Goal: Task Accomplishment & Management: Complete application form

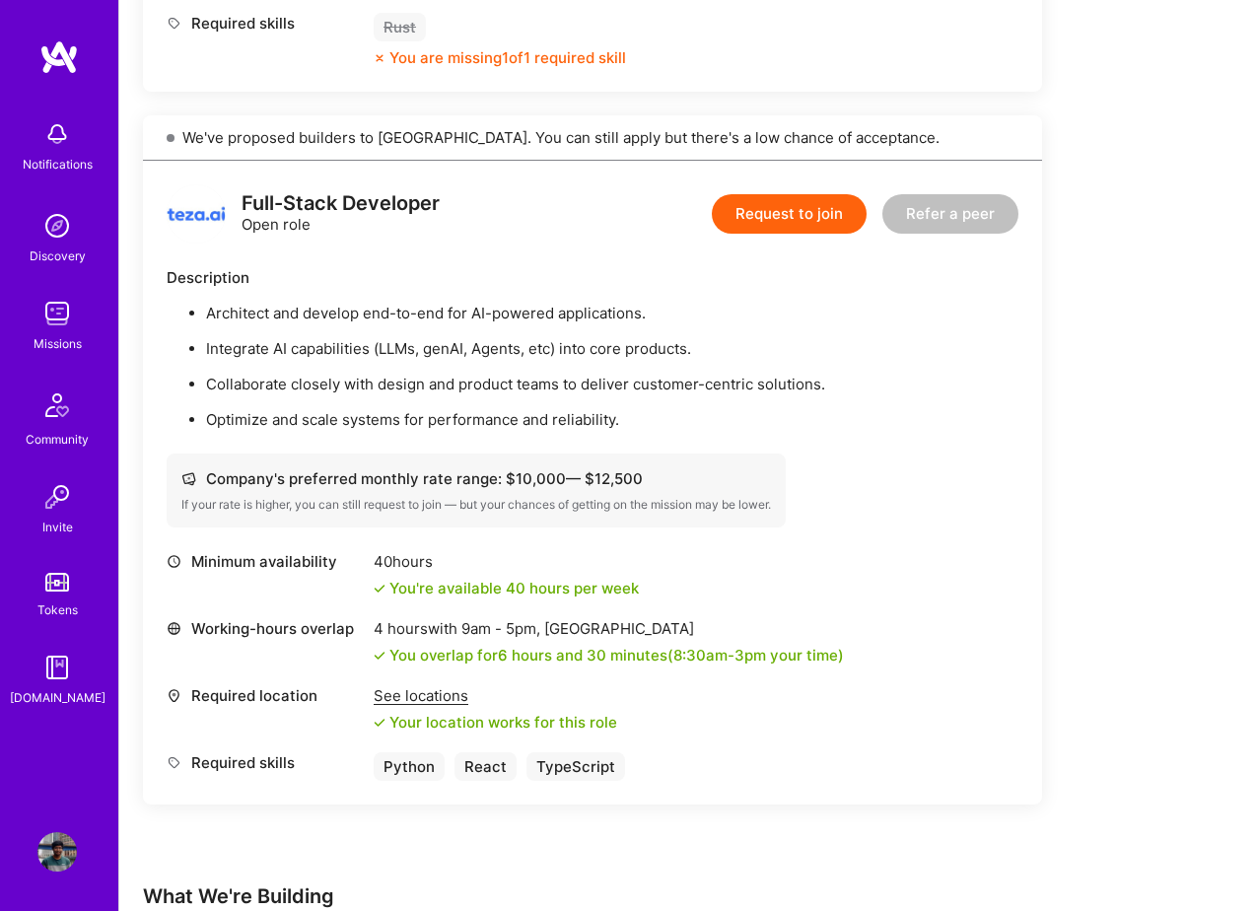
scroll to position [1908, 0]
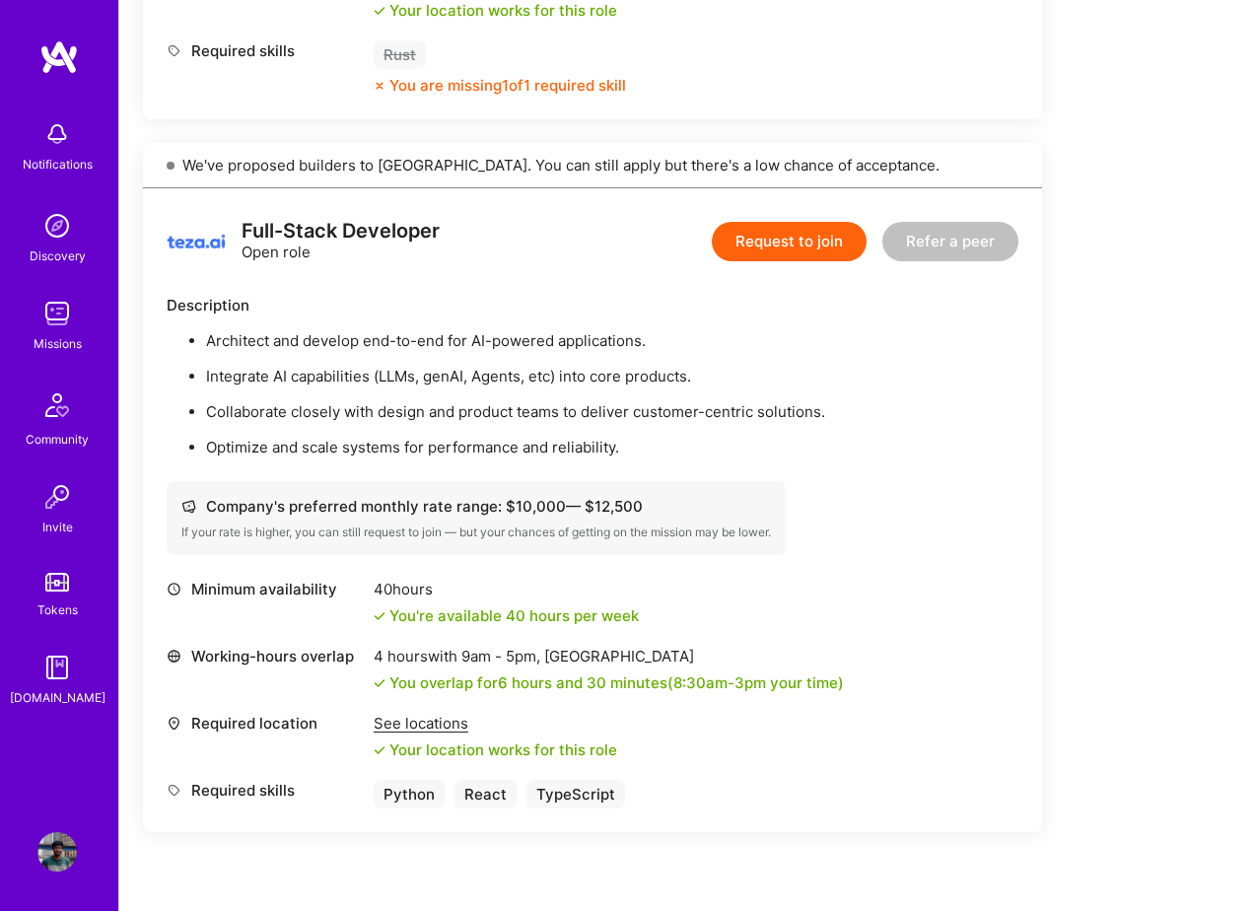
click at [785, 246] on button "Request to join" at bounding box center [789, 241] width 155 height 39
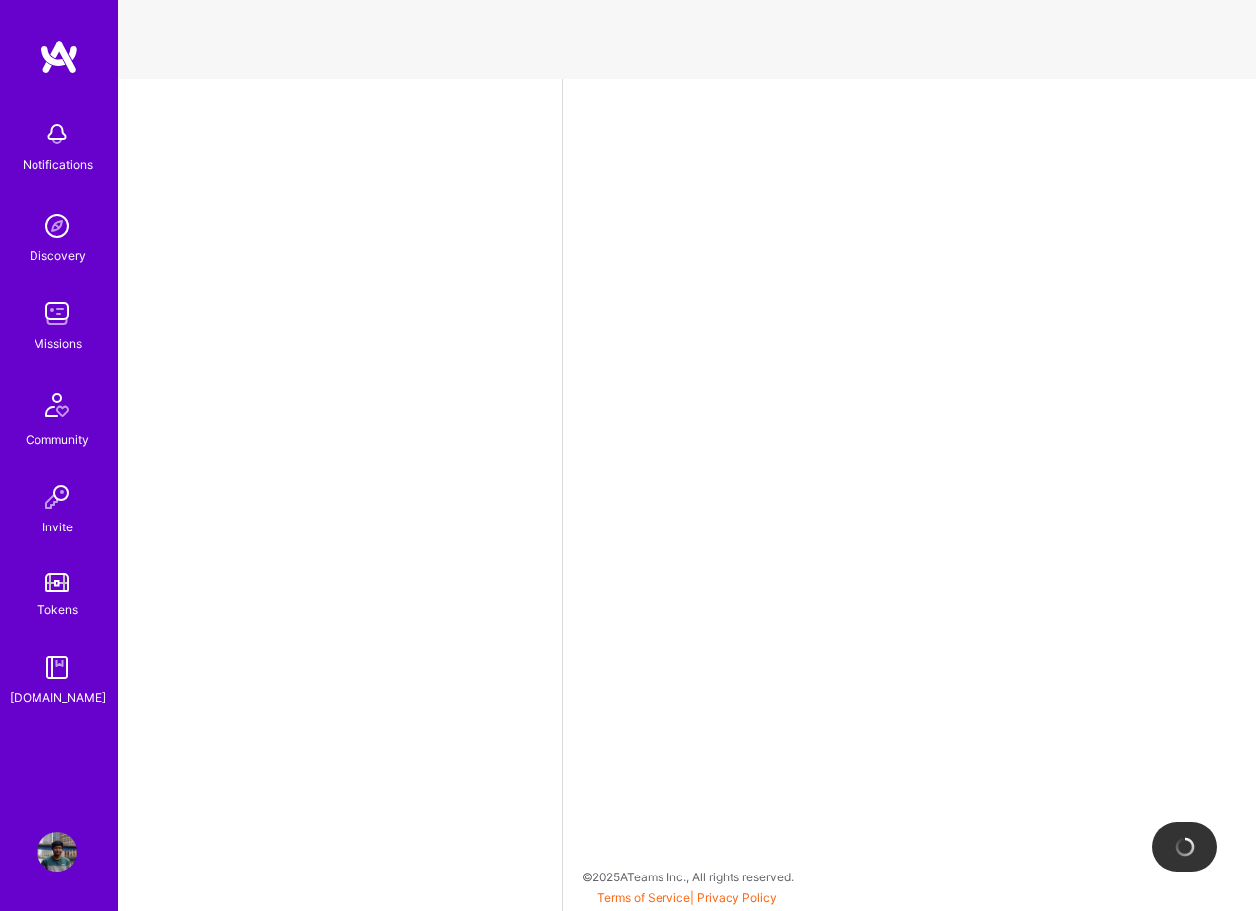
select select "GB"
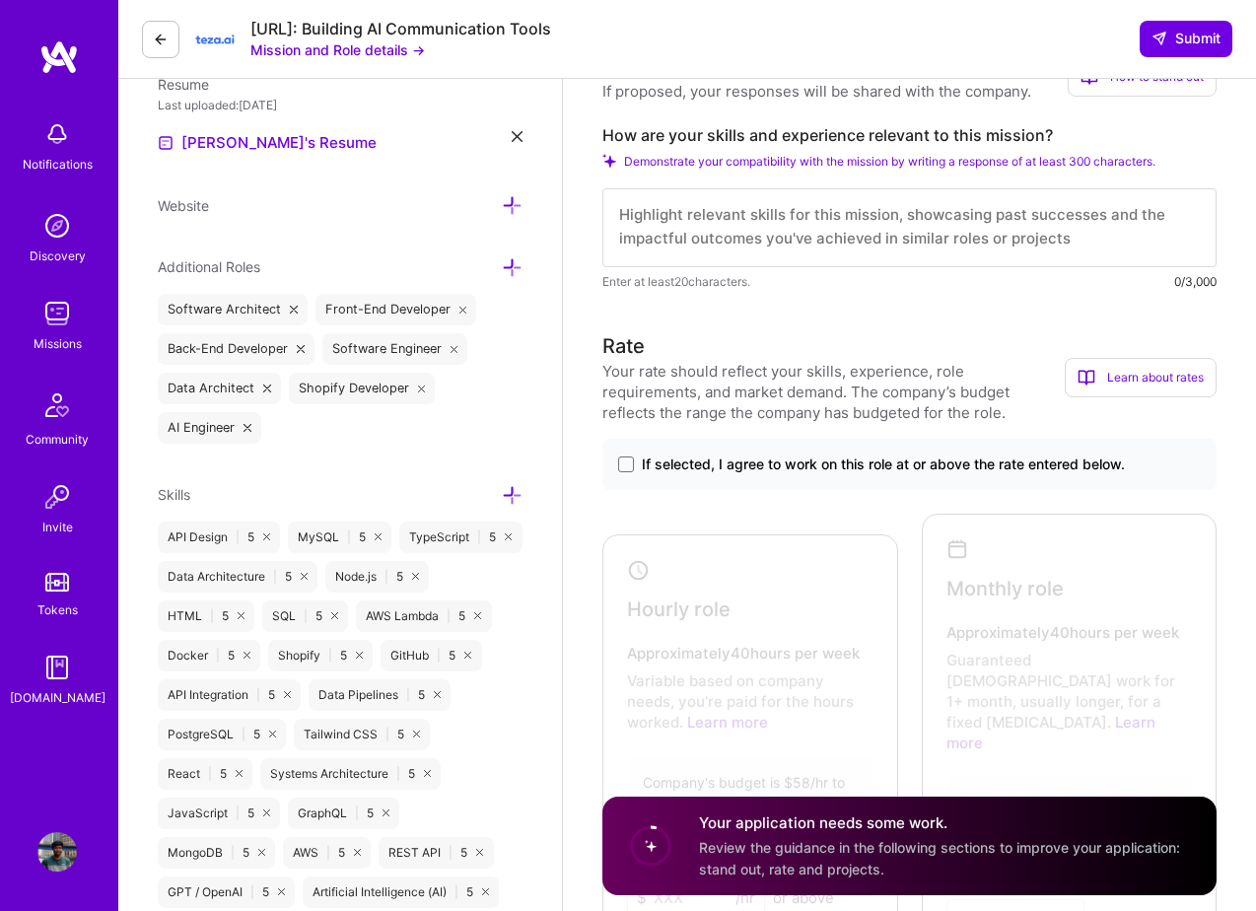
scroll to position [585, 0]
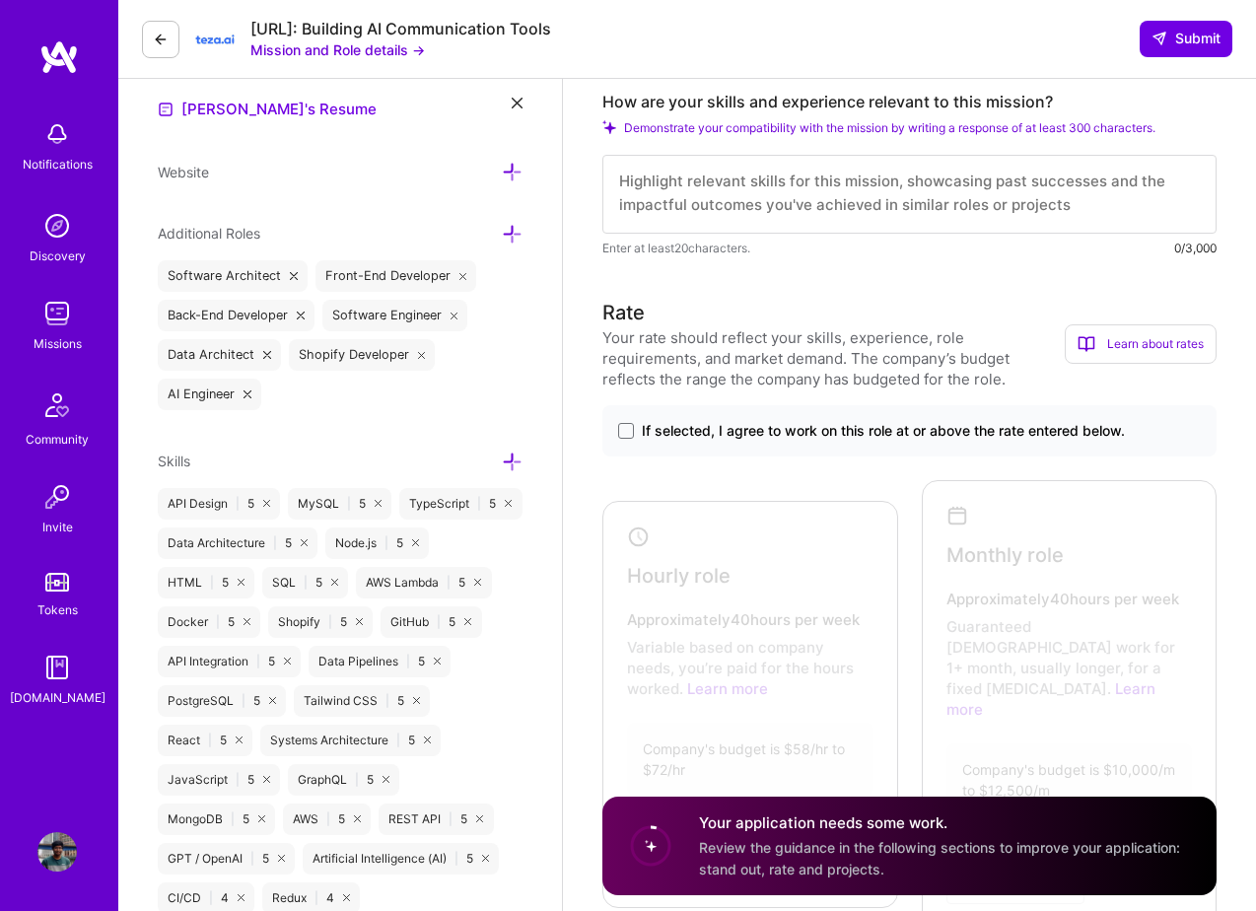
click at [639, 429] on label "If selected, I agree to work on this role at or above the rate entered below." at bounding box center [909, 431] width 583 height 20
click at [0, 0] on input "If selected, I agree to work on this role at or above the rate entered below." at bounding box center [0, 0] width 0 height 0
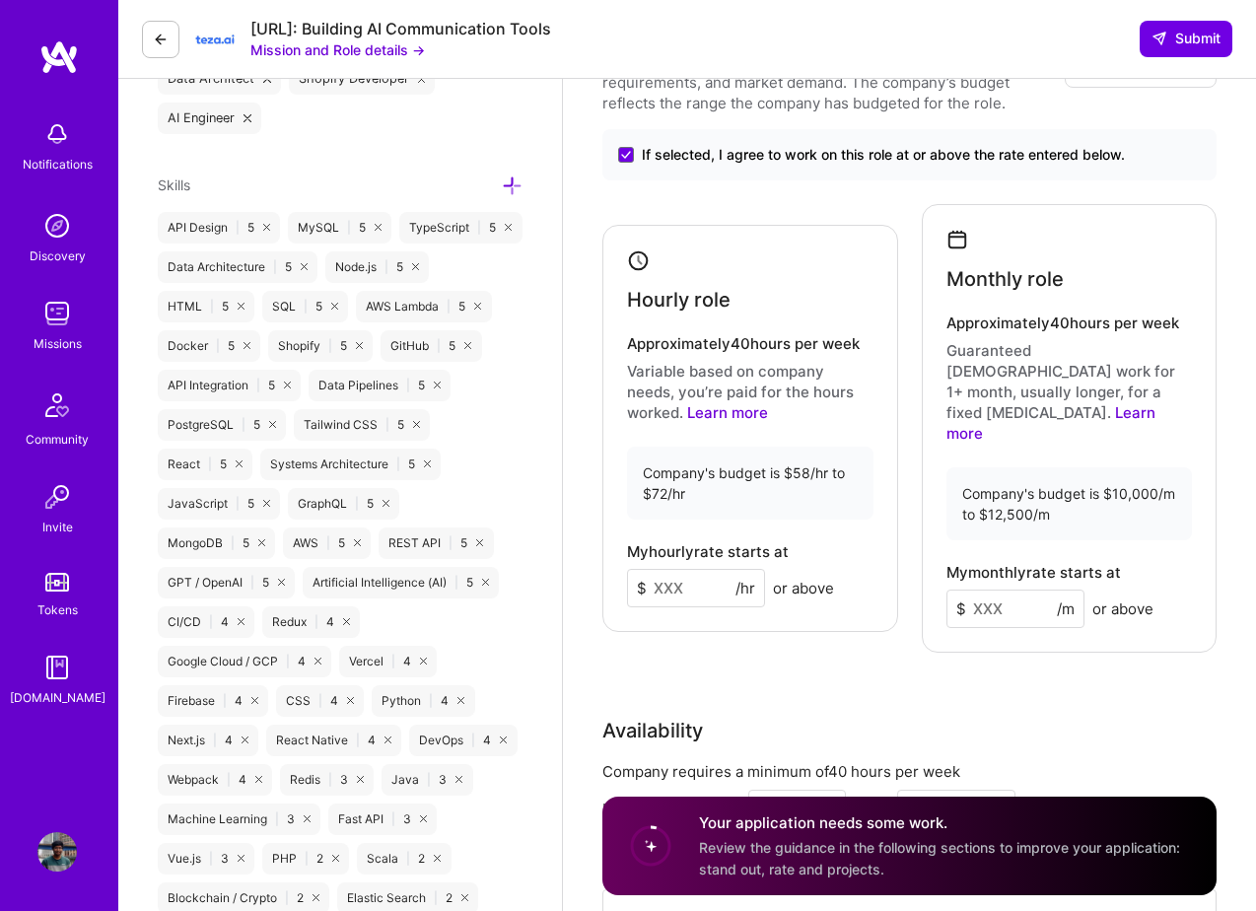
scroll to position [863, 0]
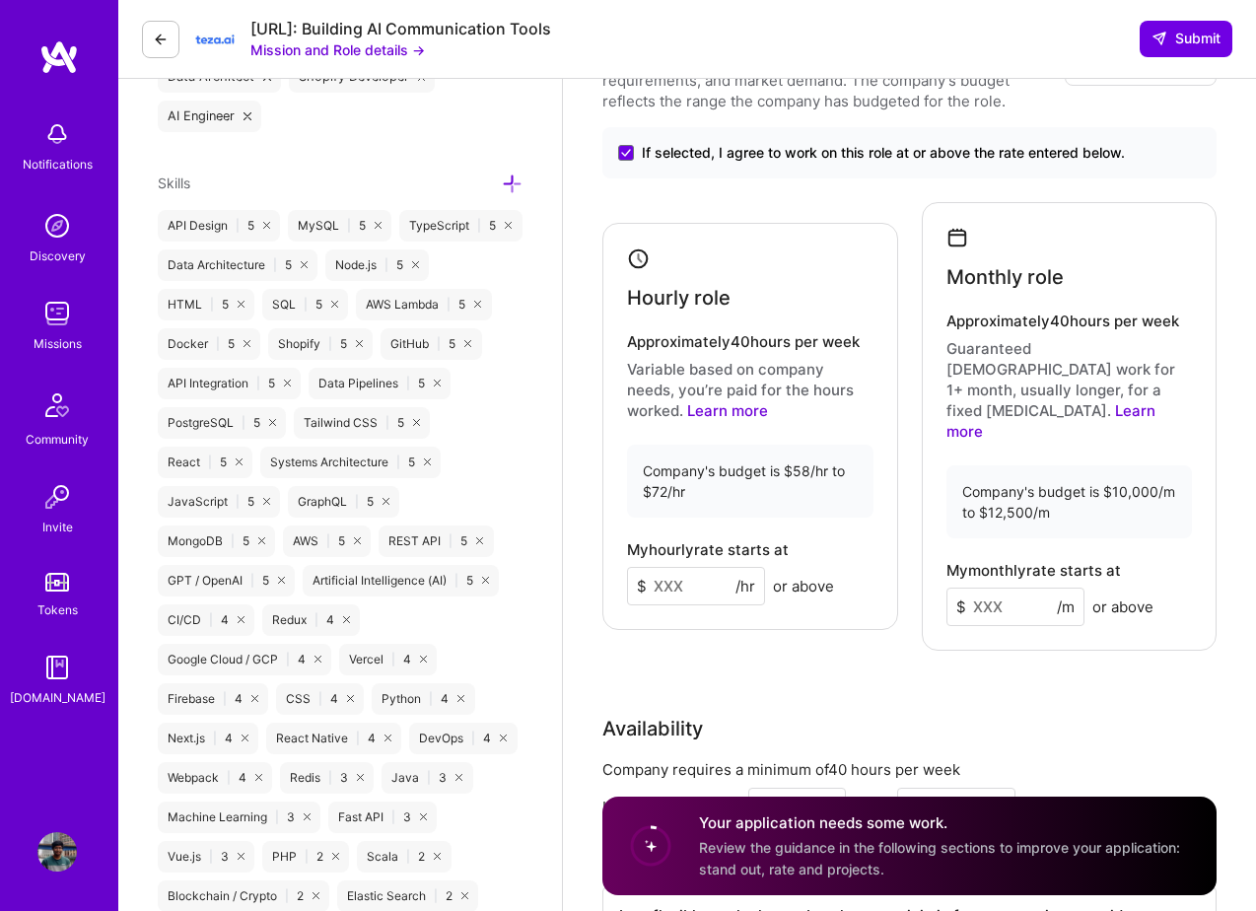
click at [681, 567] on input at bounding box center [696, 586] width 138 height 38
type input "72"
click at [968, 588] on input at bounding box center [1016, 607] width 138 height 38
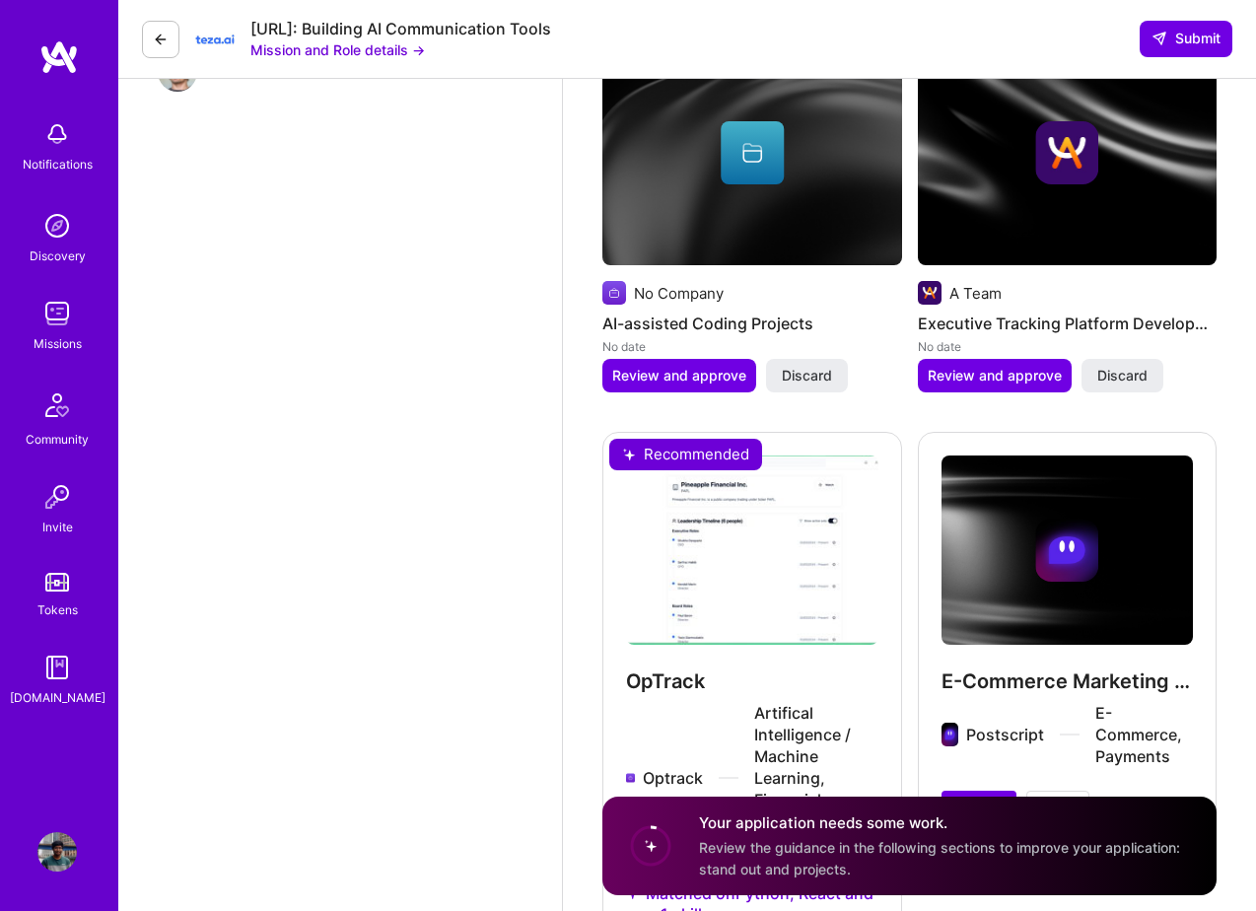
scroll to position [2499, 0]
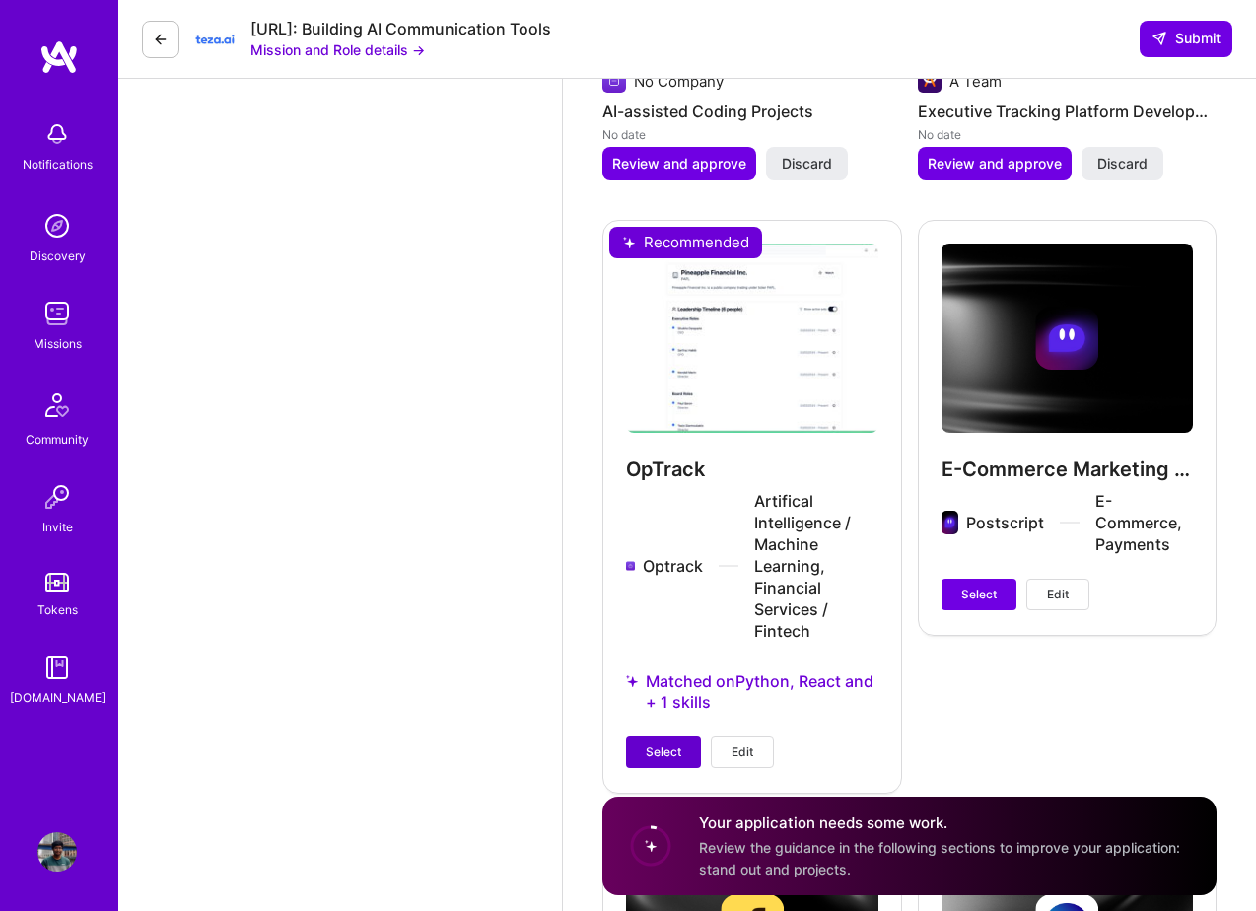
type input "12500"
click at [683, 737] on button "Select" at bounding box center [663, 753] width 75 height 32
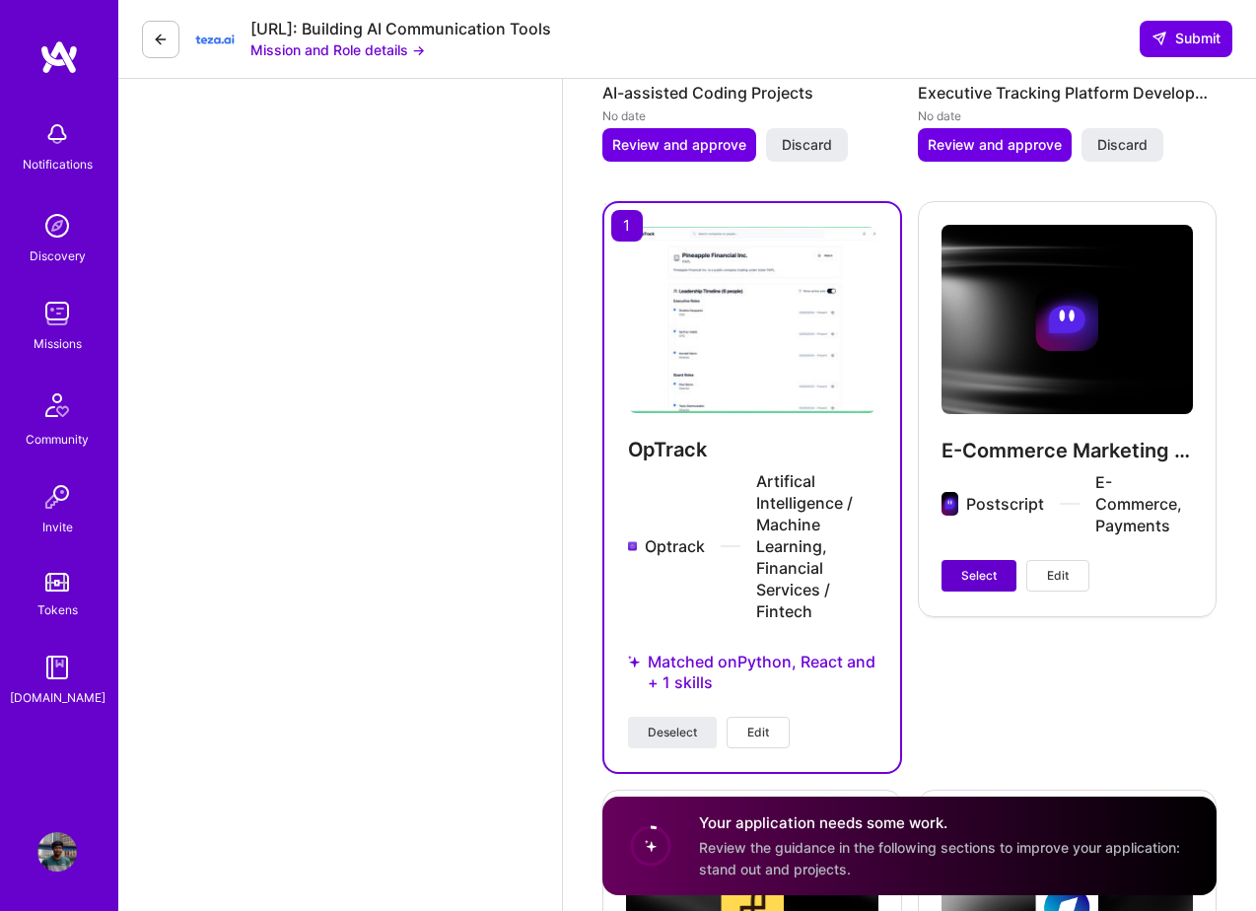
click at [973, 567] on span "Select" at bounding box center [978, 576] width 35 height 18
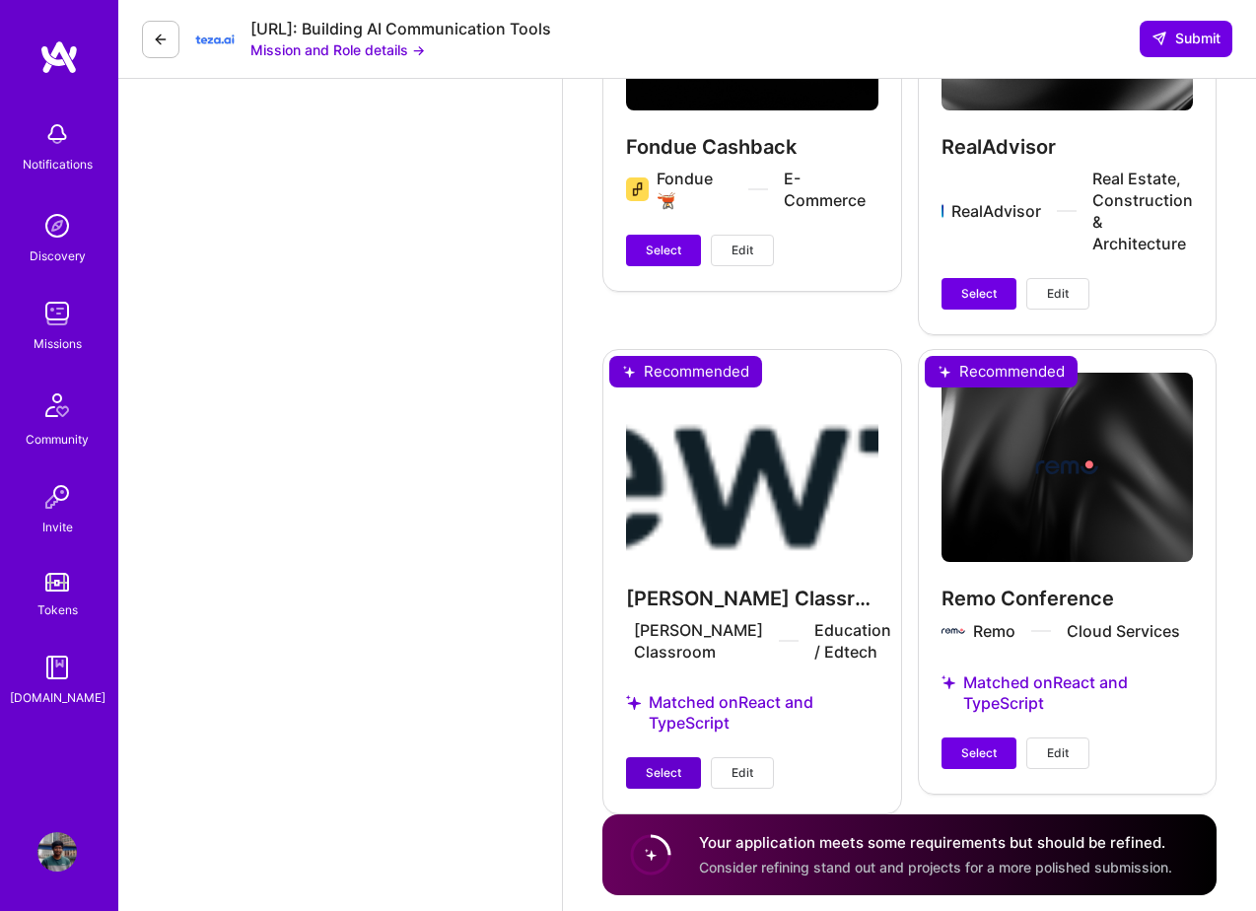
click at [661, 764] on span "Select" at bounding box center [663, 773] width 35 height 18
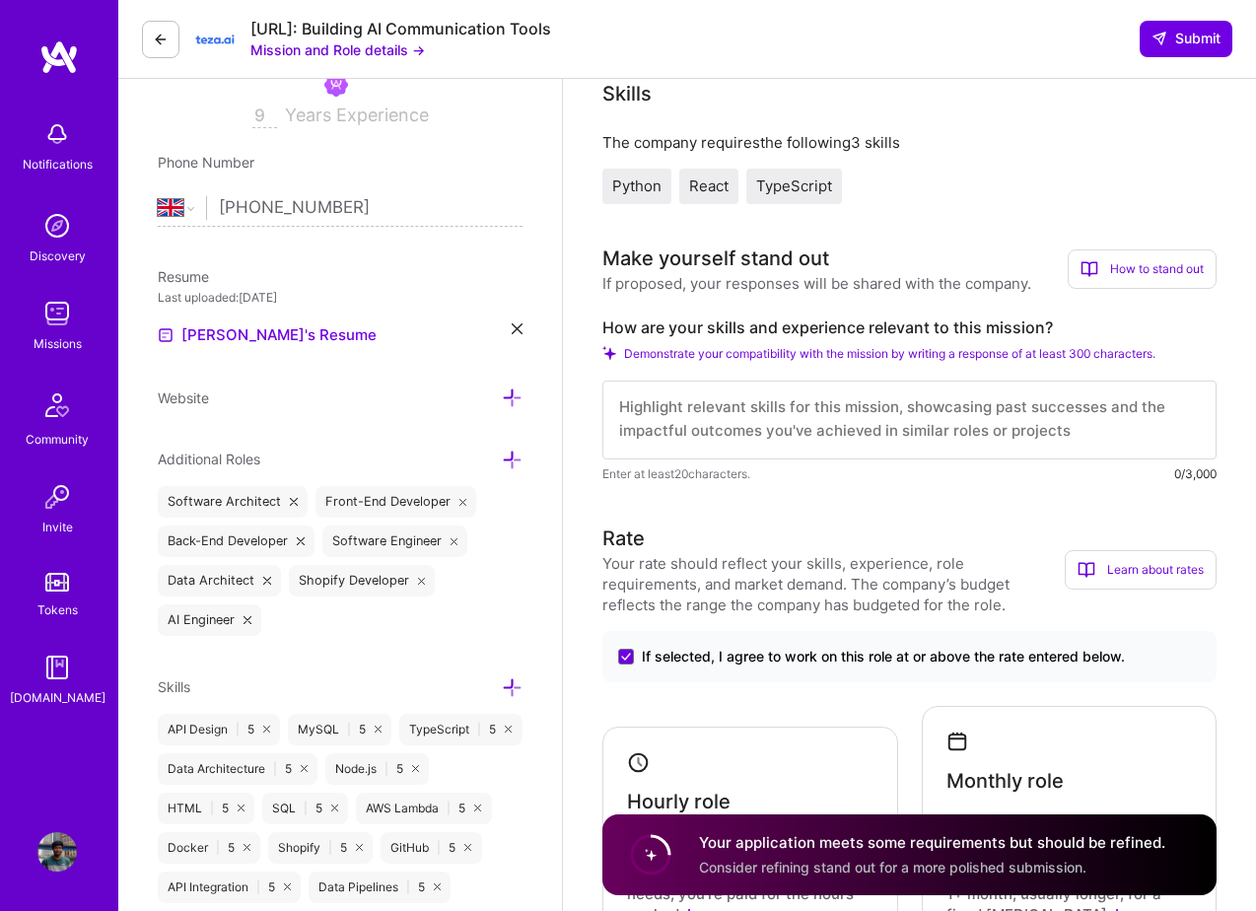
scroll to position [0, 0]
click at [850, 440] on textarea at bounding box center [909, 420] width 614 height 79
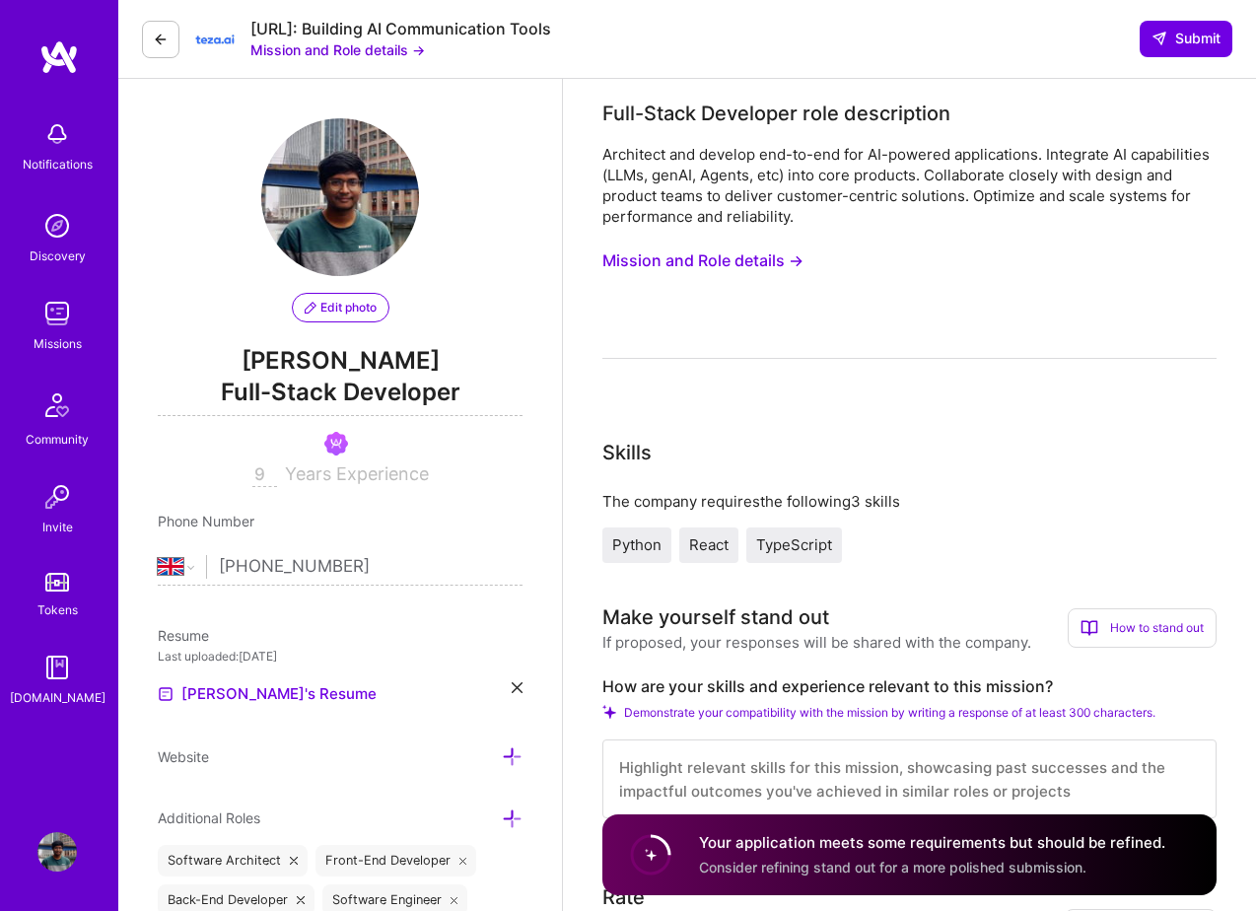
click at [345, 51] on button "Mission and Role details →" at bounding box center [337, 49] width 175 height 21
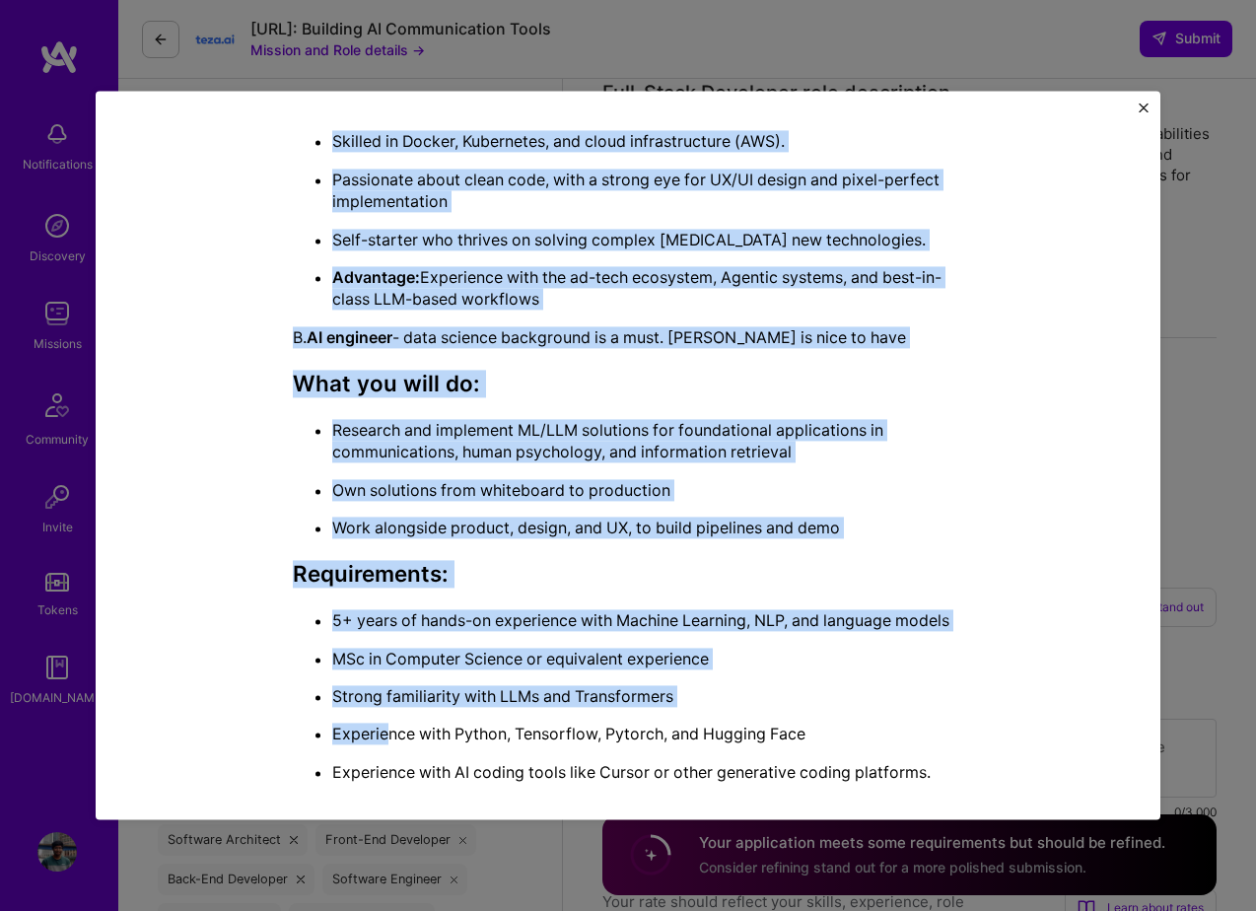
scroll to position [1014, 0]
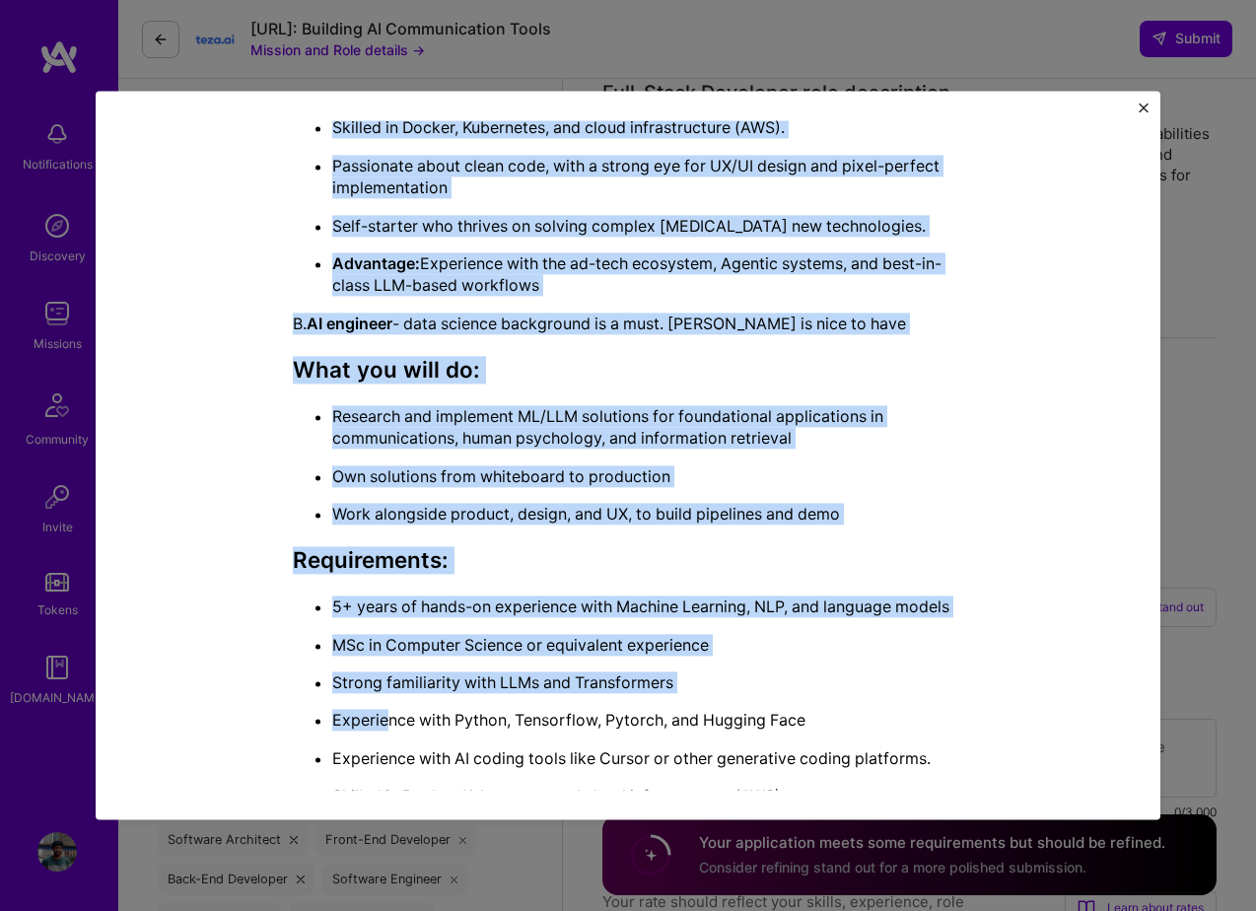
drag, startPoint x: 298, startPoint y: 240, endPoint x: 554, endPoint y: 302, distance: 263.8
click at [554, 302] on div "Mission Description and Role Details Full-Stack Developer role description Arch…" at bounding box center [628, 127] width 670 height 2011
copy div "Full-Stack Developer role description Architect and develop end-to-end for AI-p…"
click at [1145, 106] on img "Close" at bounding box center [1144, 108] width 10 height 10
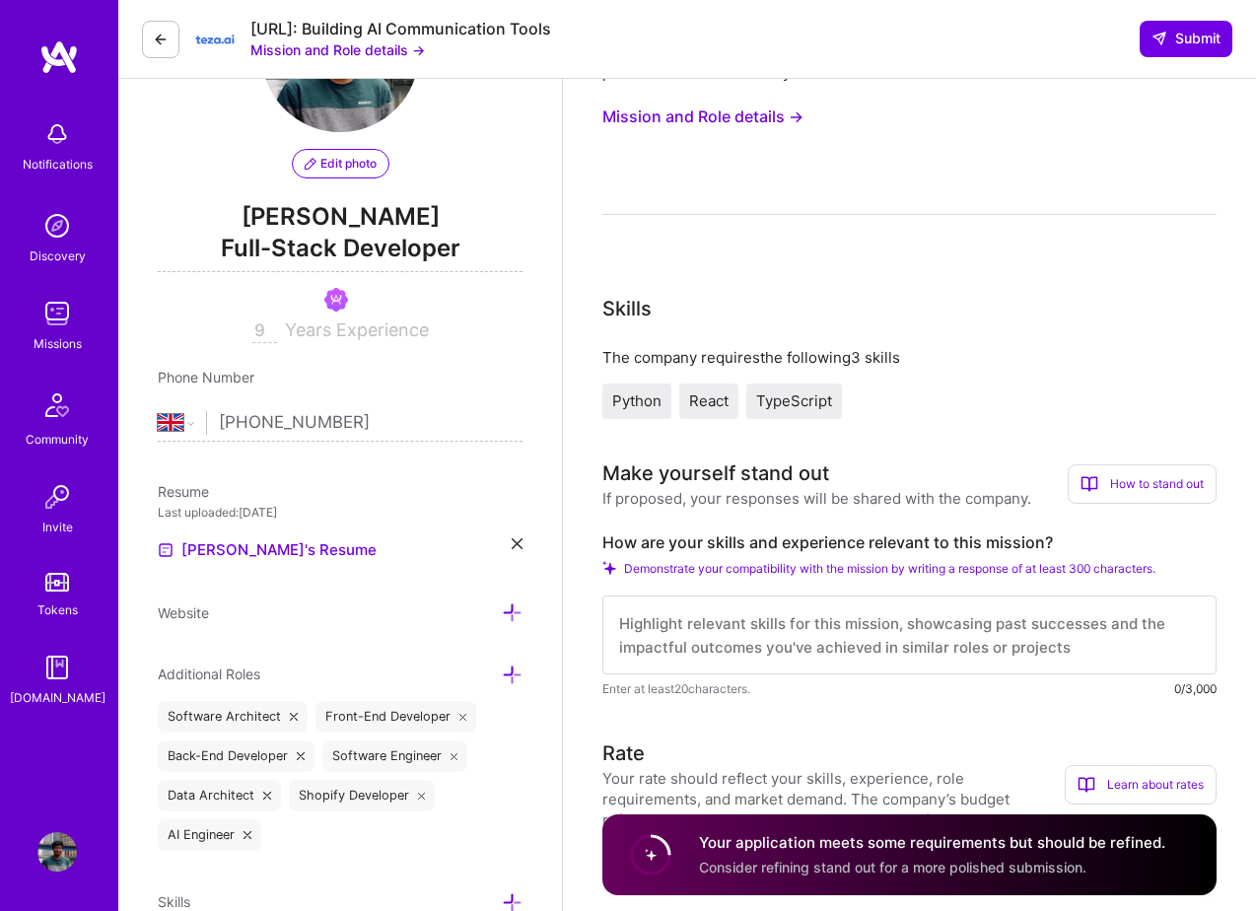
scroll to position [152, 0]
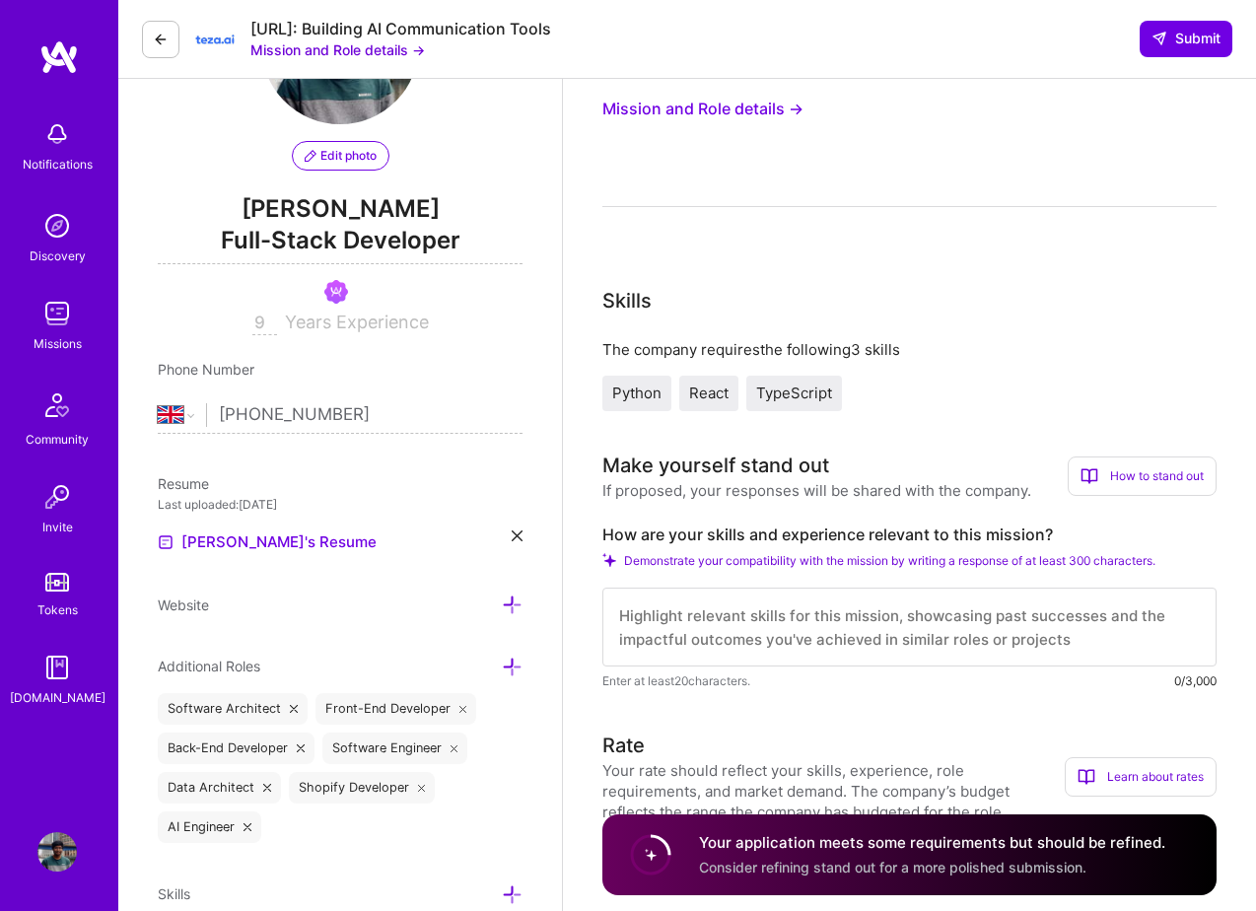
click at [742, 610] on textarea at bounding box center [909, 627] width 614 height 79
paste textarea "I bring 9+ years of experience architecting and scaling full-stack applications…"
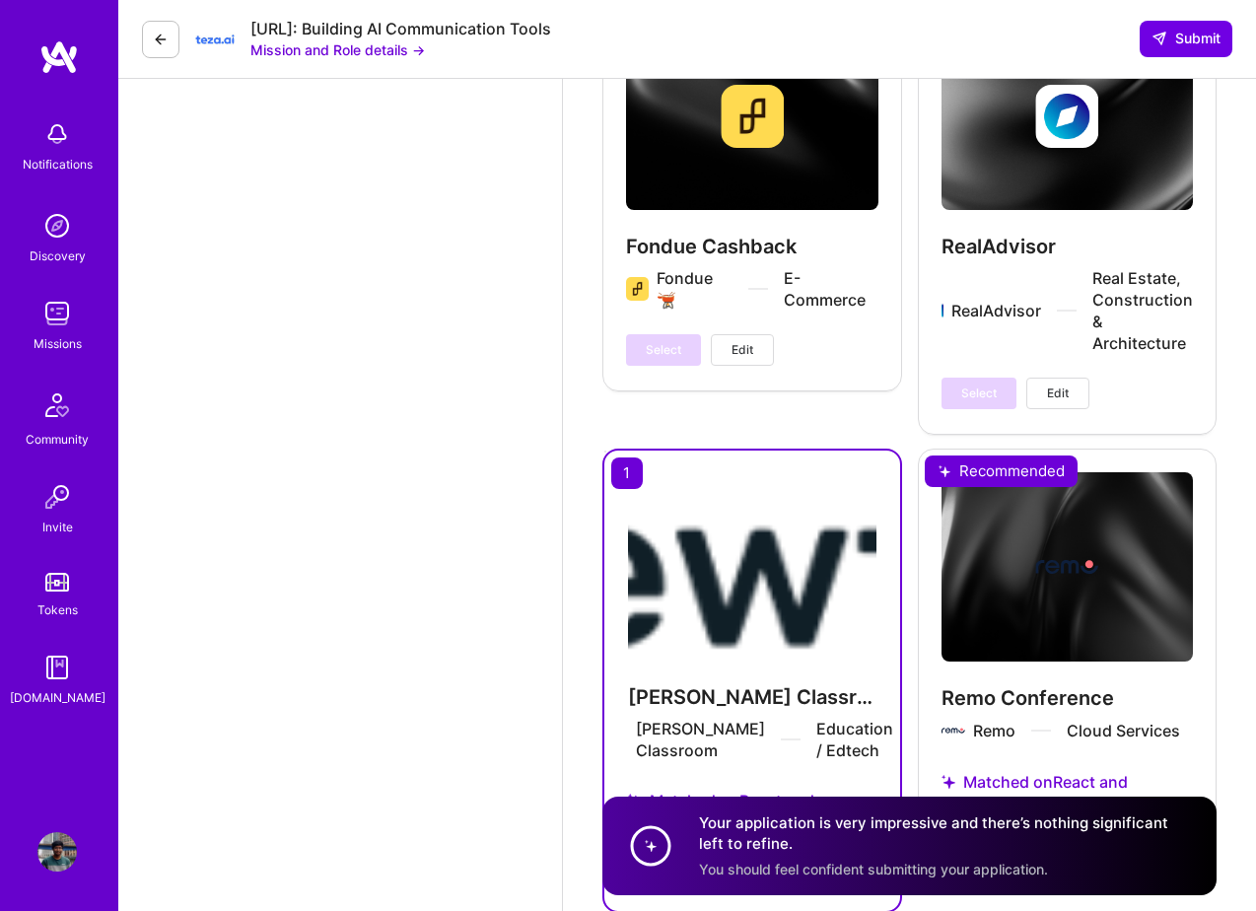
scroll to position [3498, 0]
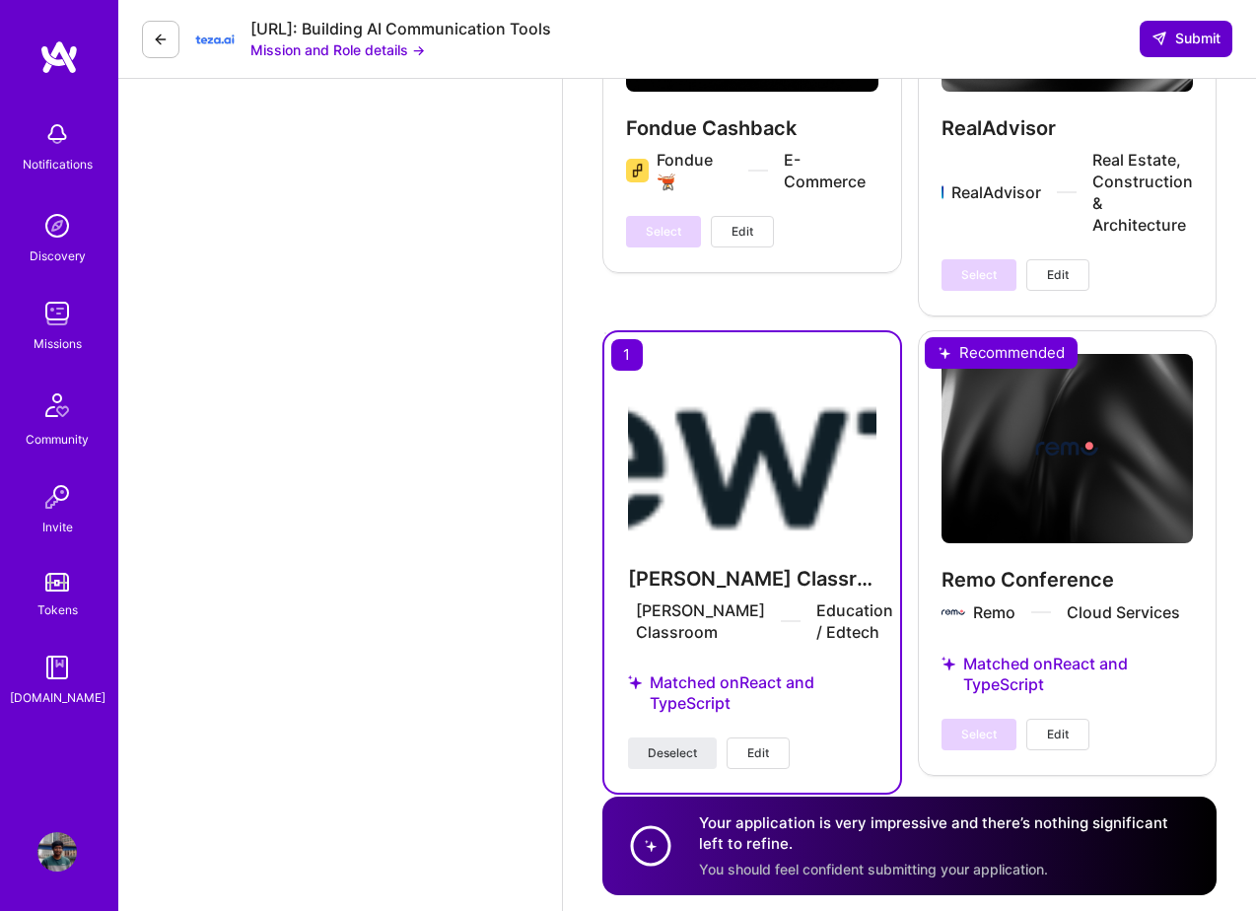
type textarea "I bring 9+ years of experience architecting and scaling full-stack applications…"
click at [1188, 46] on span "Submit" at bounding box center [1186, 39] width 69 height 20
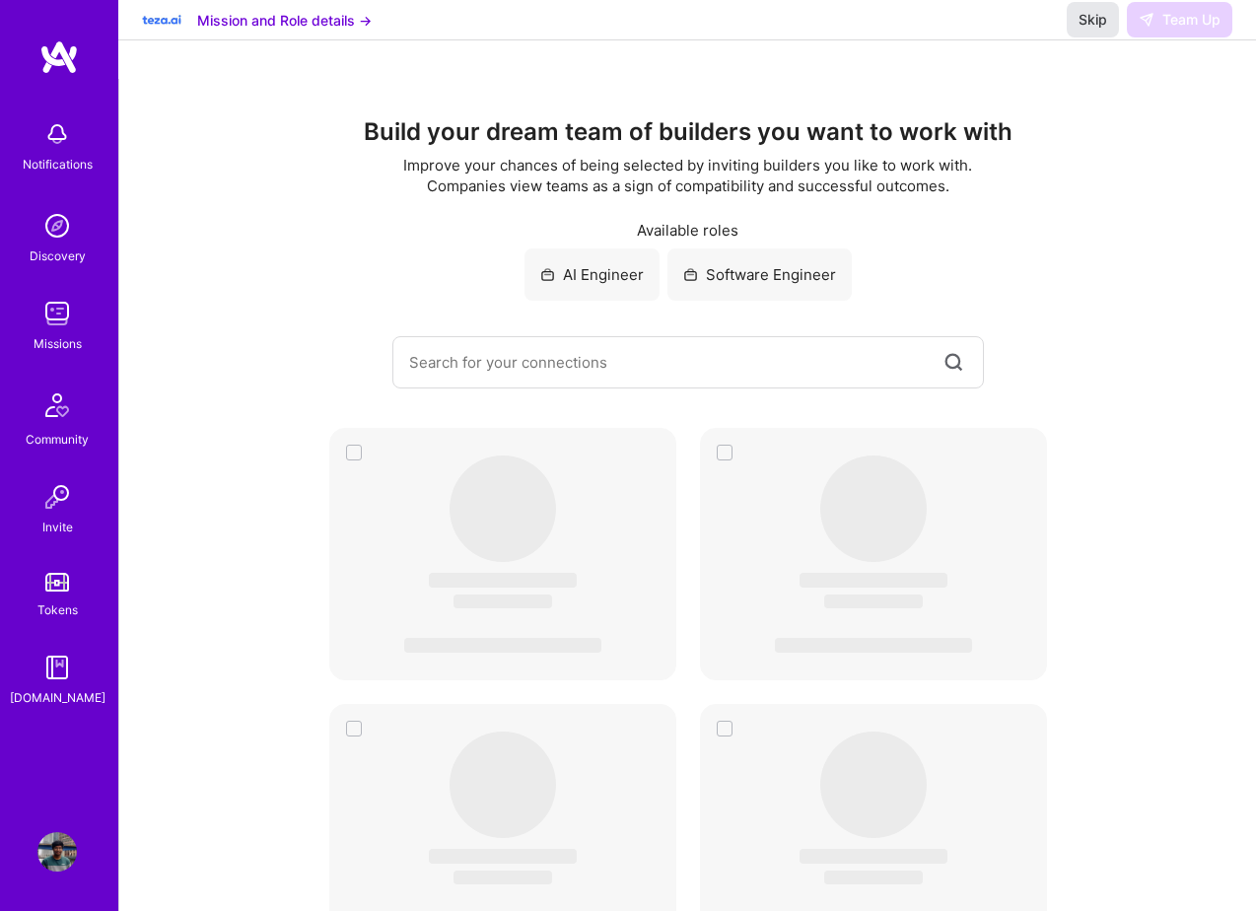
click at [1095, 30] on span "Skip" at bounding box center [1093, 20] width 29 height 20
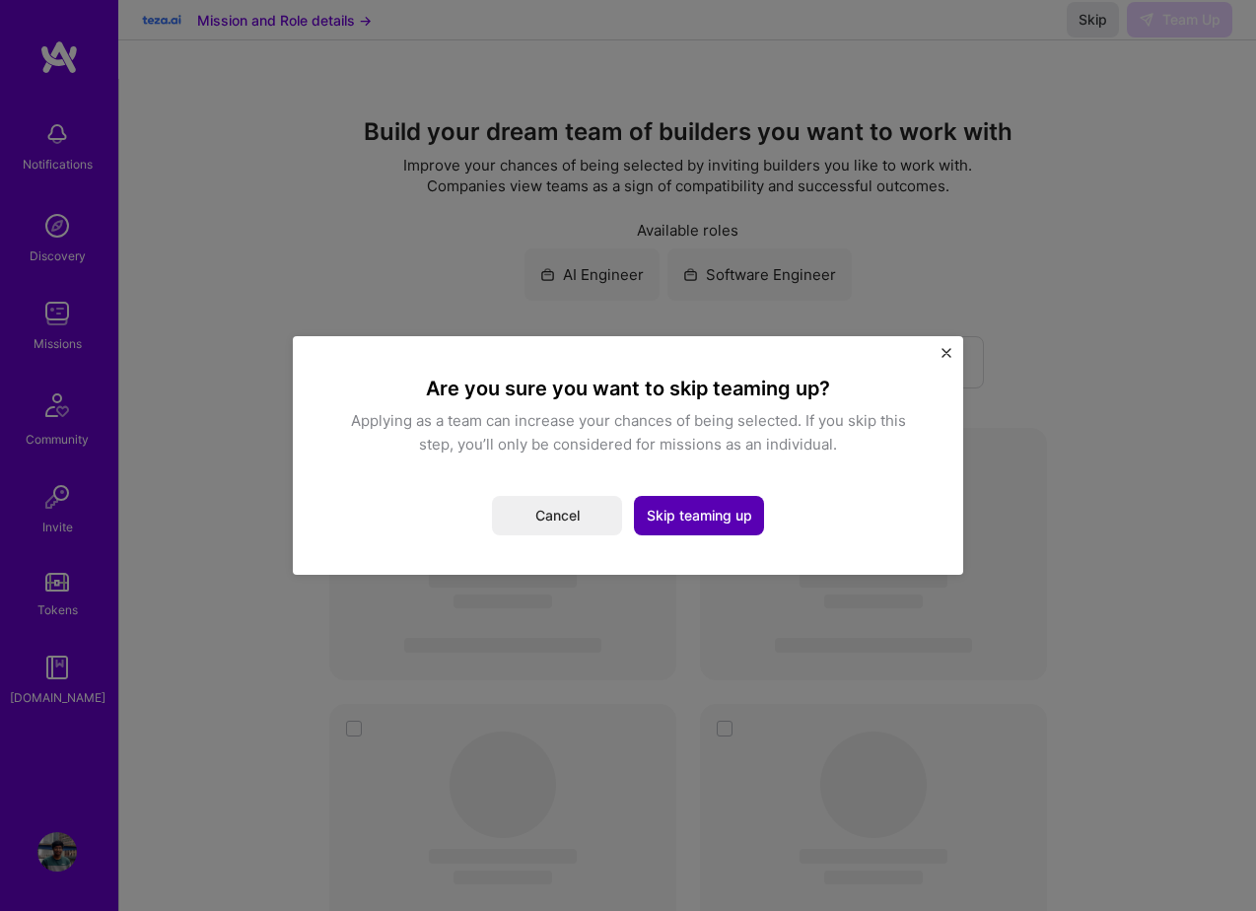
click at [689, 514] on button "Skip teaming up" at bounding box center [699, 515] width 130 height 39
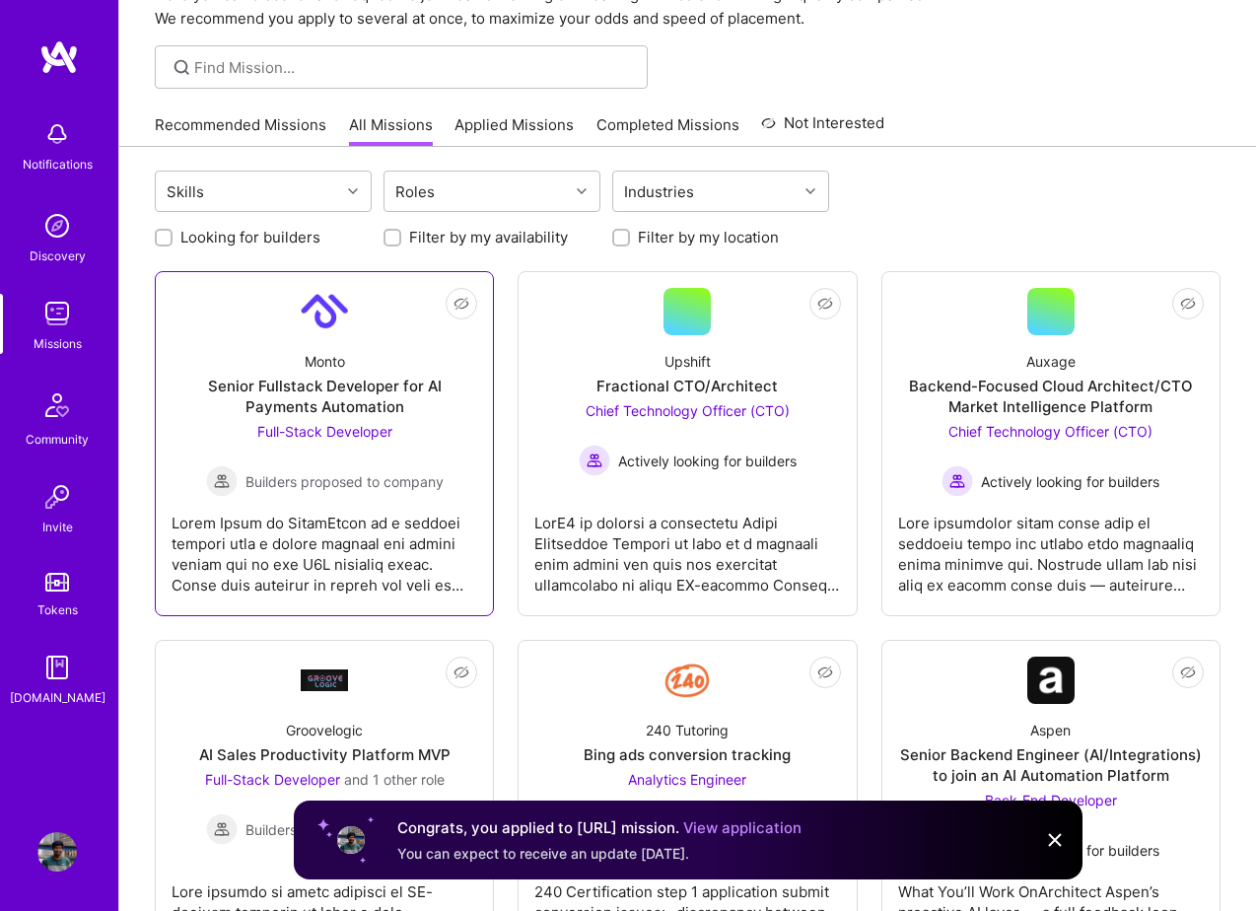
scroll to position [112, 0]
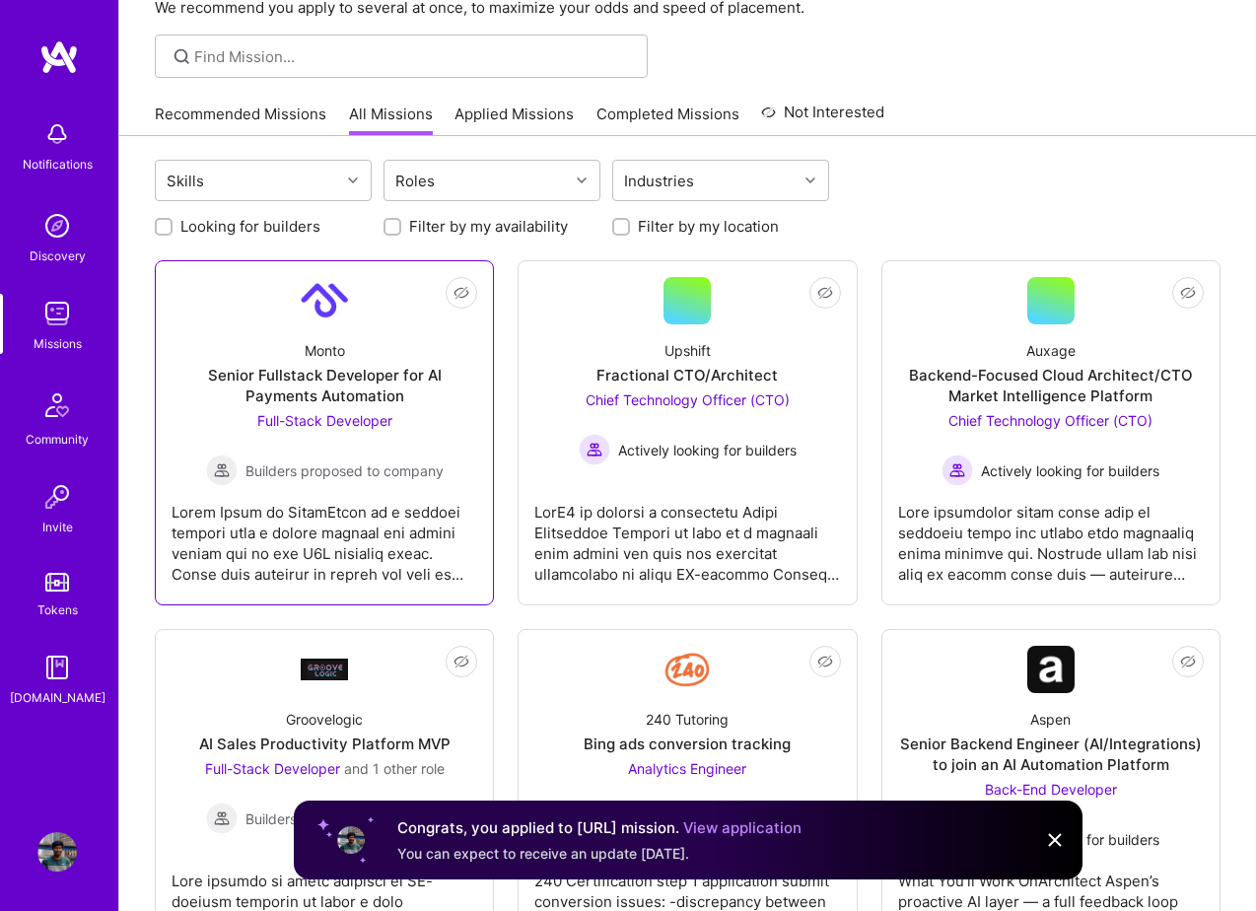
click at [328, 531] on div at bounding box center [325, 535] width 306 height 99
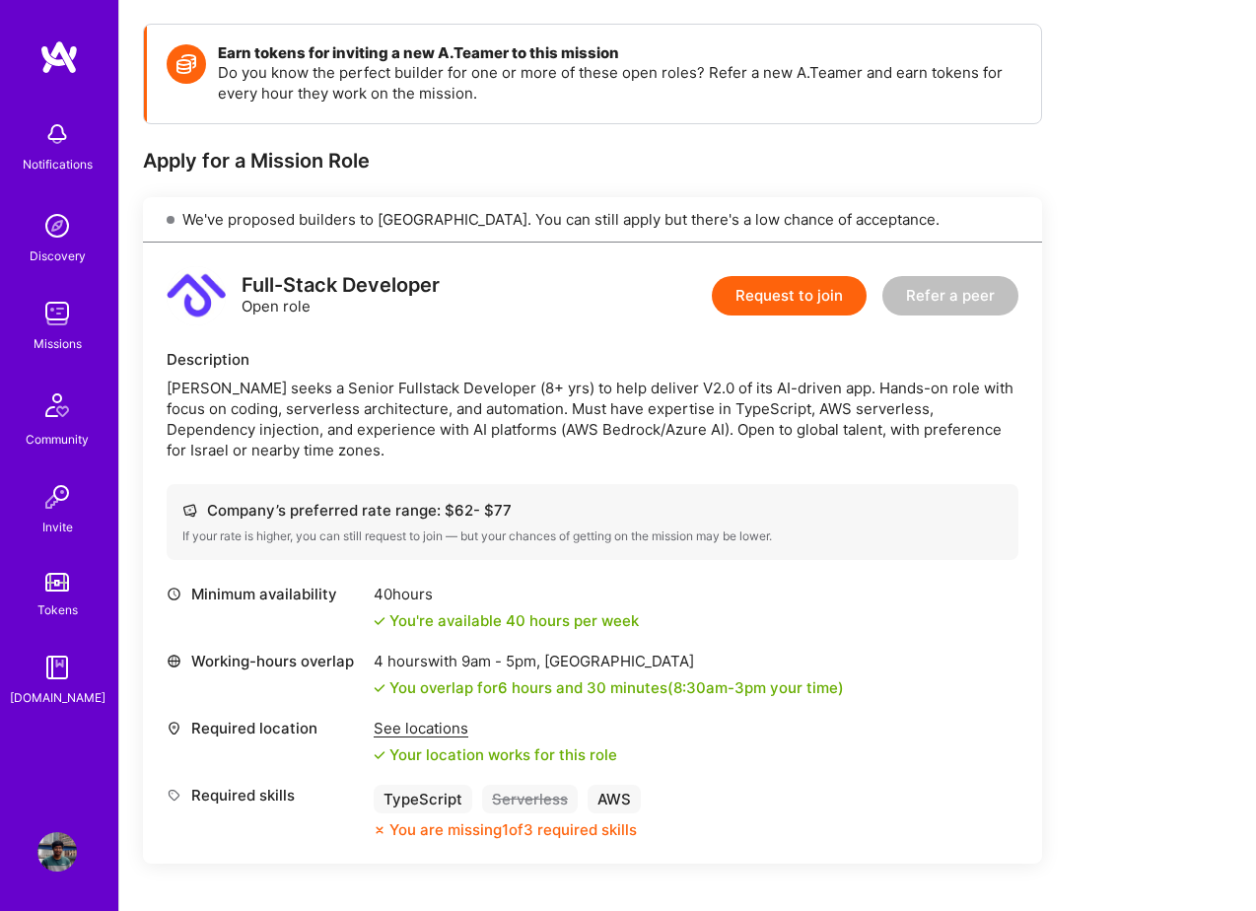
scroll to position [273, 0]
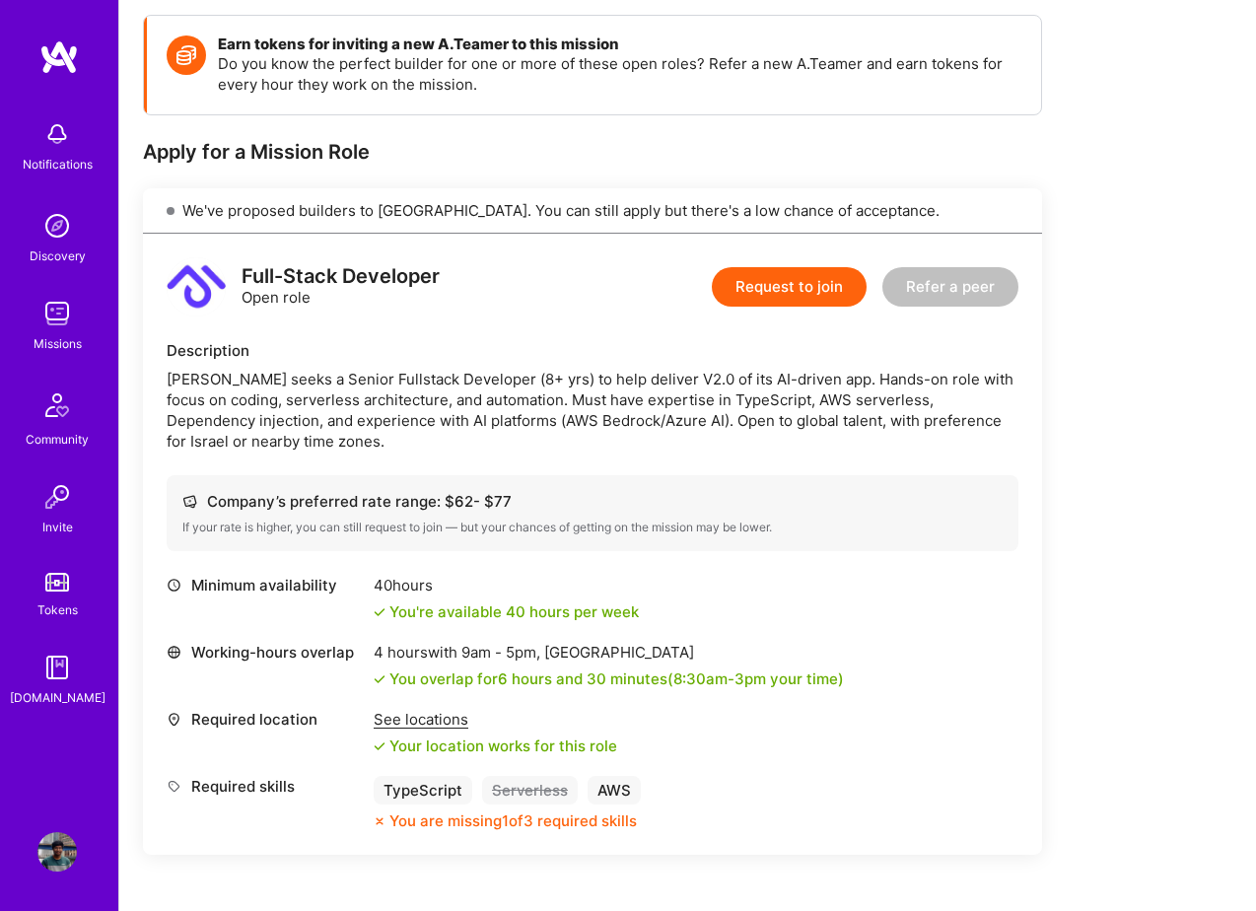
click at [806, 290] on button "Request to join" at bounding box center [789, 286] width 155 height 39
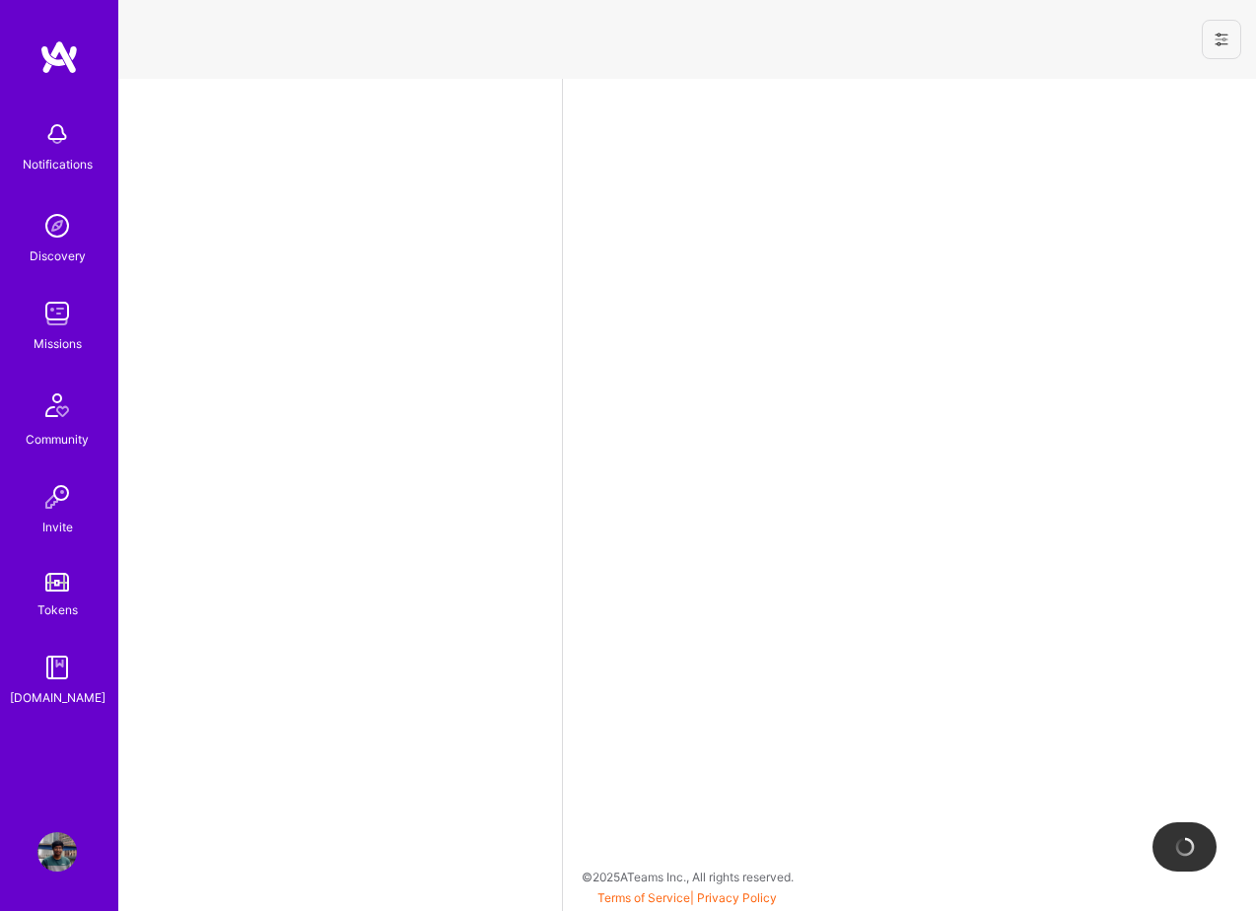
select select "GB"
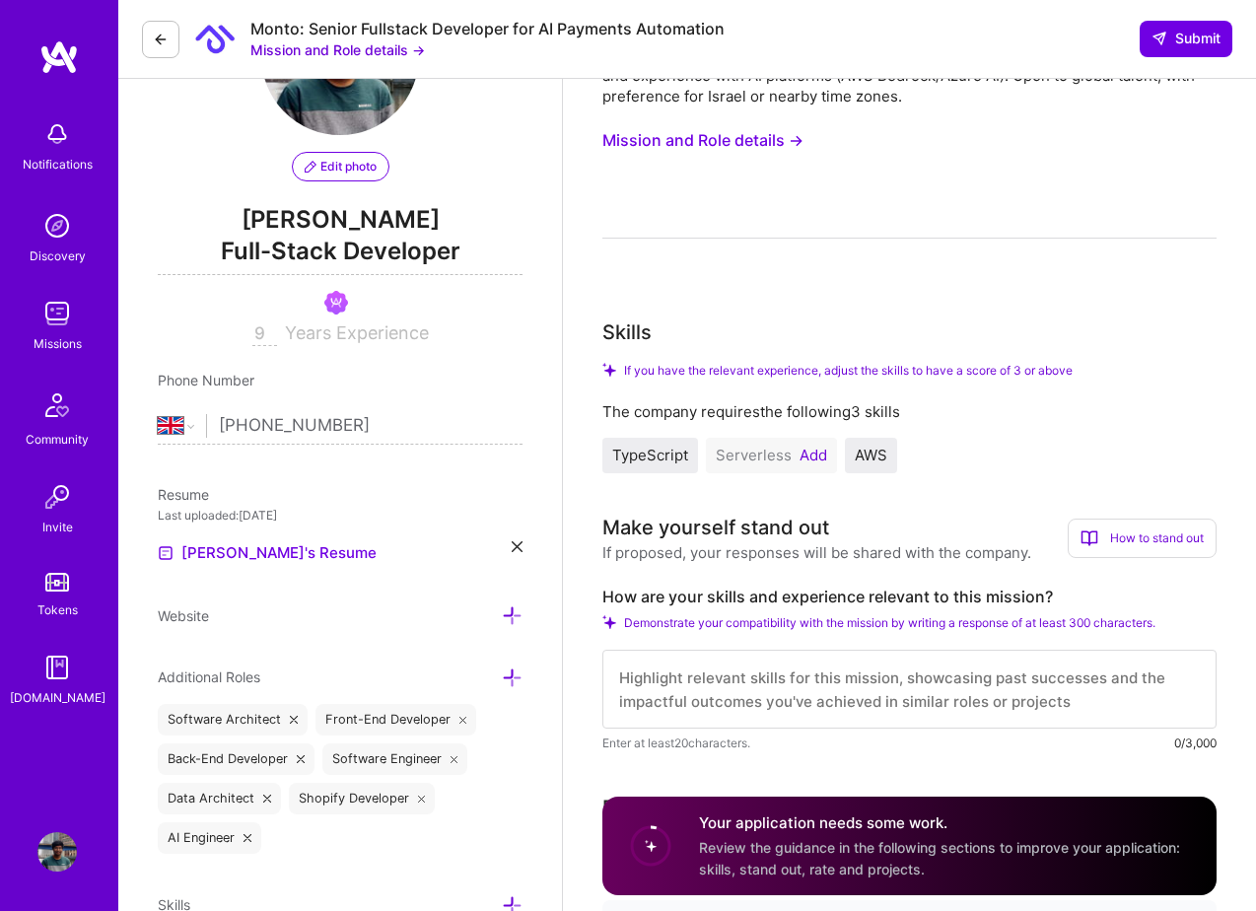
scroll to position [142, 0]
click at [810, 455] on button "Add" at bounding box center [814, 455] width 28 height 16
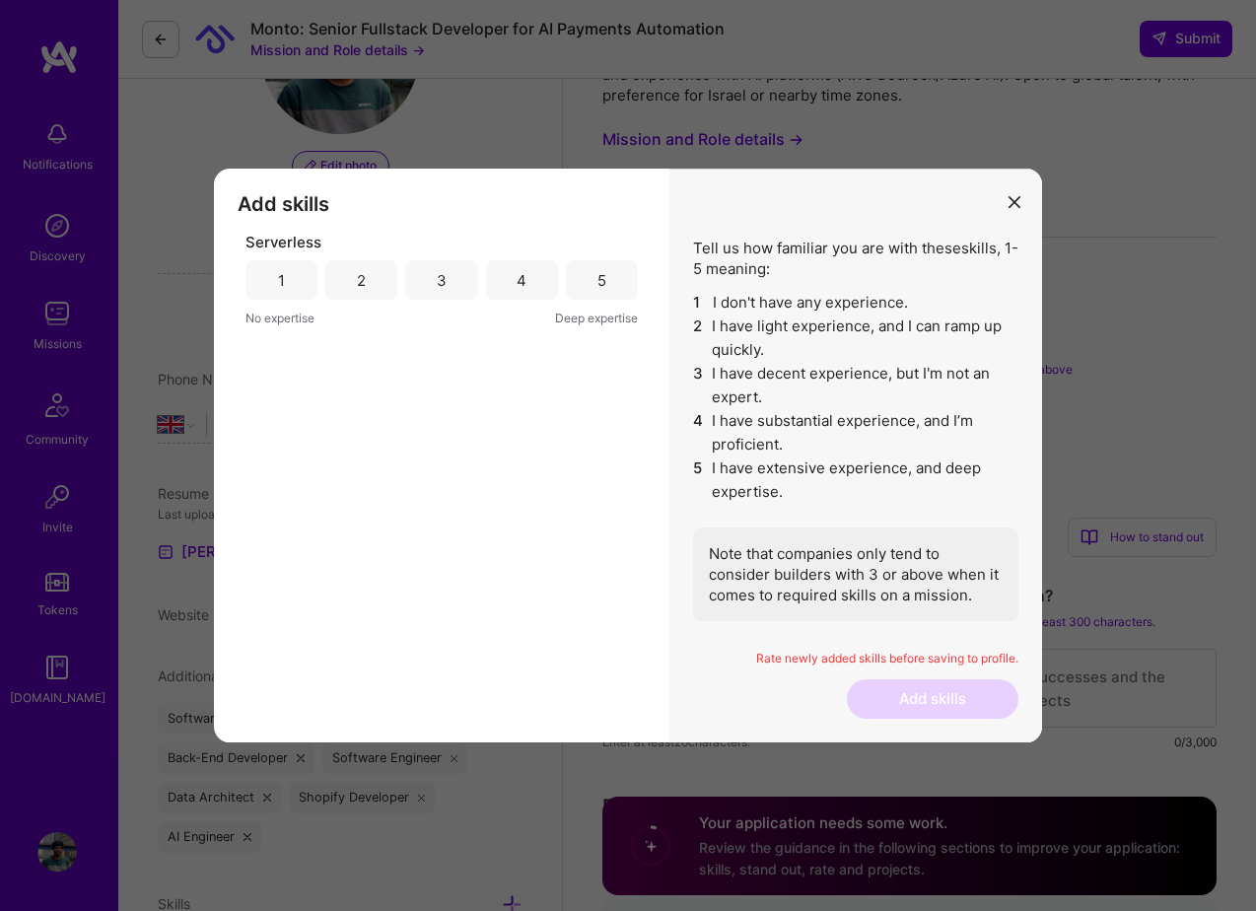
click at [605, 293] on div "5" at bounding box center [602, 279] width 72 height 39
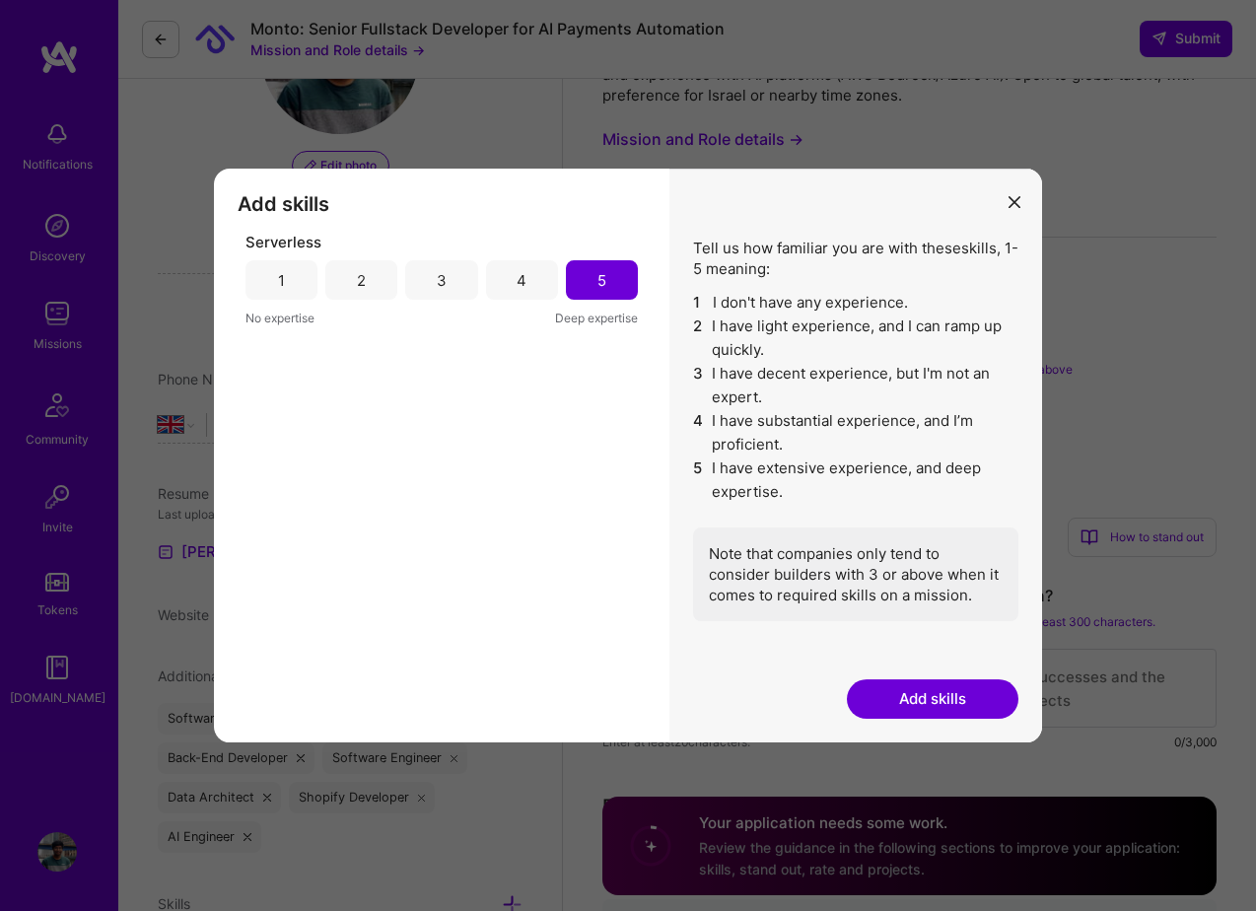
click at [963, 698] on button "Add skills" at bounding box center [933, 698] width 172 height 39
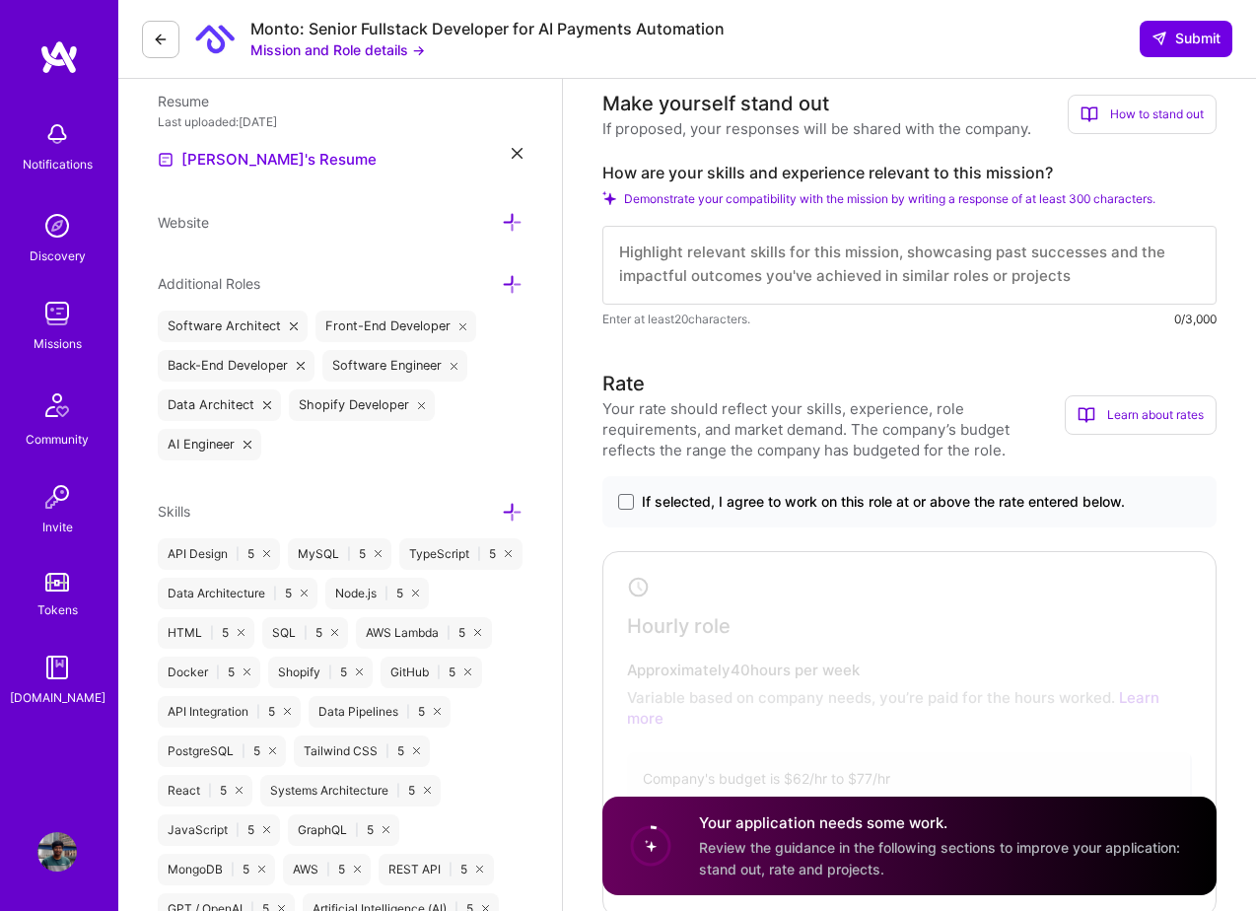
scroll to position [539, 0]
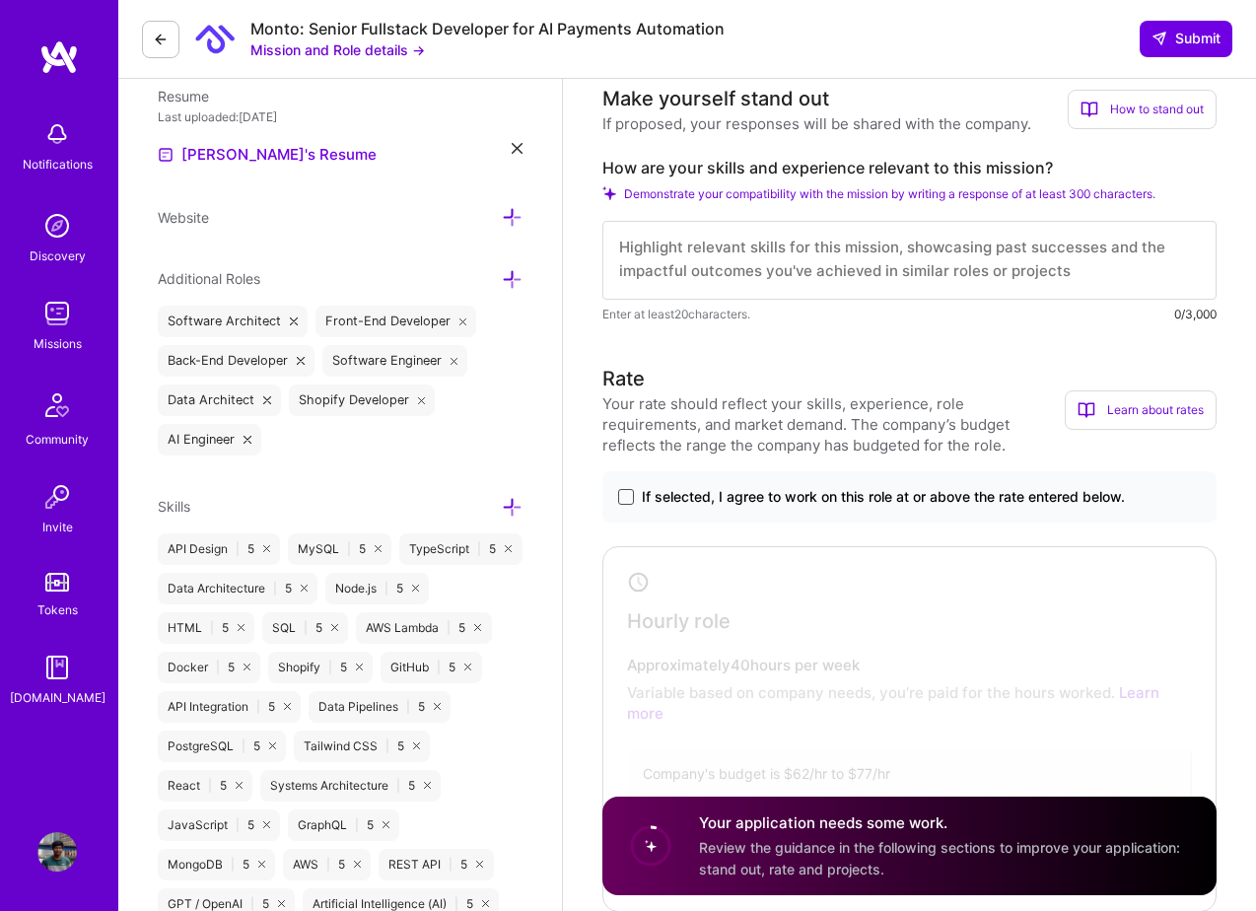
click at [630, 502] on span at bounding box center [626, 497] width 16 height 16
click at [0, 0] on input "If selected, I agree to work on this role at or above the rate entered below." at bounding box center [0, 0] width 0 height 0
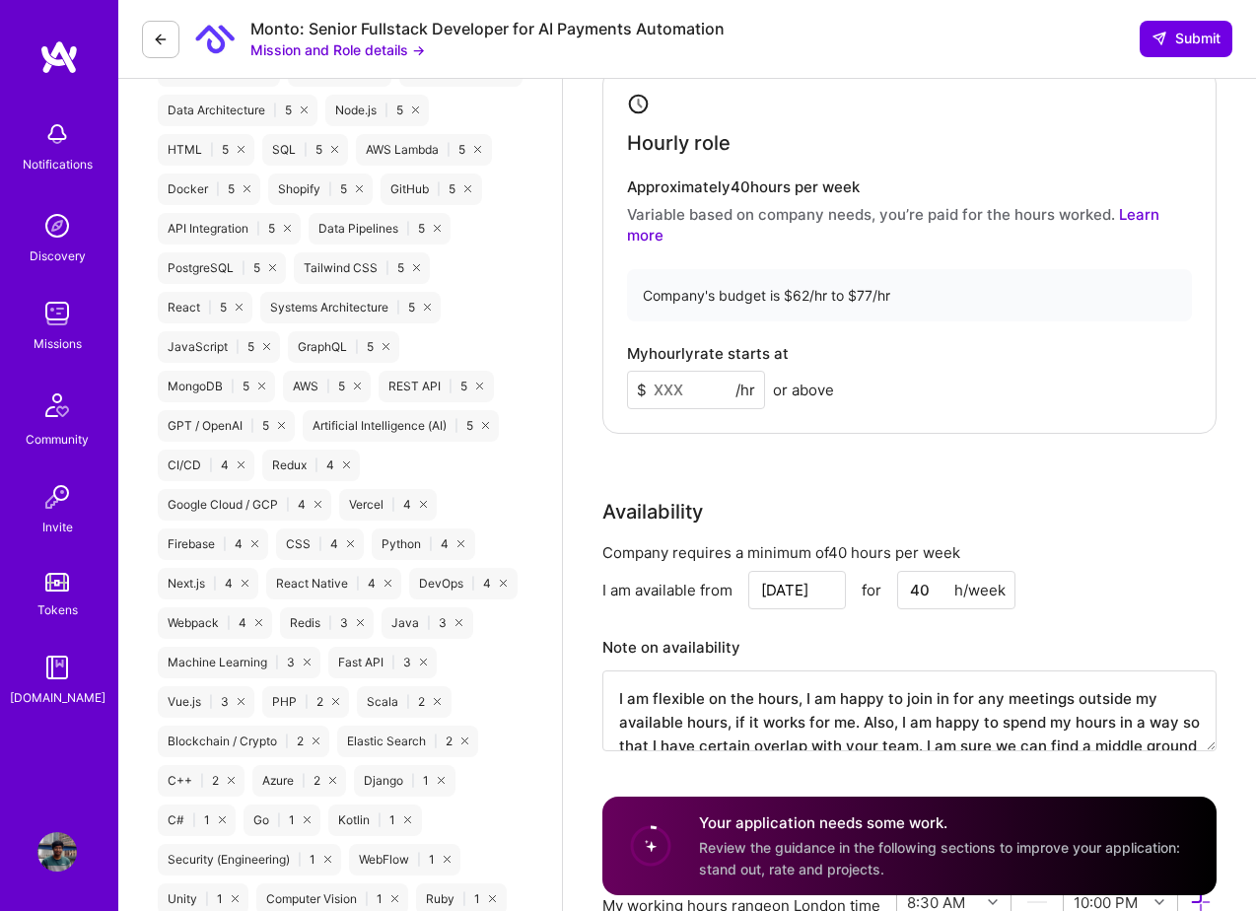
scroll to position [1031, 0]
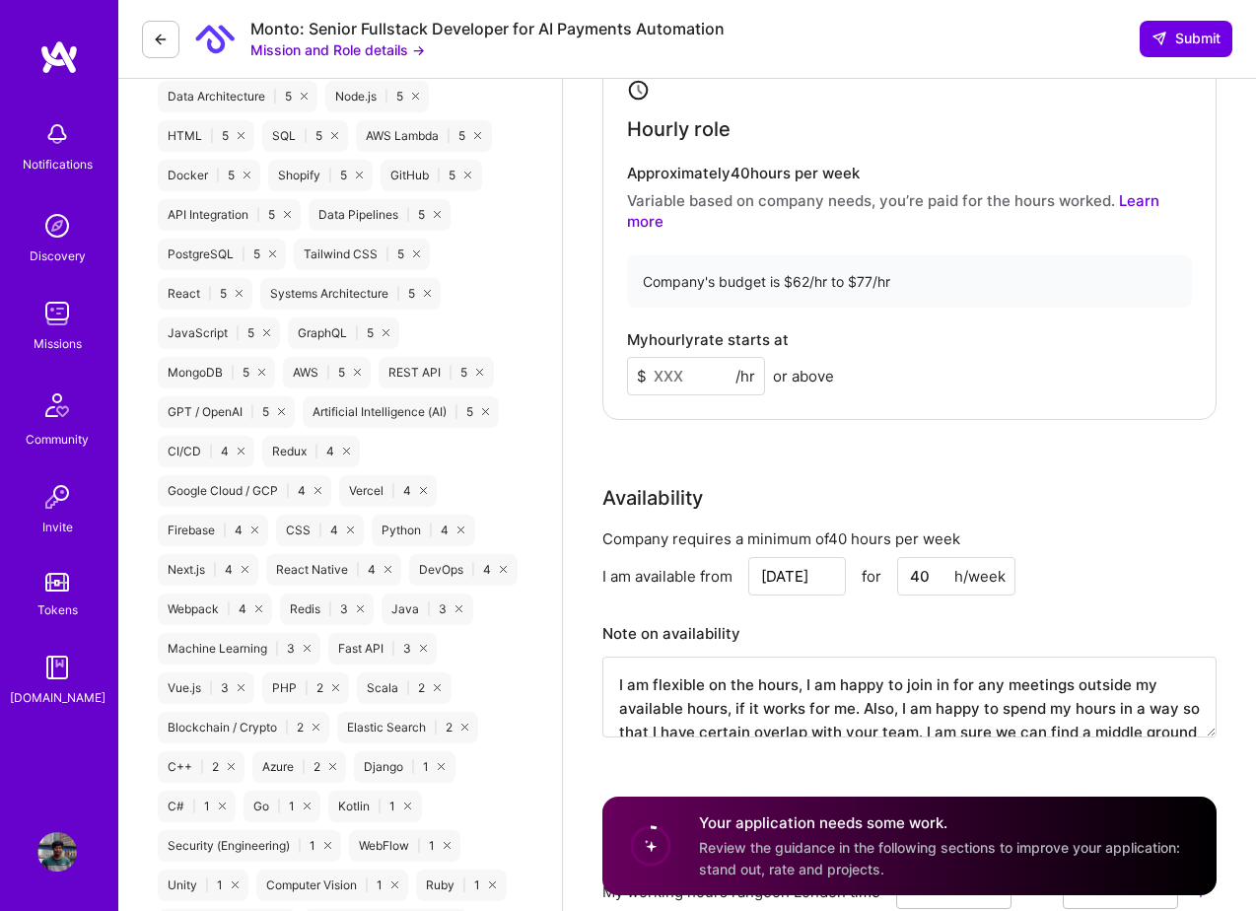
click at [672, 381] on input at bounding box center [696, 376] width 138 height 38
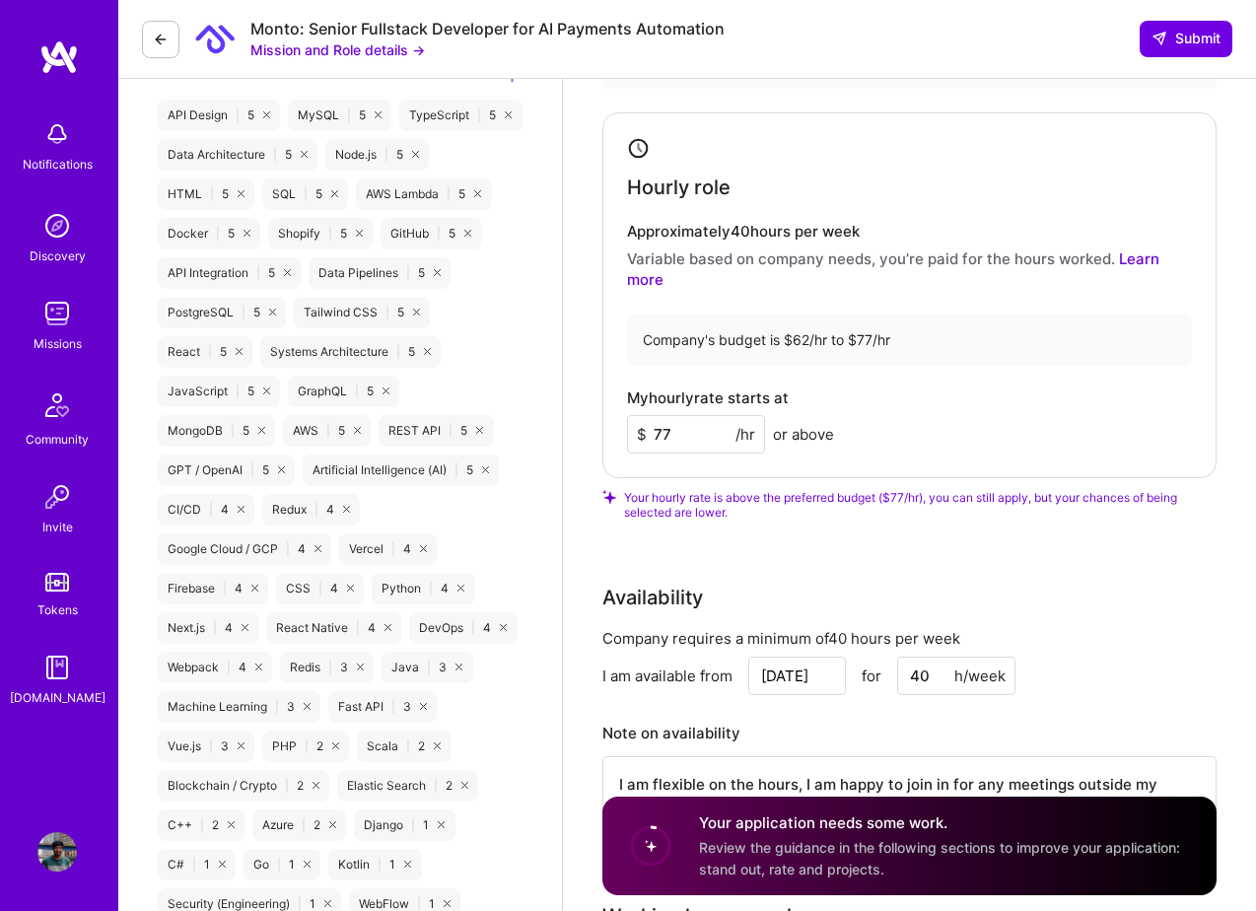
scroll to position [962, 0]
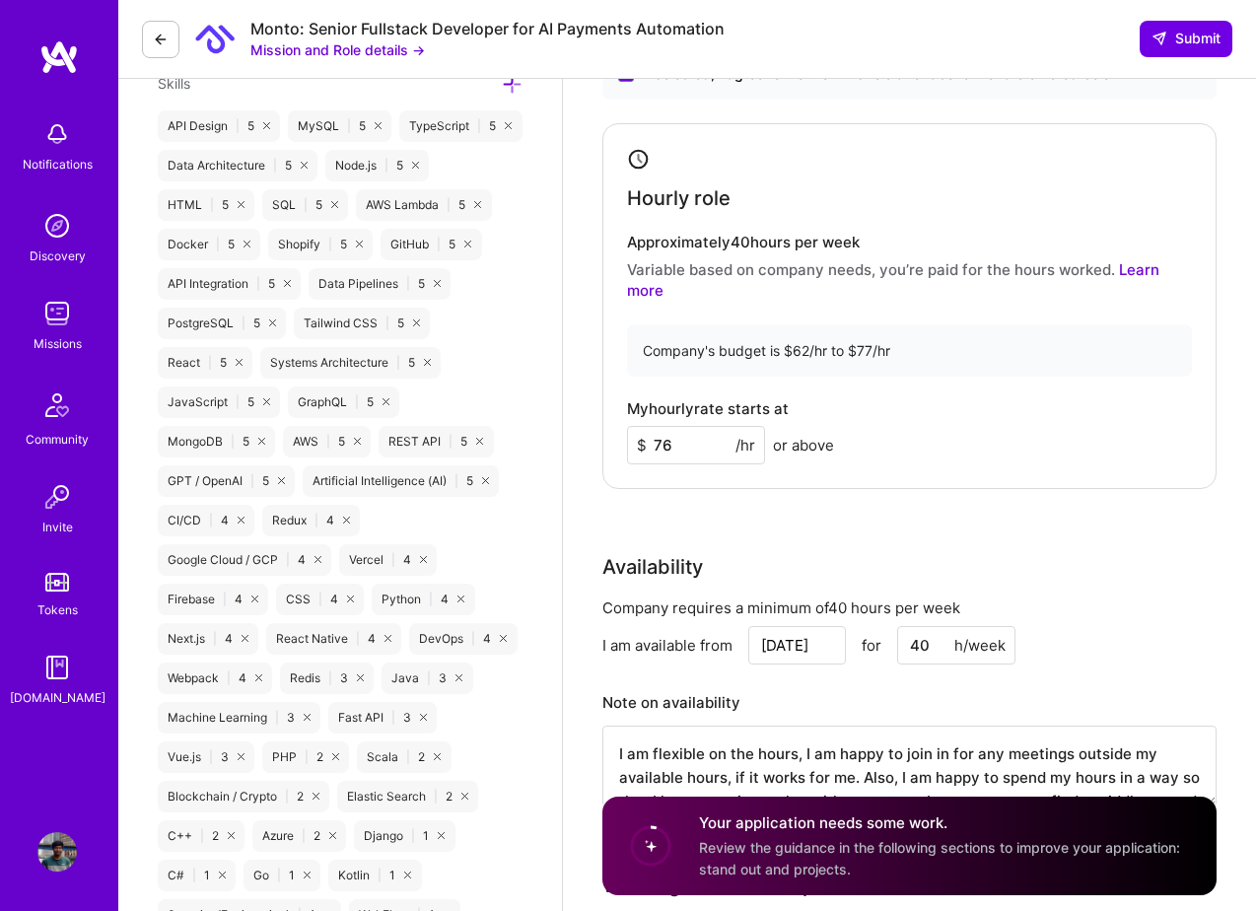
type input "76"
click at [961, 417] on div "My hourly rate starts at $ 76 /hr or above" at bounding box center [909, 432] width 565 height 64
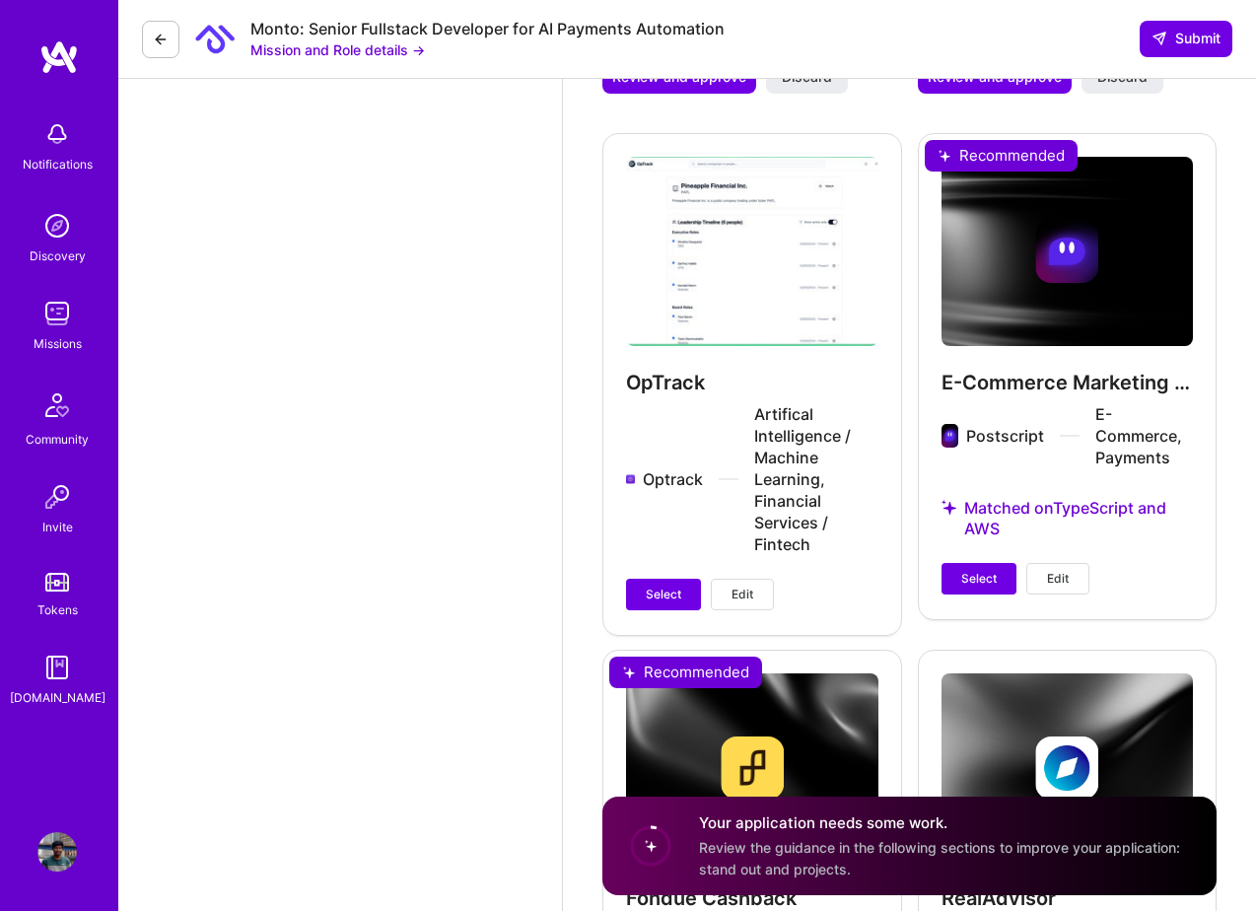
scroll to position [2538, 0]
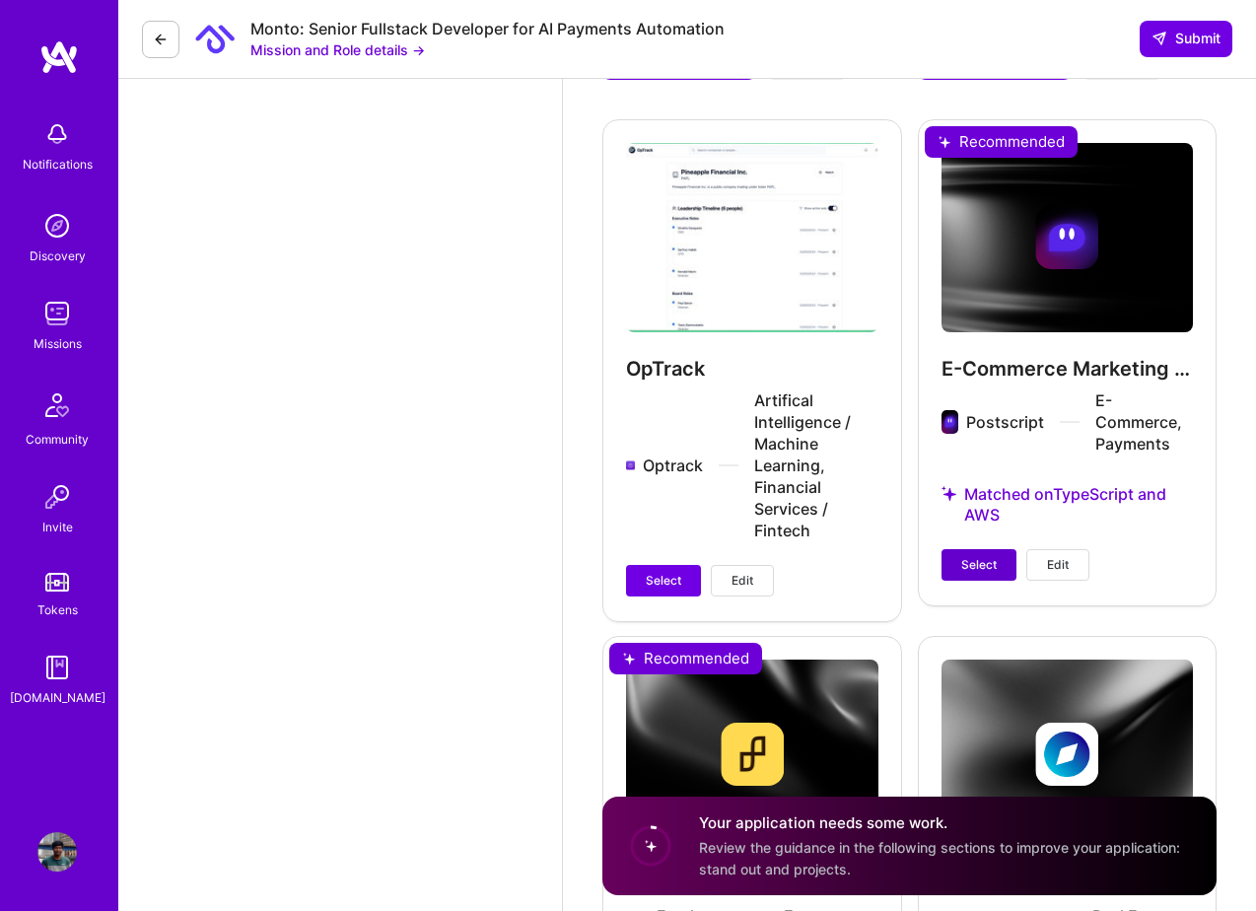
click at [996, 566] on span "Select" at bounding box center [978, 565] width 35 height 18
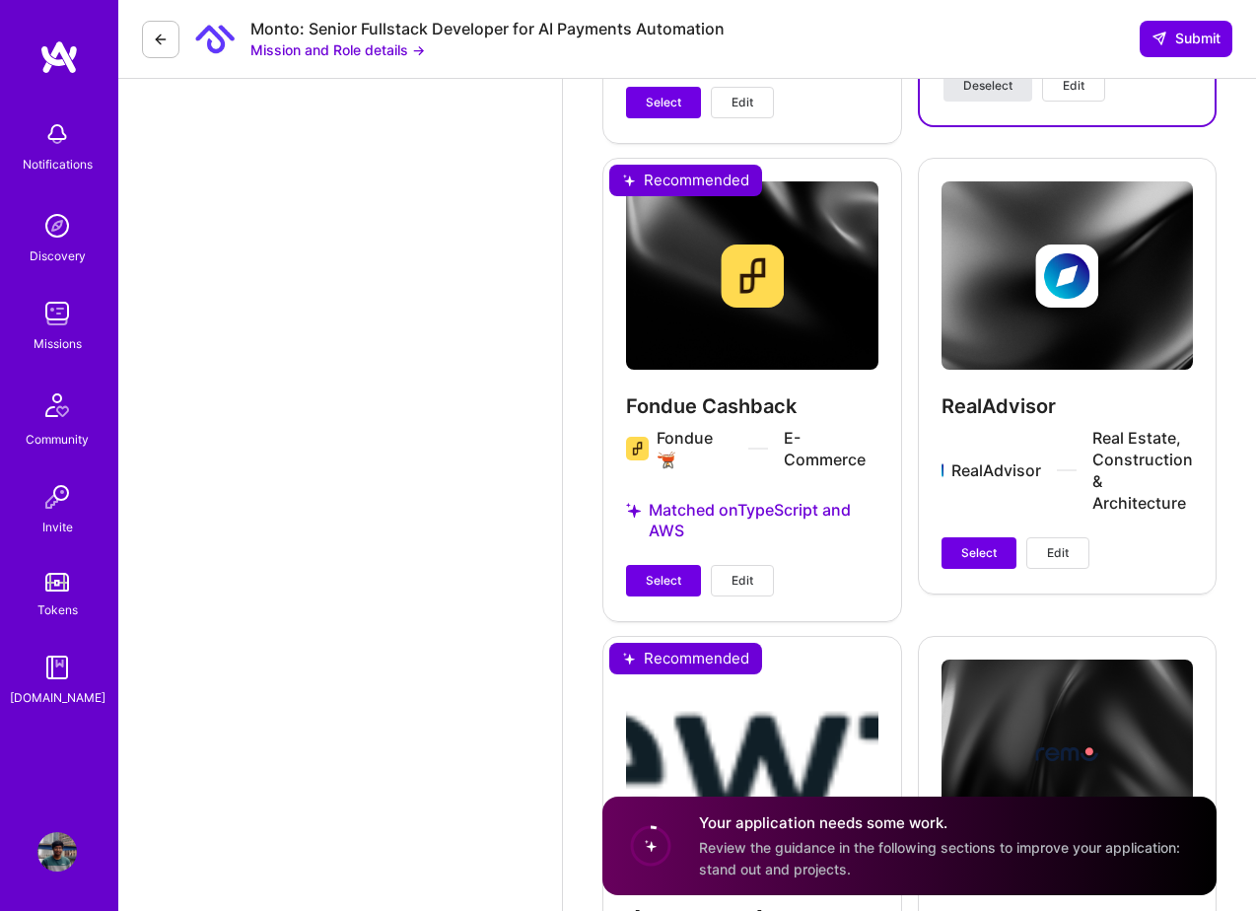
scroll to position [3013, 0]
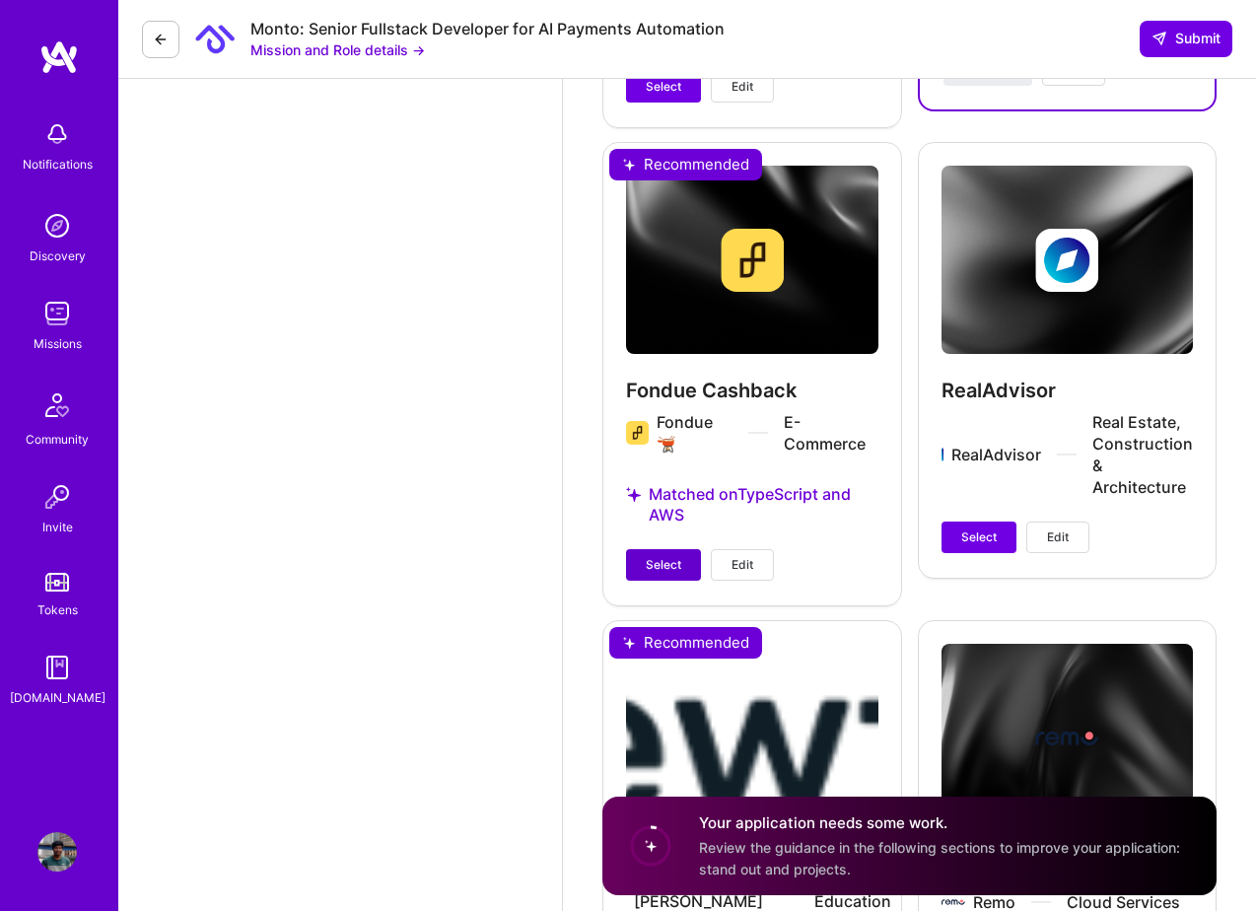
click at [660, 566] on span "Select" at bounding box center [663, 565] width 35 height 18
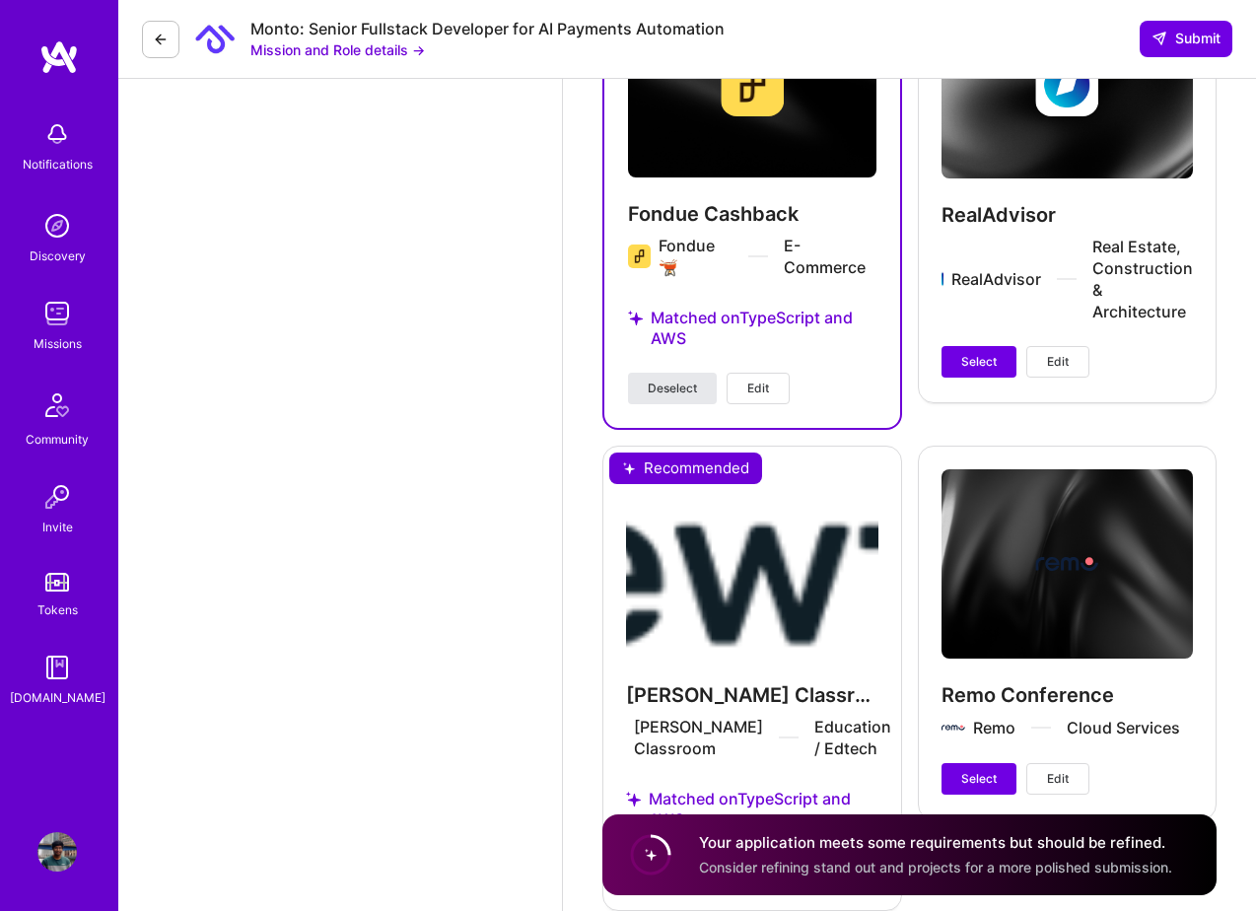
scroll to position [3327, 0]
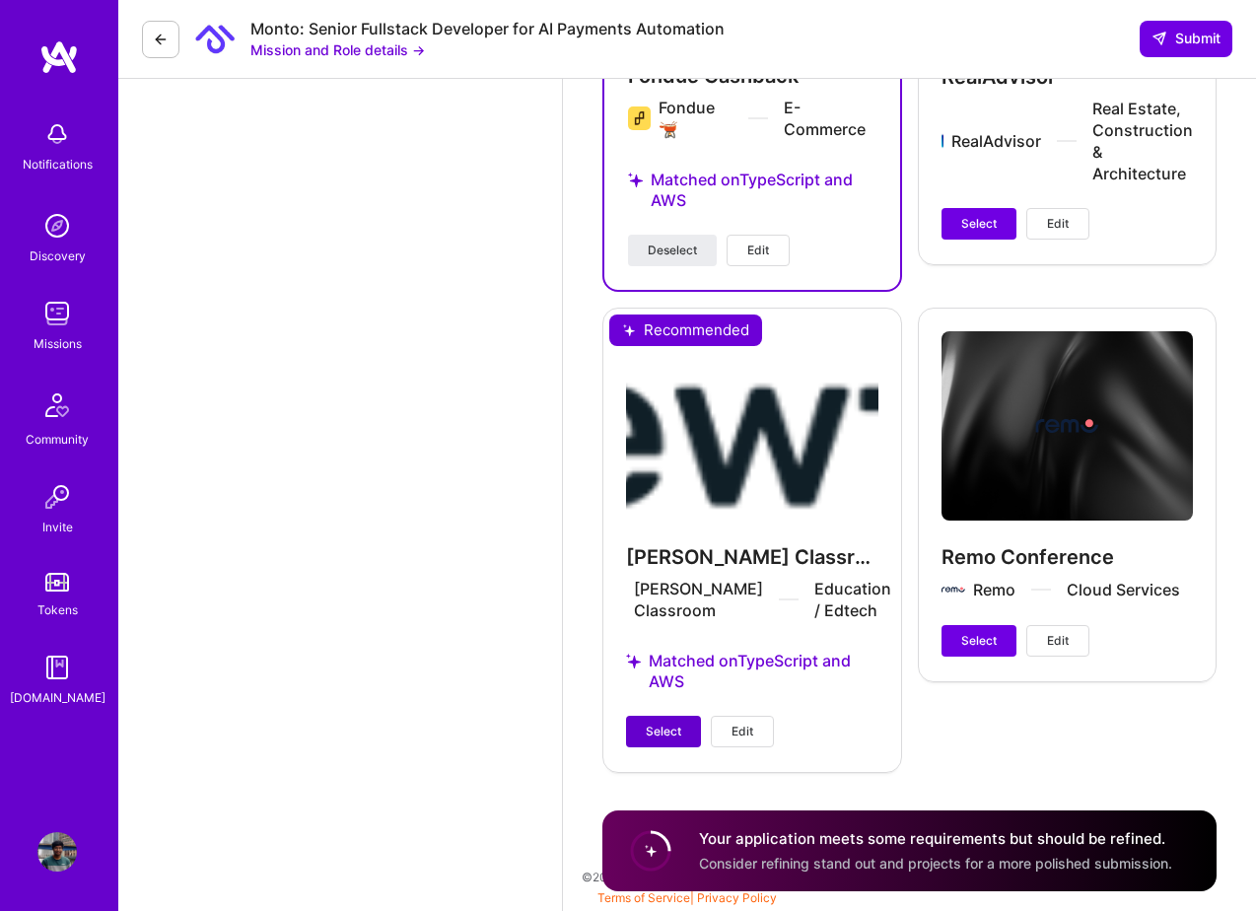
click at [654, 718] on button "Select" at bounding box center [663, 732] width 75 height 32
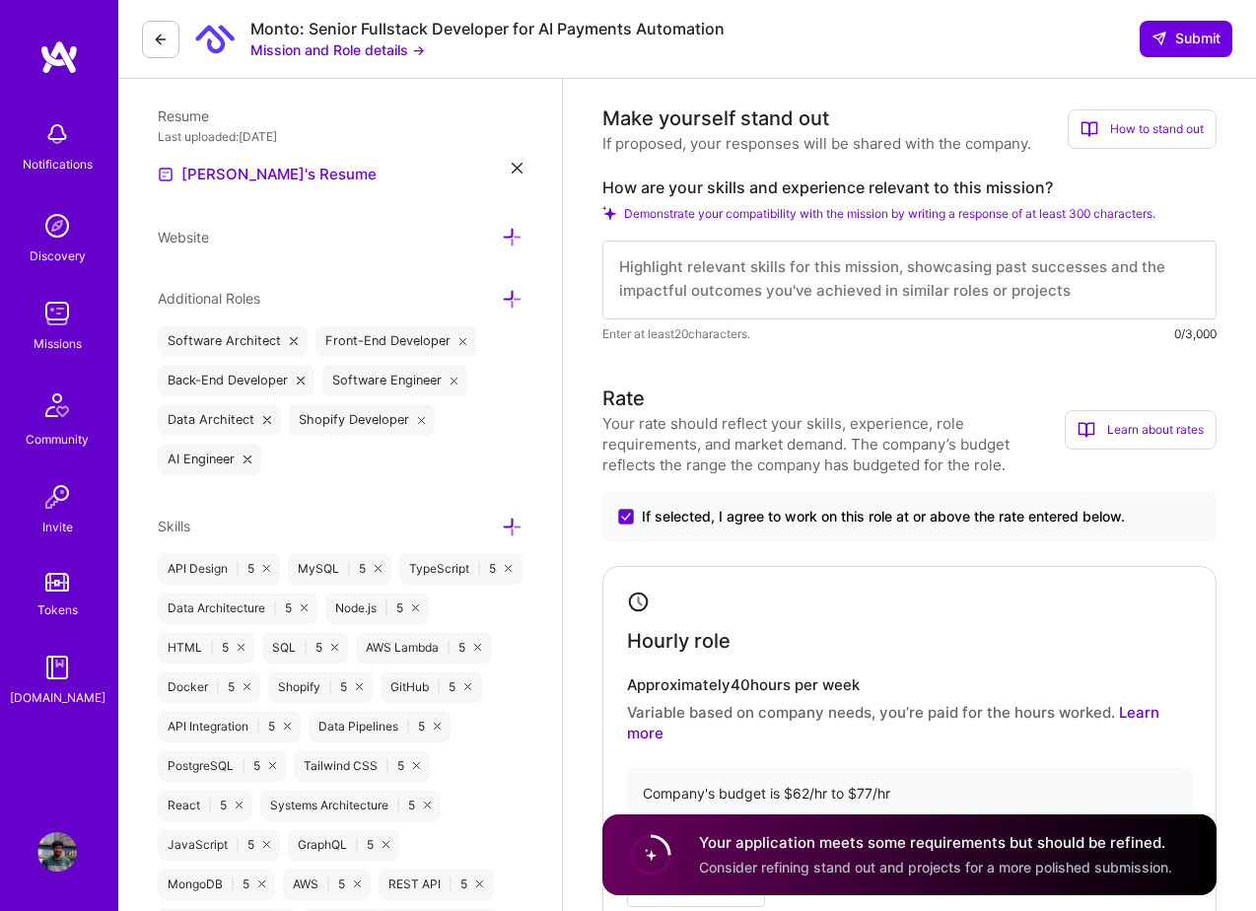
scroll to position [0, 0]
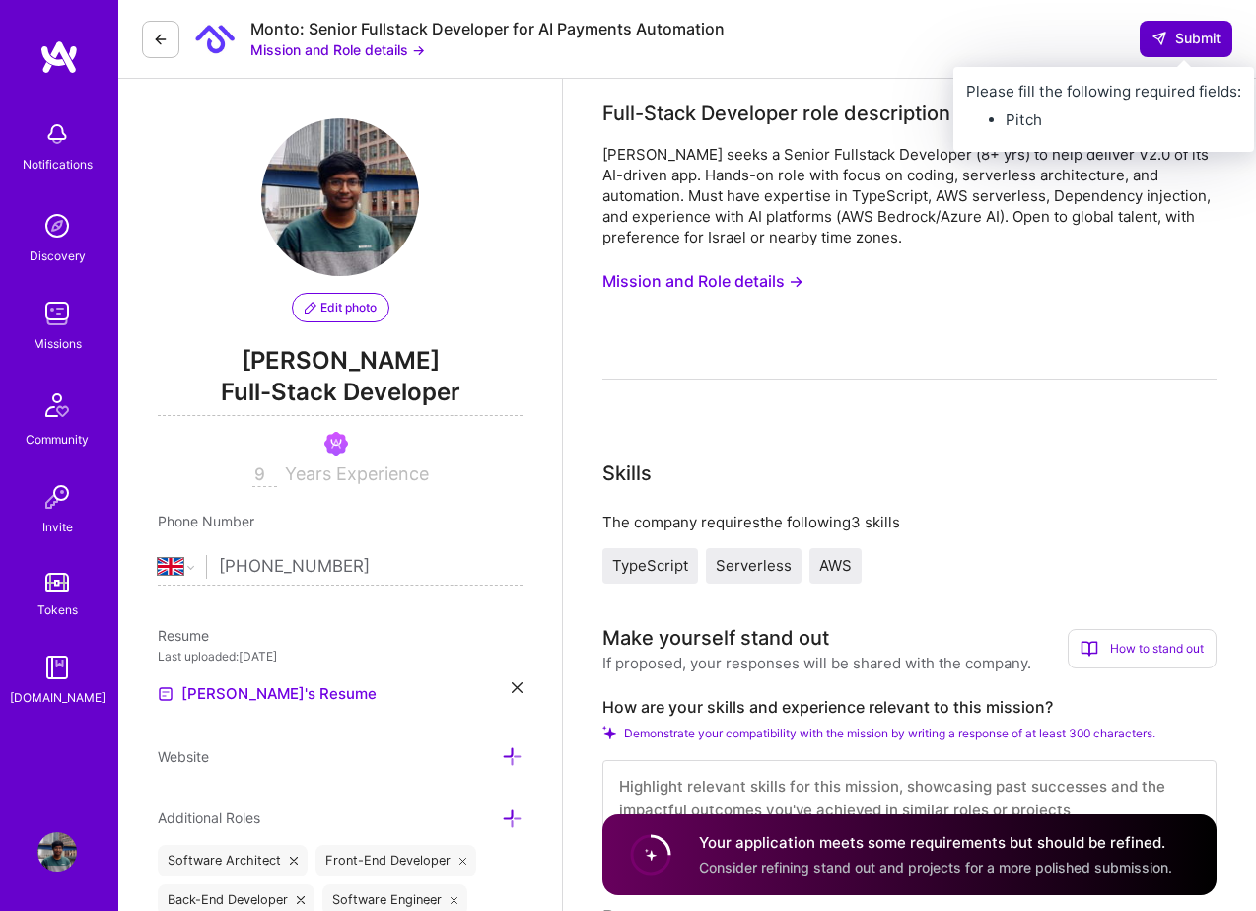
click at [1179, 42] on span "Submit" at bounding box center [1186, 39] width 69 height 20
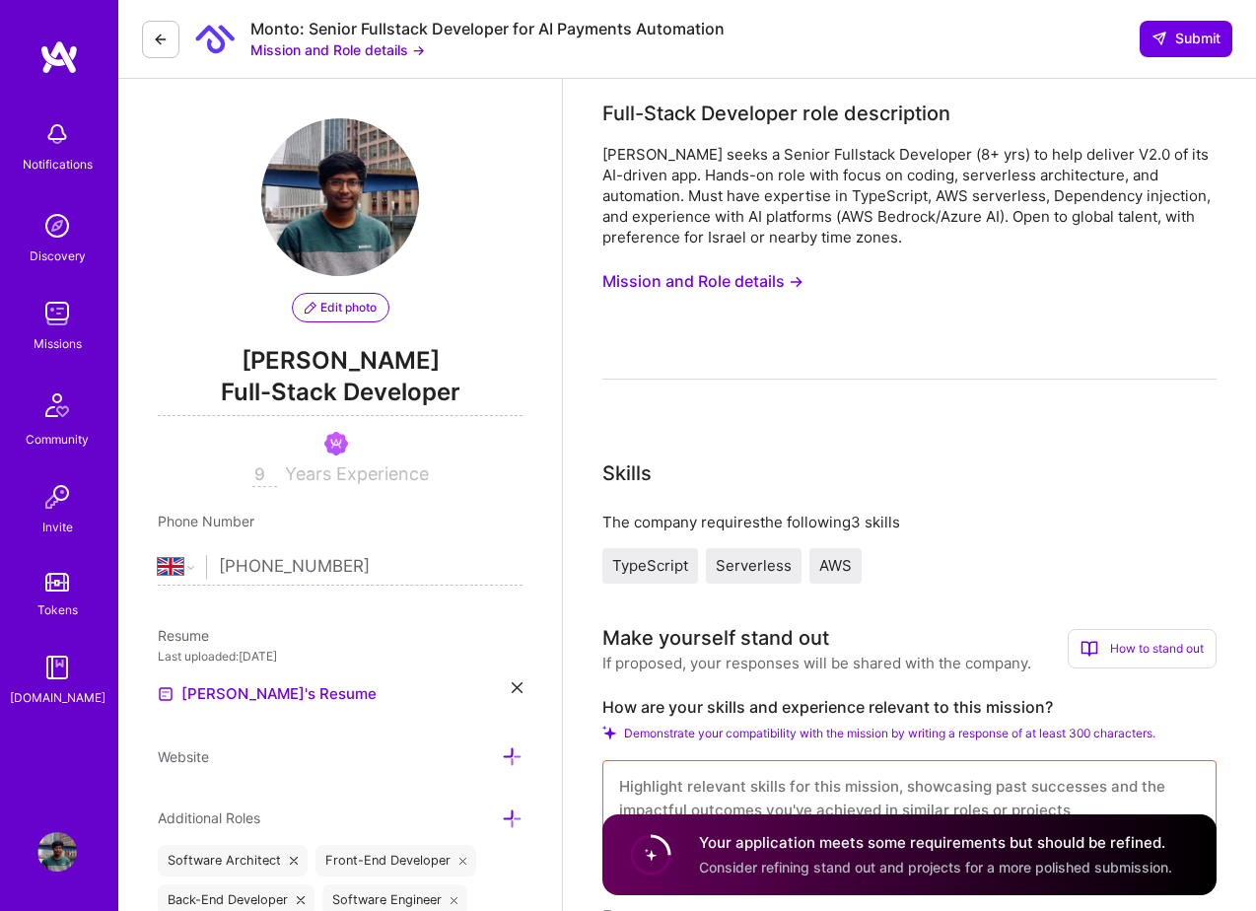
click at [354, 54] on button "Mission and Role details →" at bounding box center [337, 49] width 175 height 21
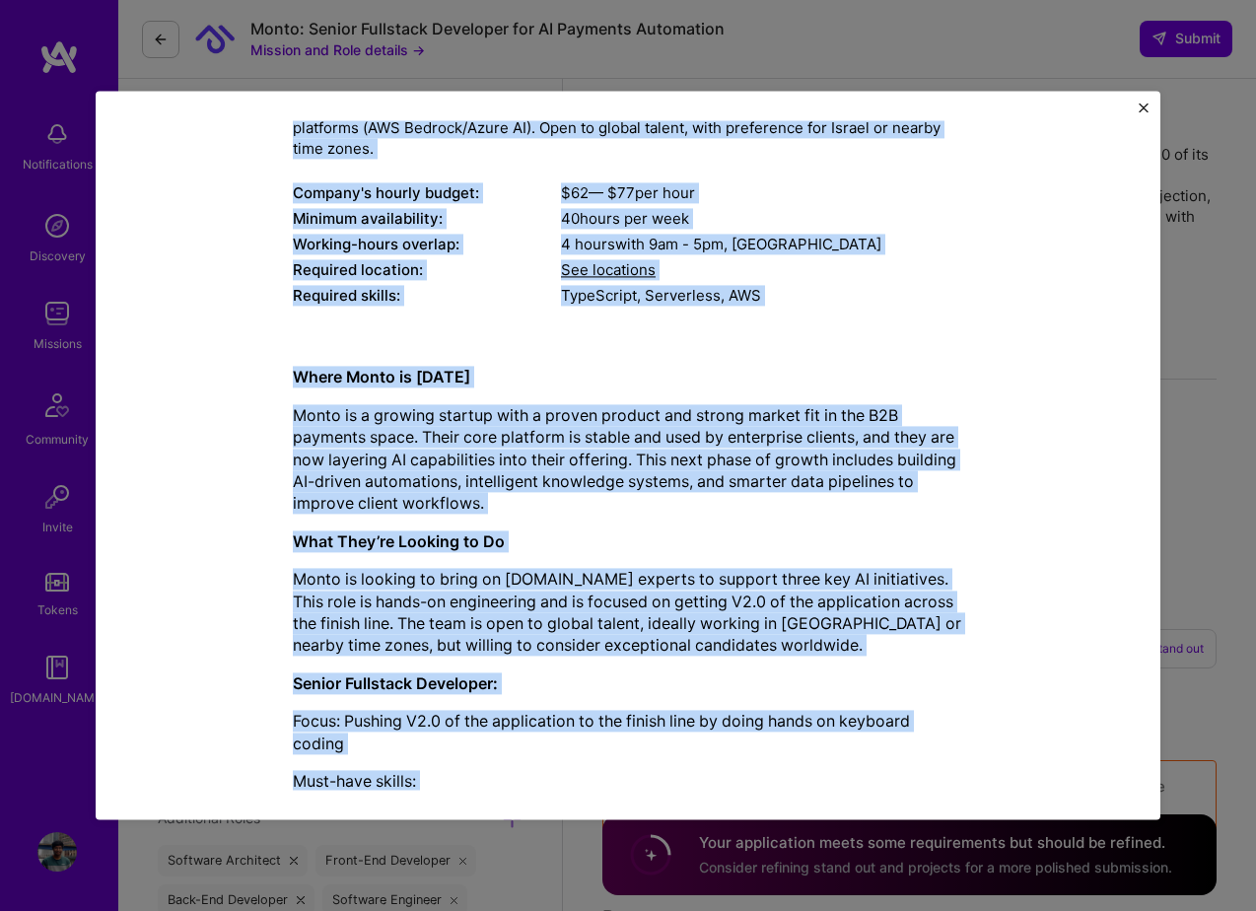
scroll to position [519, 0]
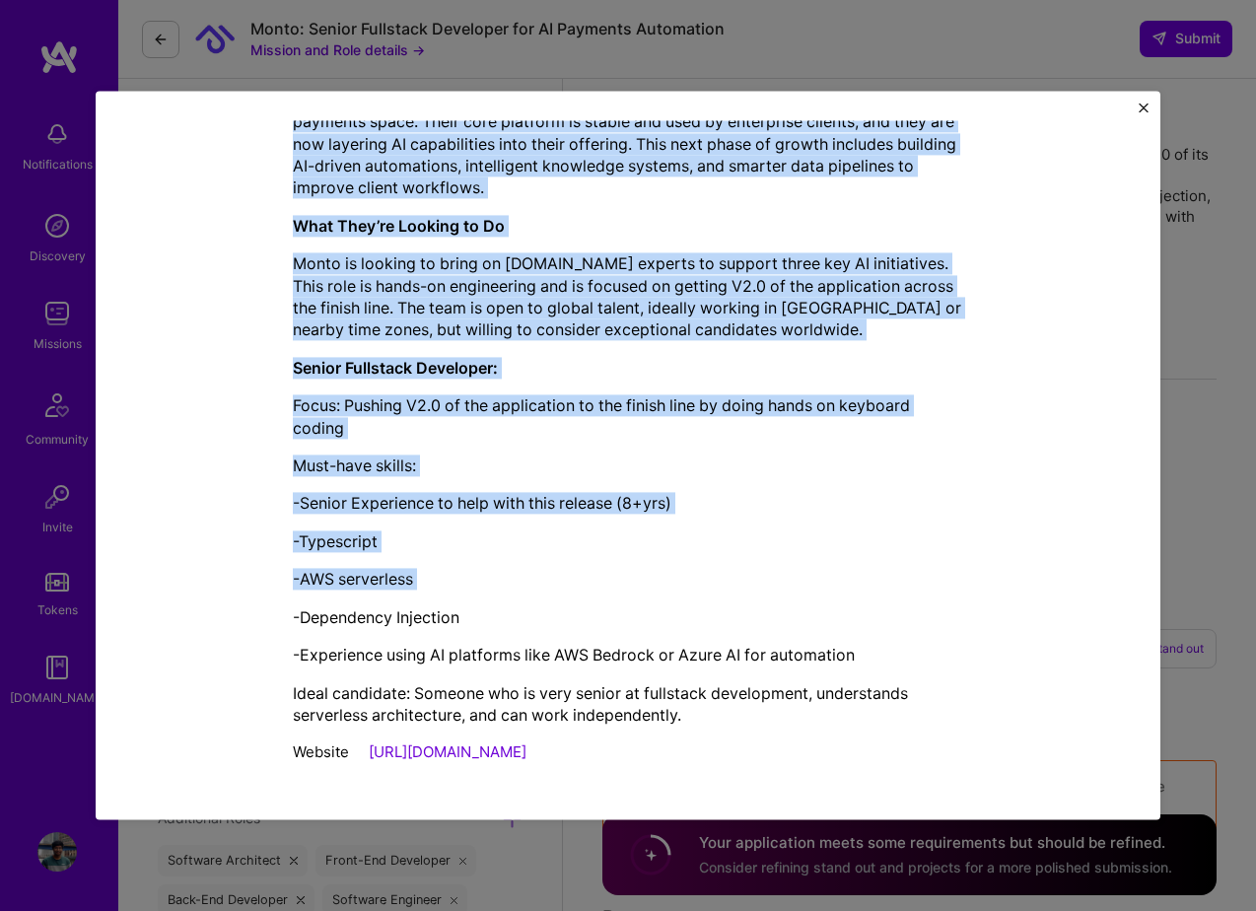
drag, startPoint x: 289, startPoint y: 183, endPoint x: 676, endPoint y: 747, distance: 684.3
click at [676, 747] on div "Mission Description and Role Details Full-Stack Developer role description Mont…" at bounding box center [628, 195] width 974 height 1157
copy div "Full-Stack Developer role description Monto seeks a Senior Fullstack Developer …"
click at [1141, 106] on img "Close" at bounding box center [1144, 108] width 10 height 10
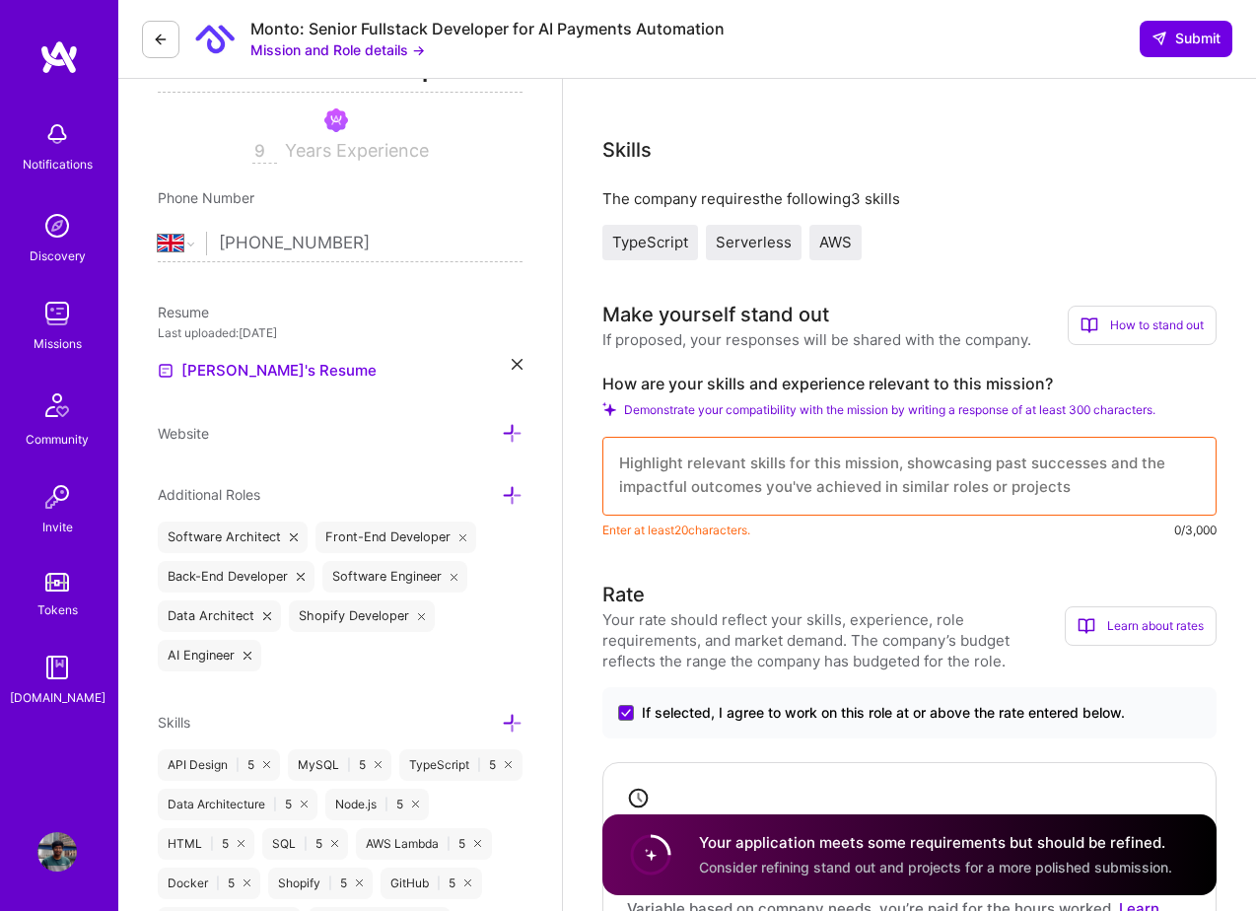
scroll to position [0, 0]
click at [767, 491] on textarea at bounding box center [909, 476] width 614 height 79
paste textarea "I bring 9+ years of full-stack engineering experience with a strong focus on Ty…"
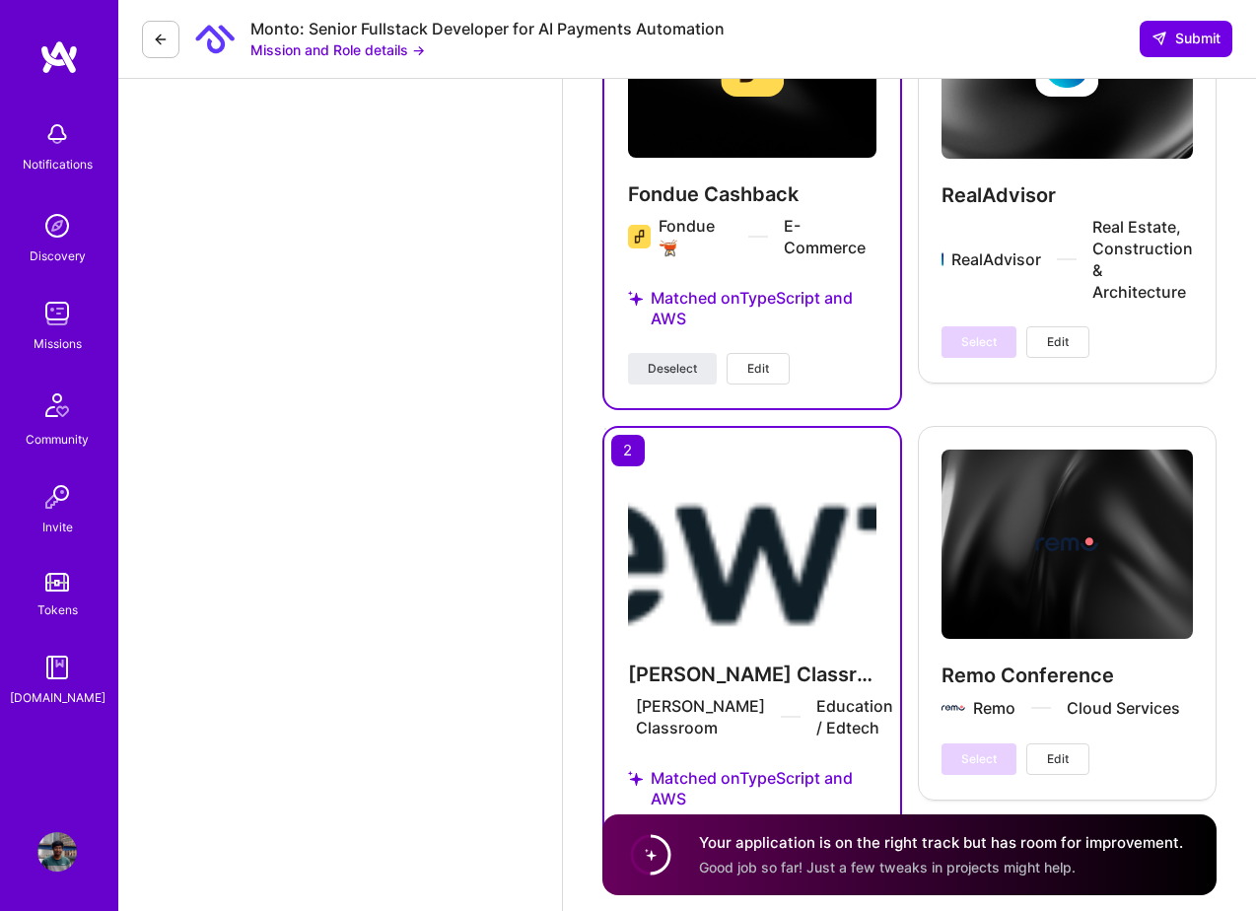
scroll to position [3501, 0]
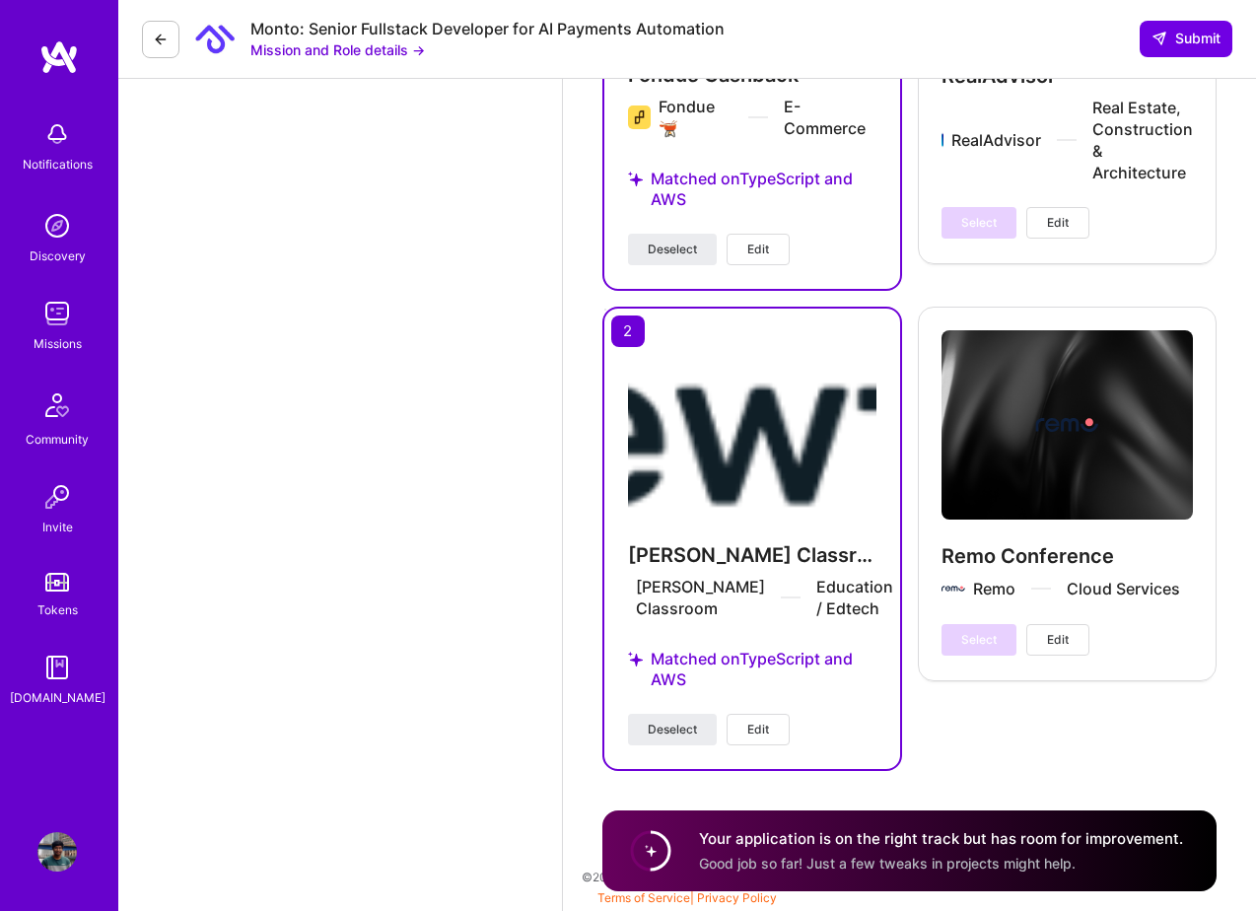
type textarea "I bring 9+ years of full-stack engineering experience with a strong focus on Ty…"
click at [915, 818] on div "Your application is on the right track but has room for improvement. Good job s…" at bounding box center [909, 850] width 614 height 81
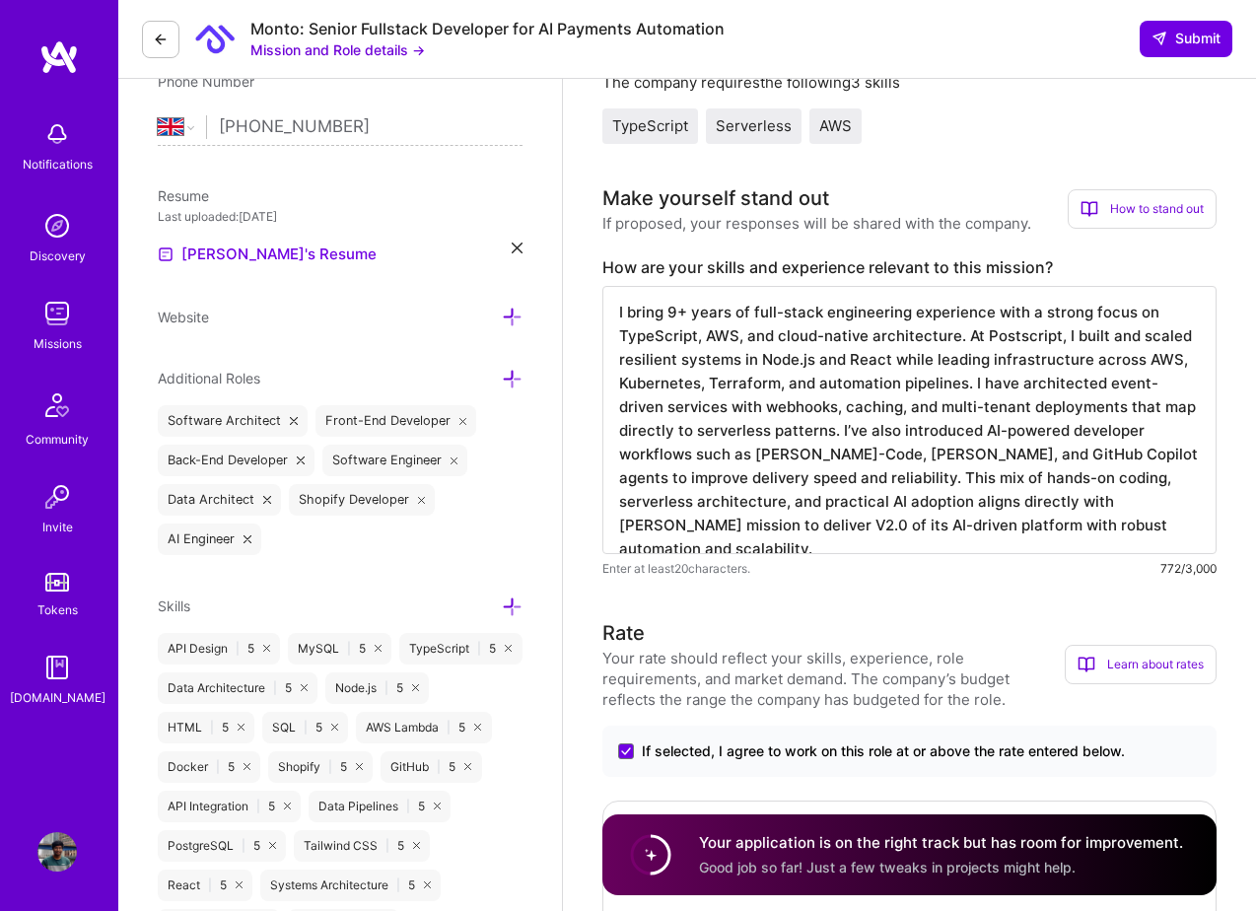
scroll to position [469, 0]
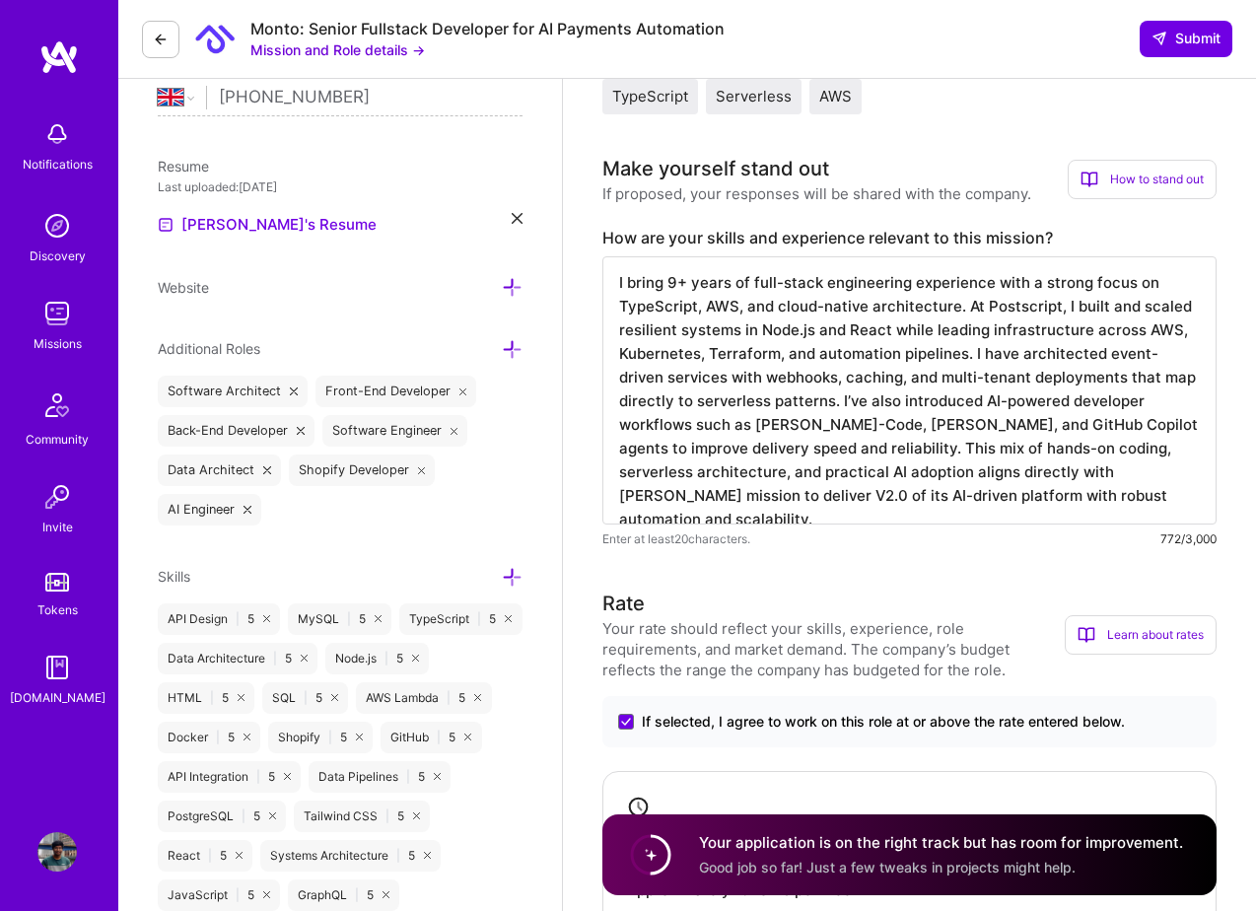
click at [1004, 494] on textarea "I bring 9+ years of full-stack engineering experience with a strong focus on Ty…" at bounding box center [909, 390] width 614 height 268
click at [646, 855] on circle at bounding box center [650, 854] width 37 height 37
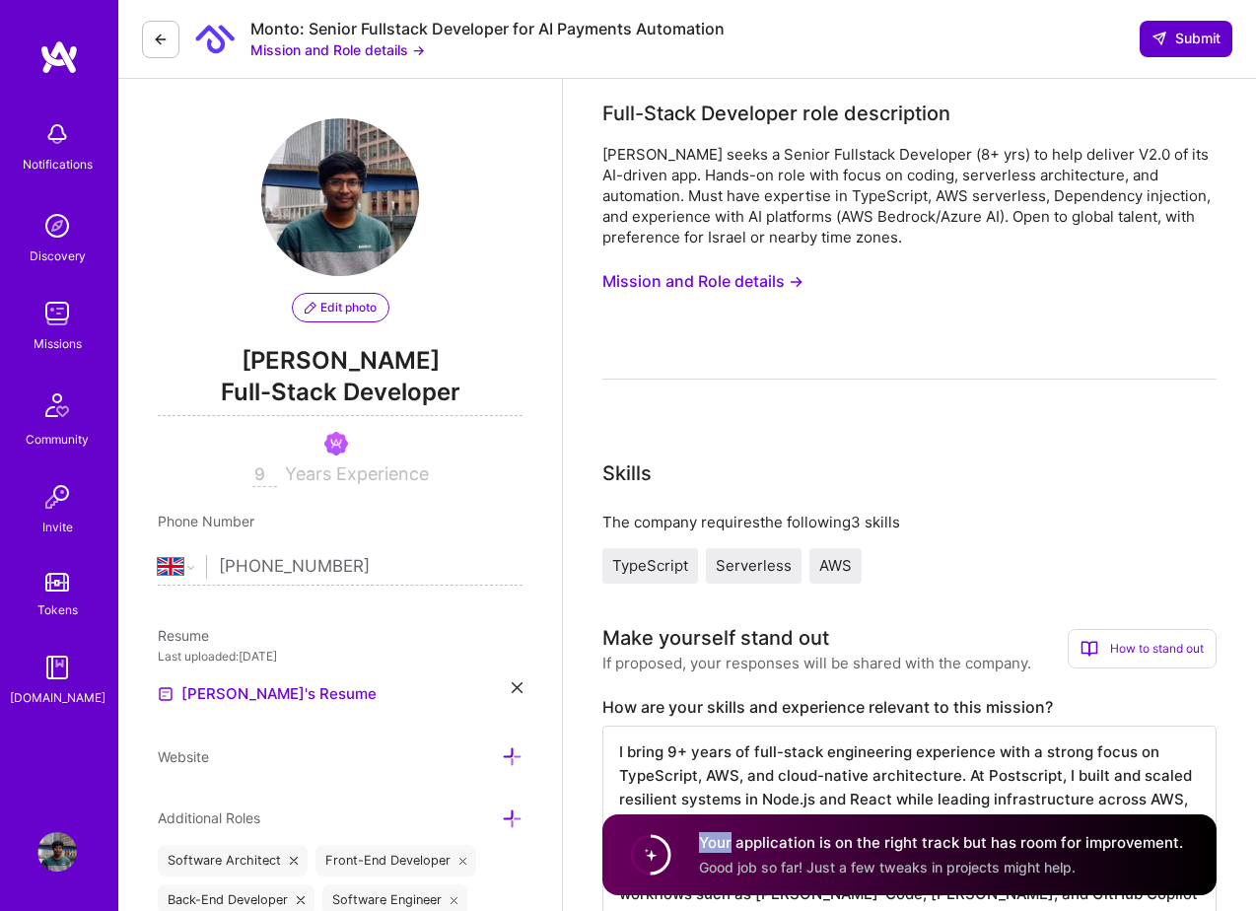
click at [1185, 35] on span "Submit" at bounding box center [1186, 39] width 69 height 20
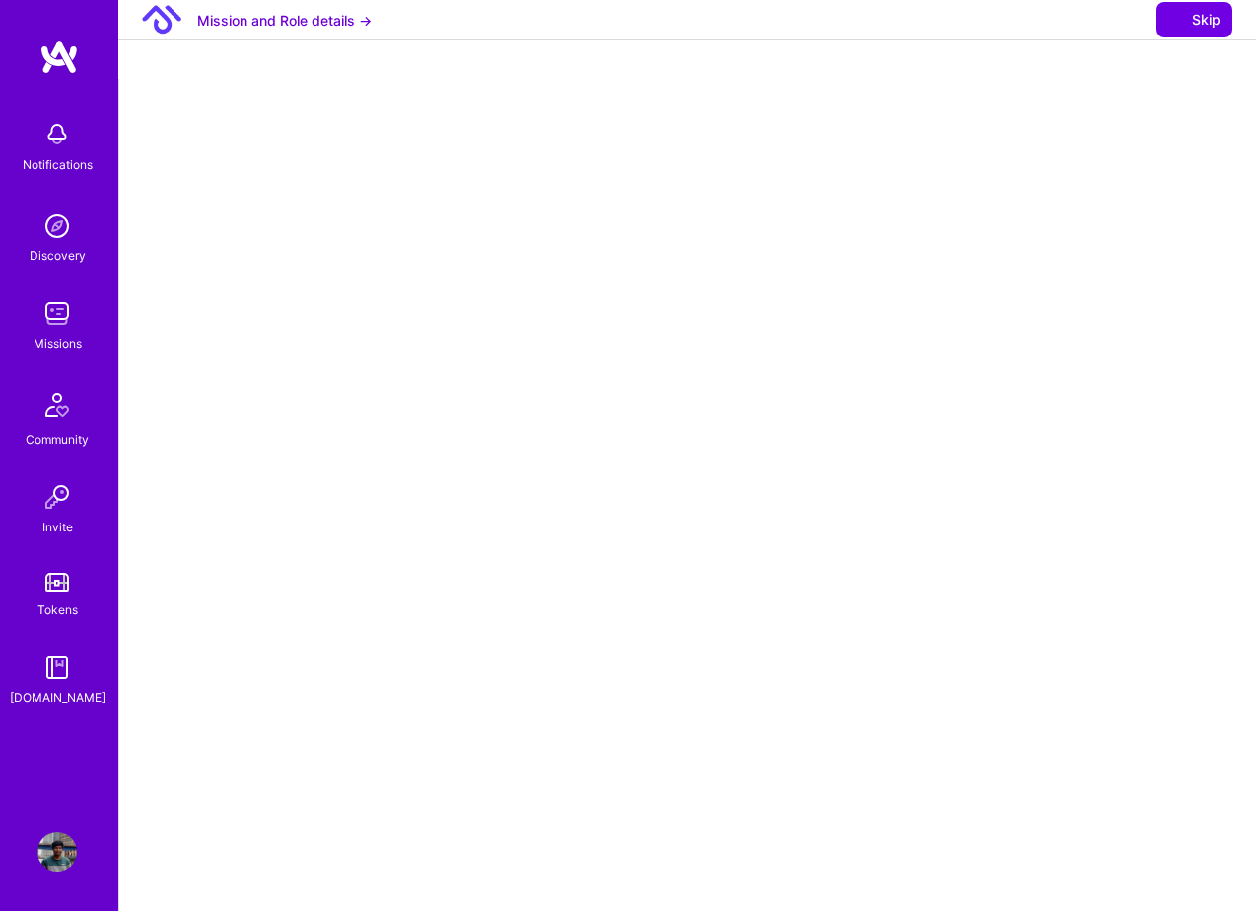
select select "GB"
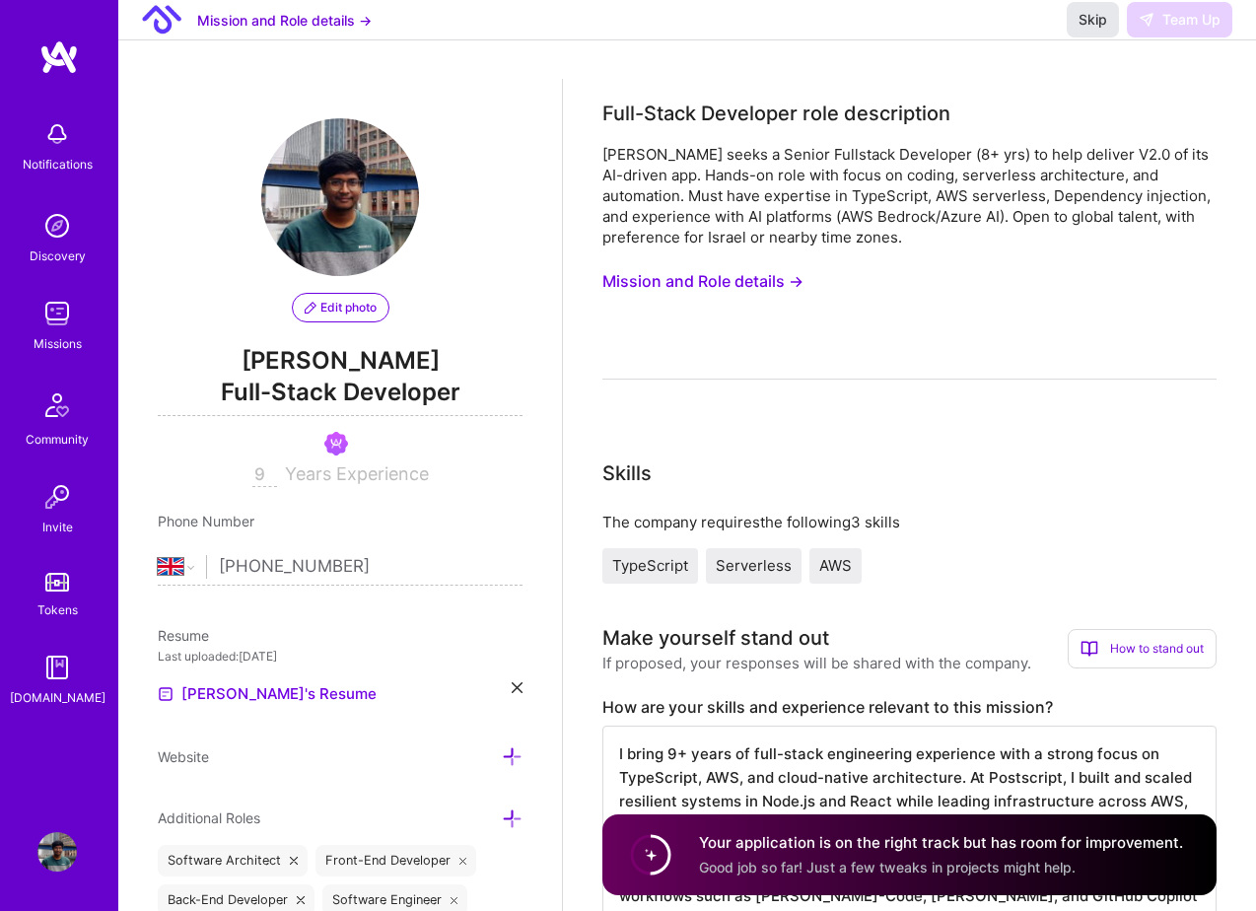
click at [1078, 37] on button "Skip" at bounding box center [1093, 19] width 52 height 35
click at [1097, 30] on span "Skip" at bounding box center [1093, 20] width 29 height 20
click at [1095, 30] on span "Skip" at bounding box center [1093, 20] width 29 height 20
click at [1104, 30] on span "Skip" at bounding box center [1093, 20] width 29 height 20
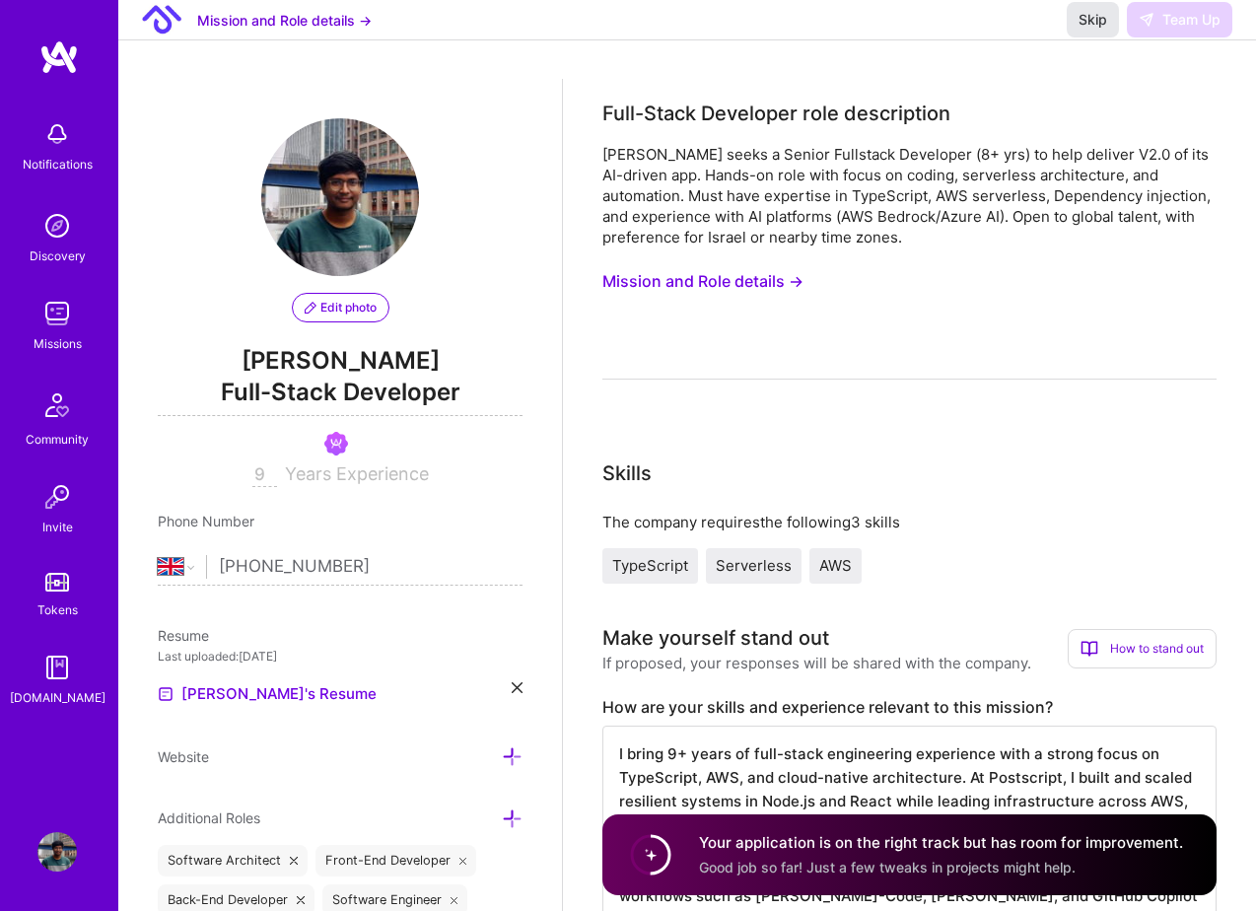
click at [1104, 30] on span "Skip" at bounding box center [1093, 20] width 29 height 20
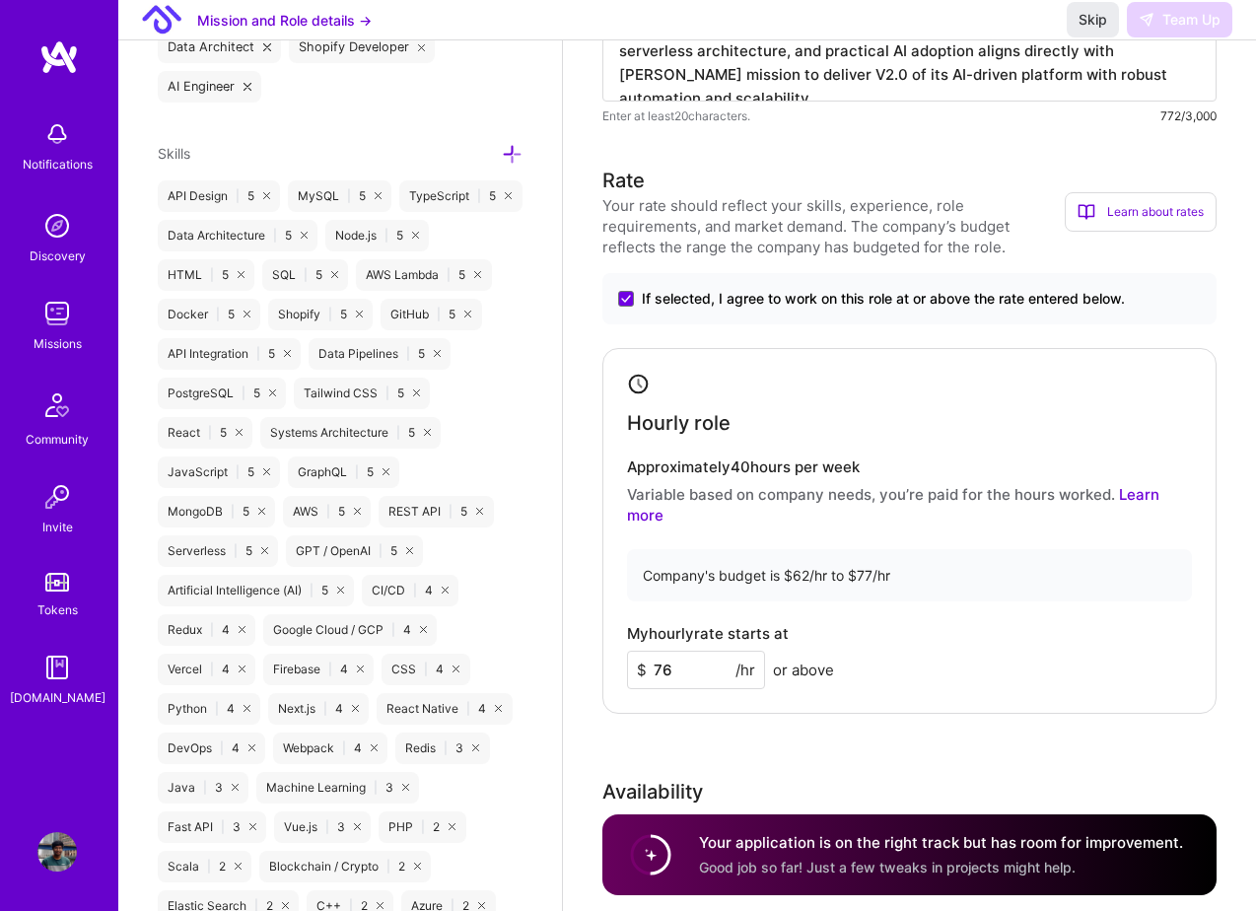
scroll to position [517, 0]
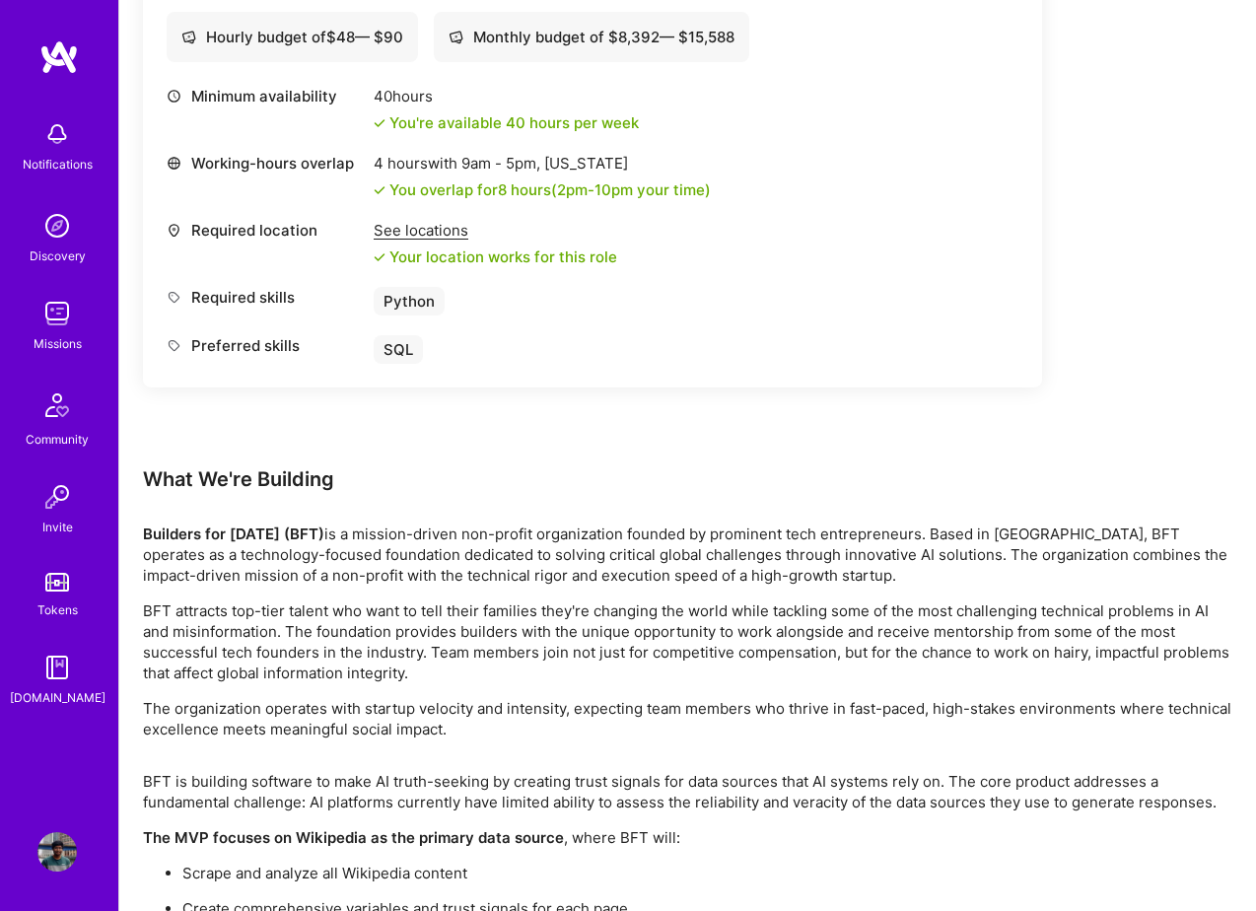
scroll to position [2928, 0]
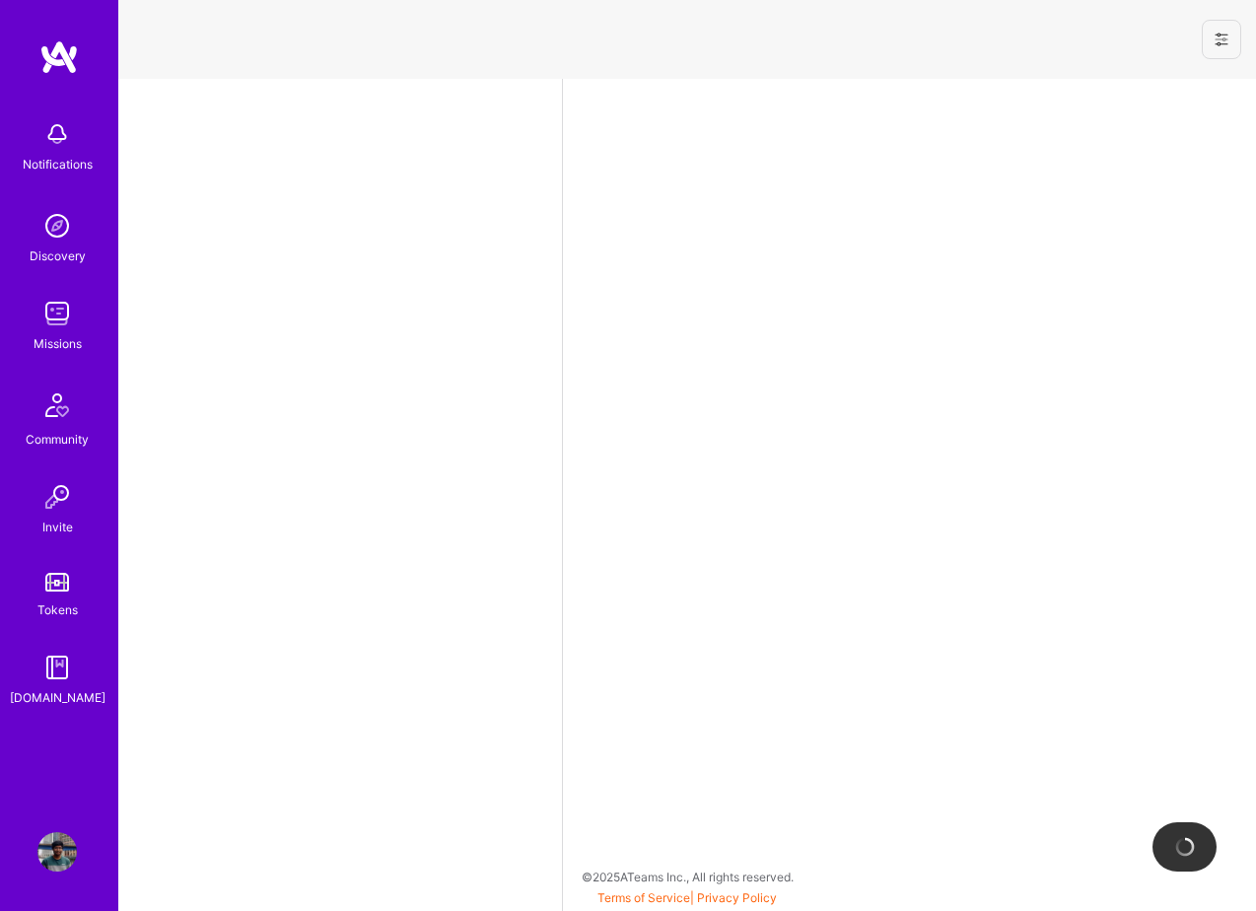
select select "GB"
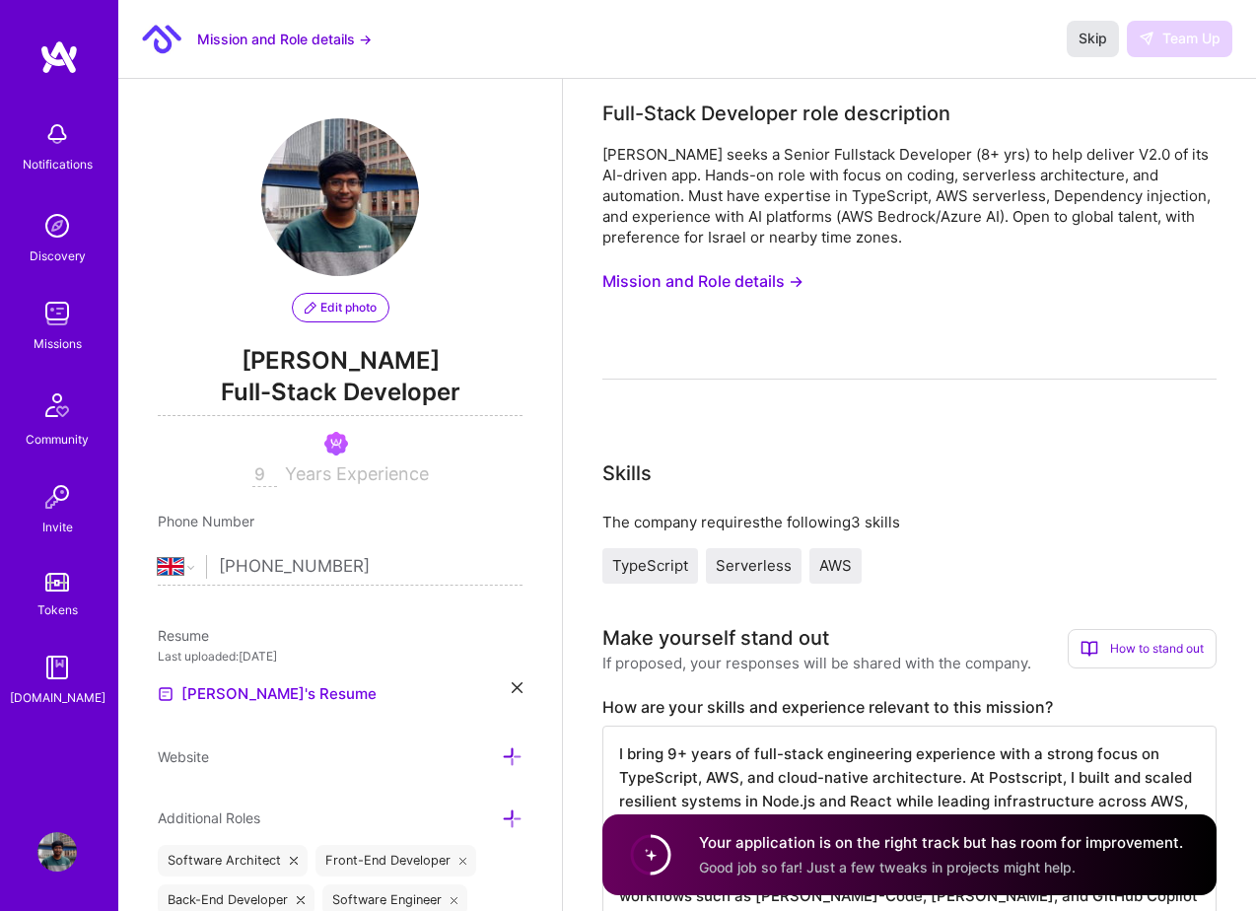
click at [1097, 47] on span "Skip" at bounding box center [1093, 39] width 29 height 20
click at [1103, 50] on button "Skip" at bounding box center [1093, 38] width 52 height 35
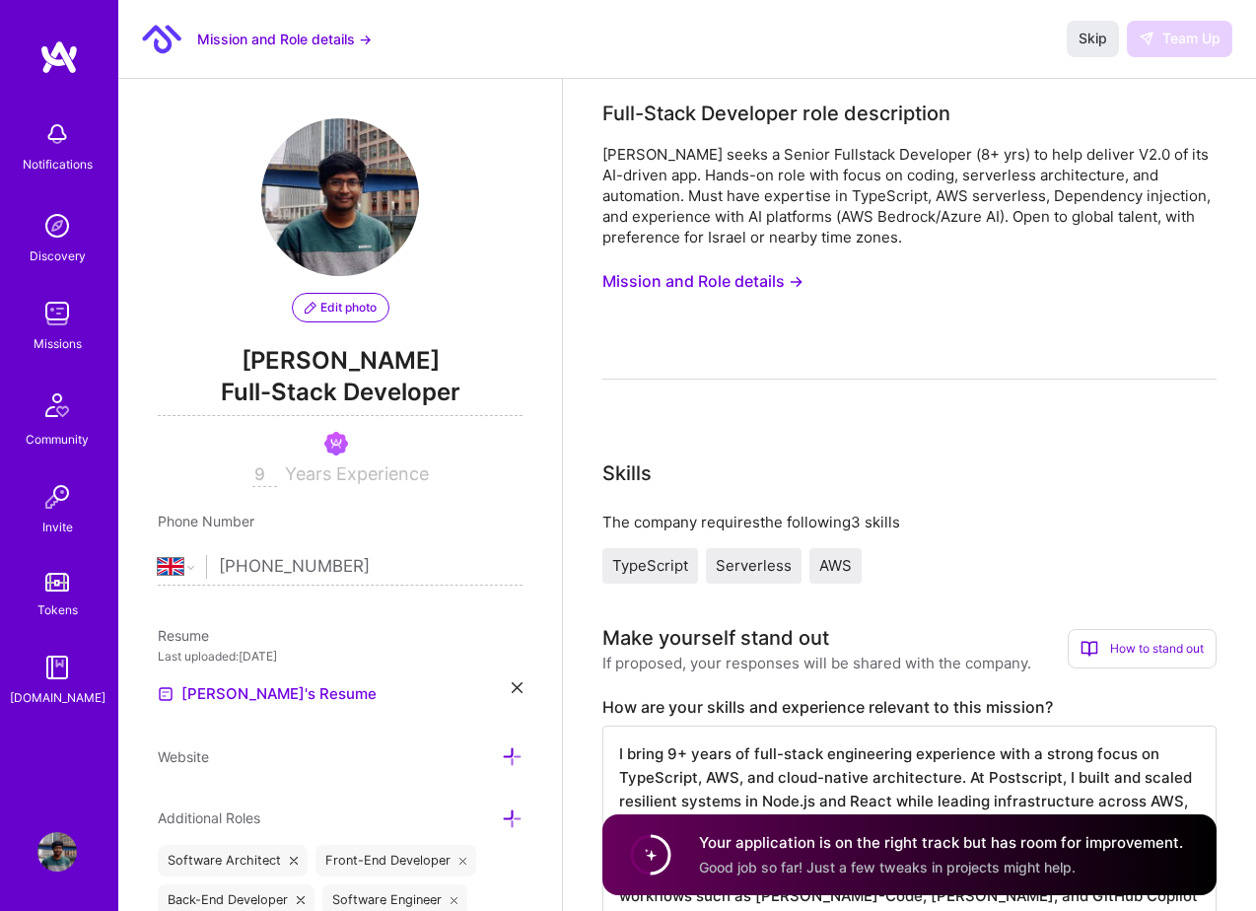
click at [162, 35] on img at bounding box center [161, 39] width 39 height 39
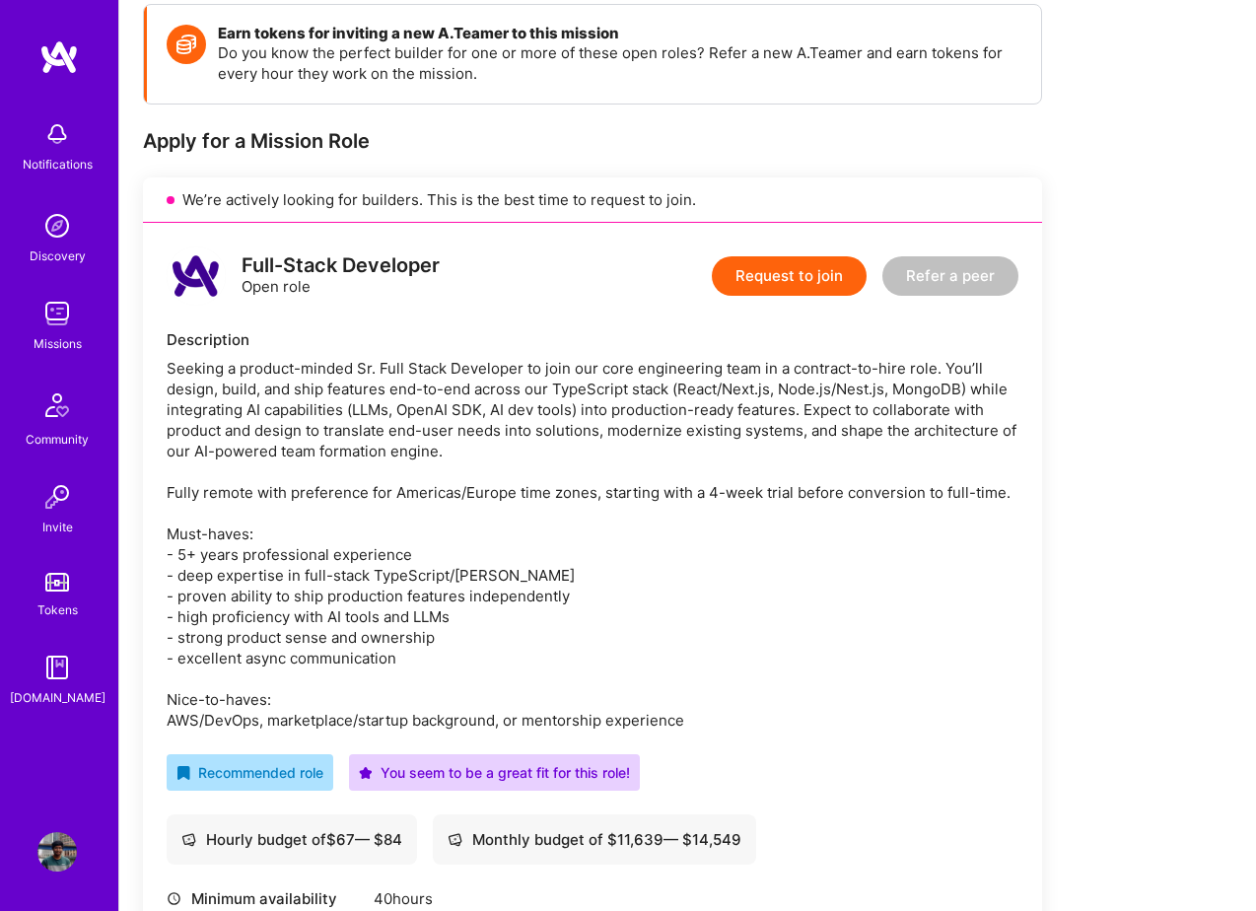
scroll to position [246, 0]
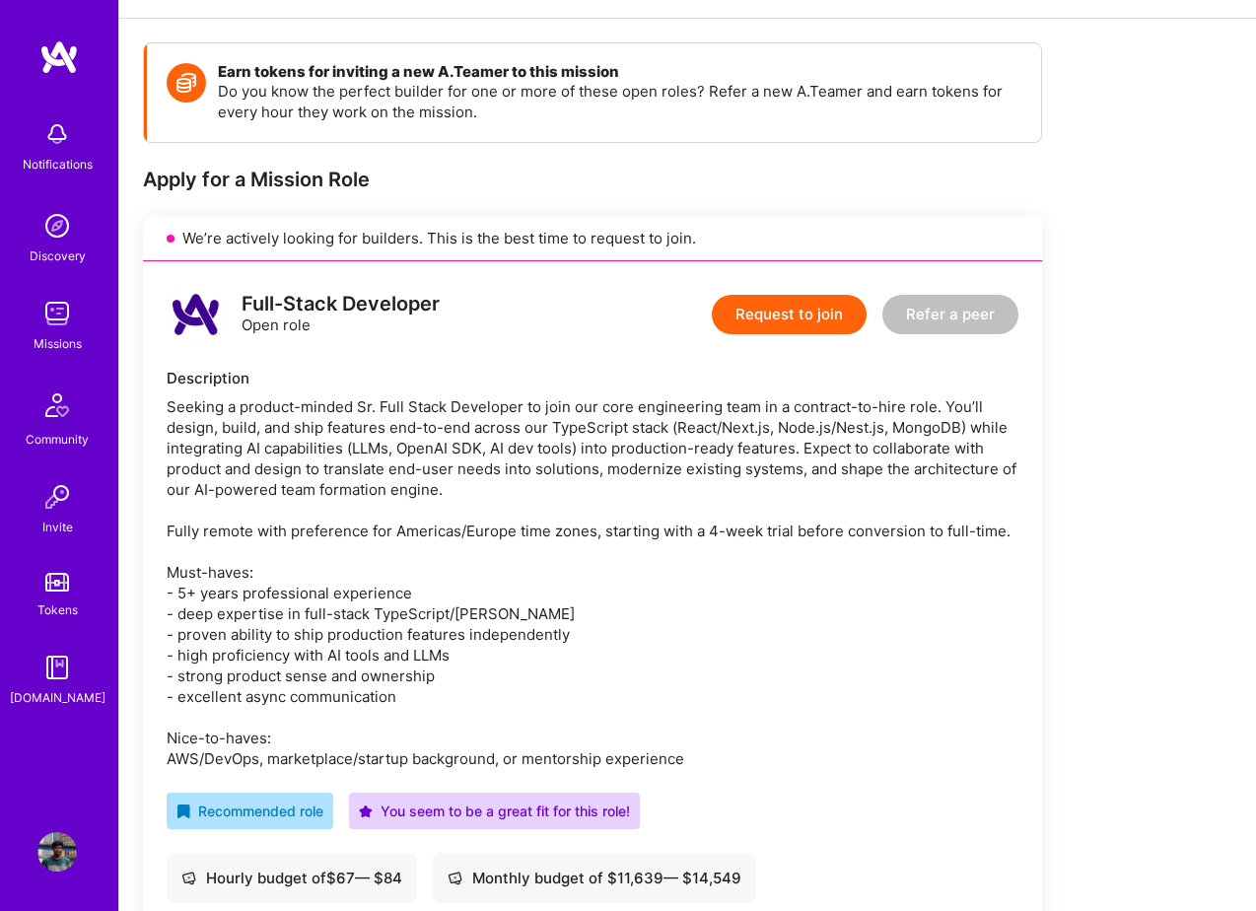
click at [800, 328] on button "Request to join" at bounding box center [789, 314] width 155 height 39
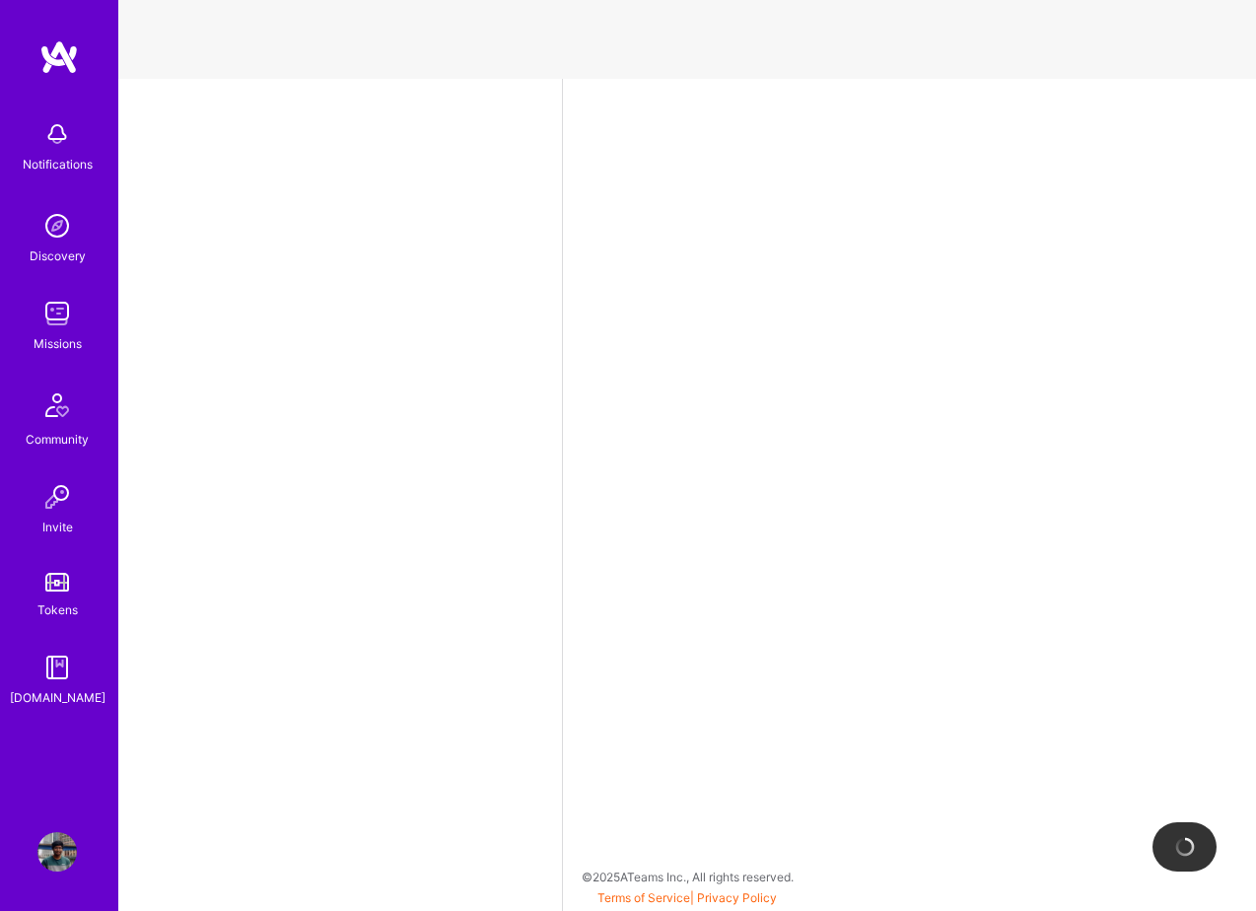
select select "GB"
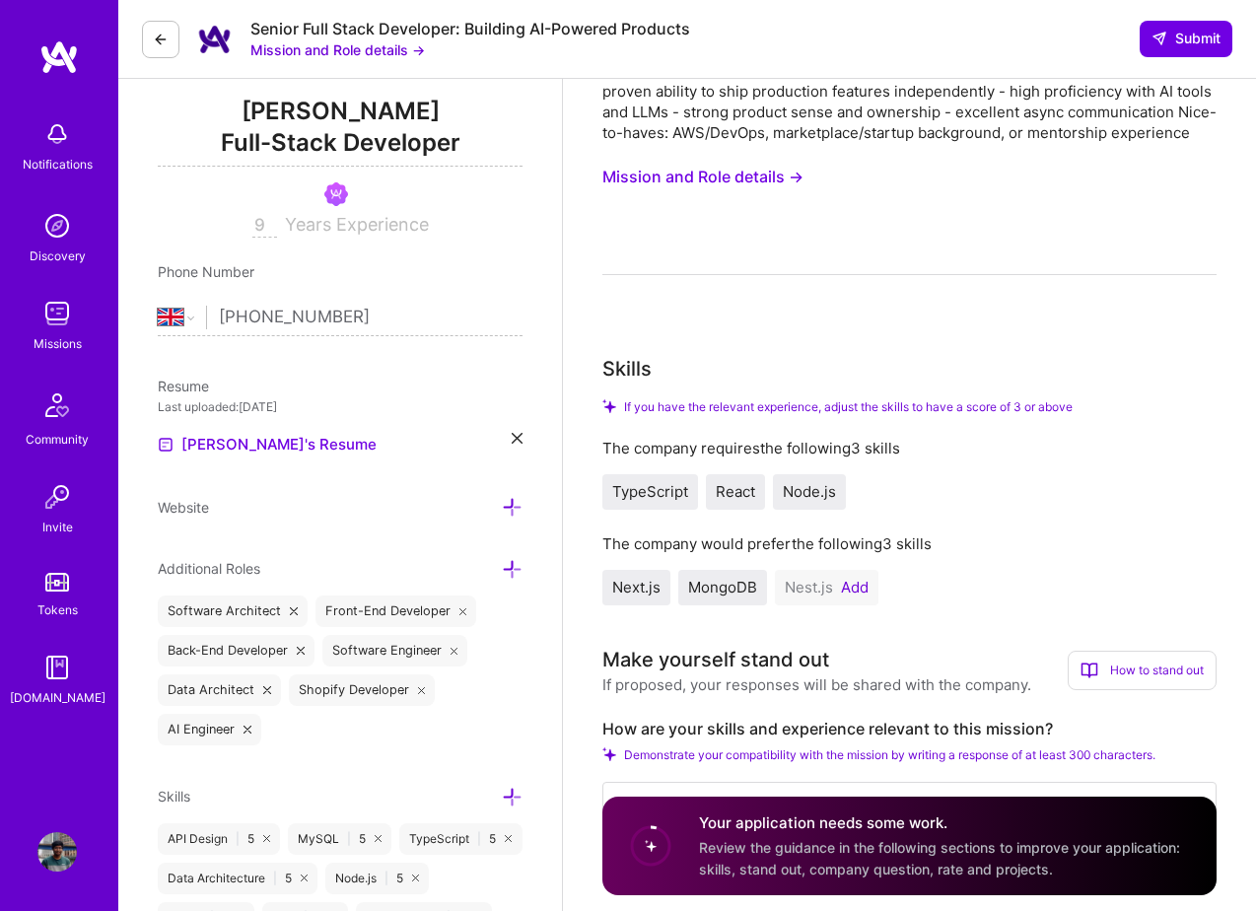
scroll to position [268, 0]
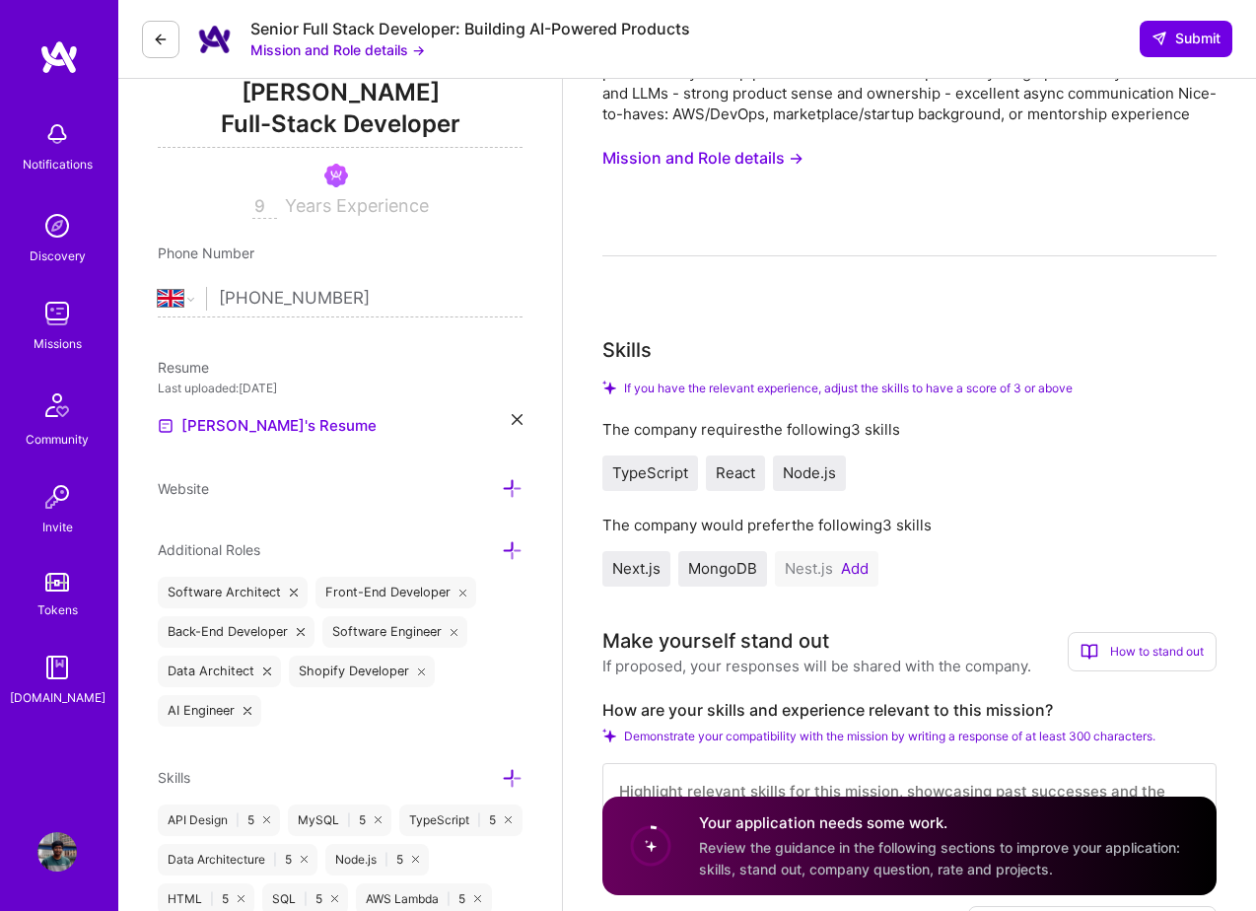
click at [856, 563] on button "Add" at bounding box center [855, 569] width 28 height 16
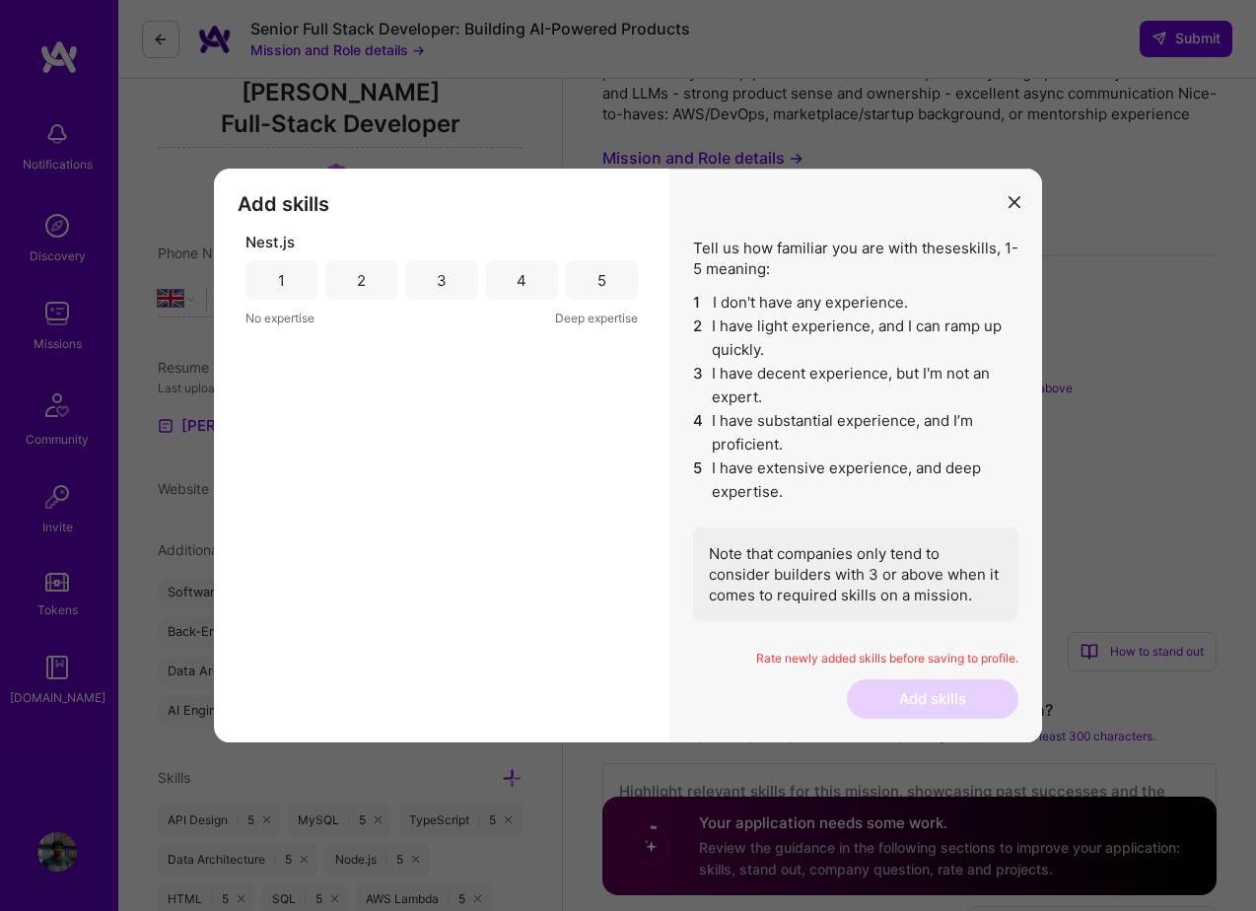
click at [502, 281] on div "4" at bounding box center [522, 279] width 72 height 39
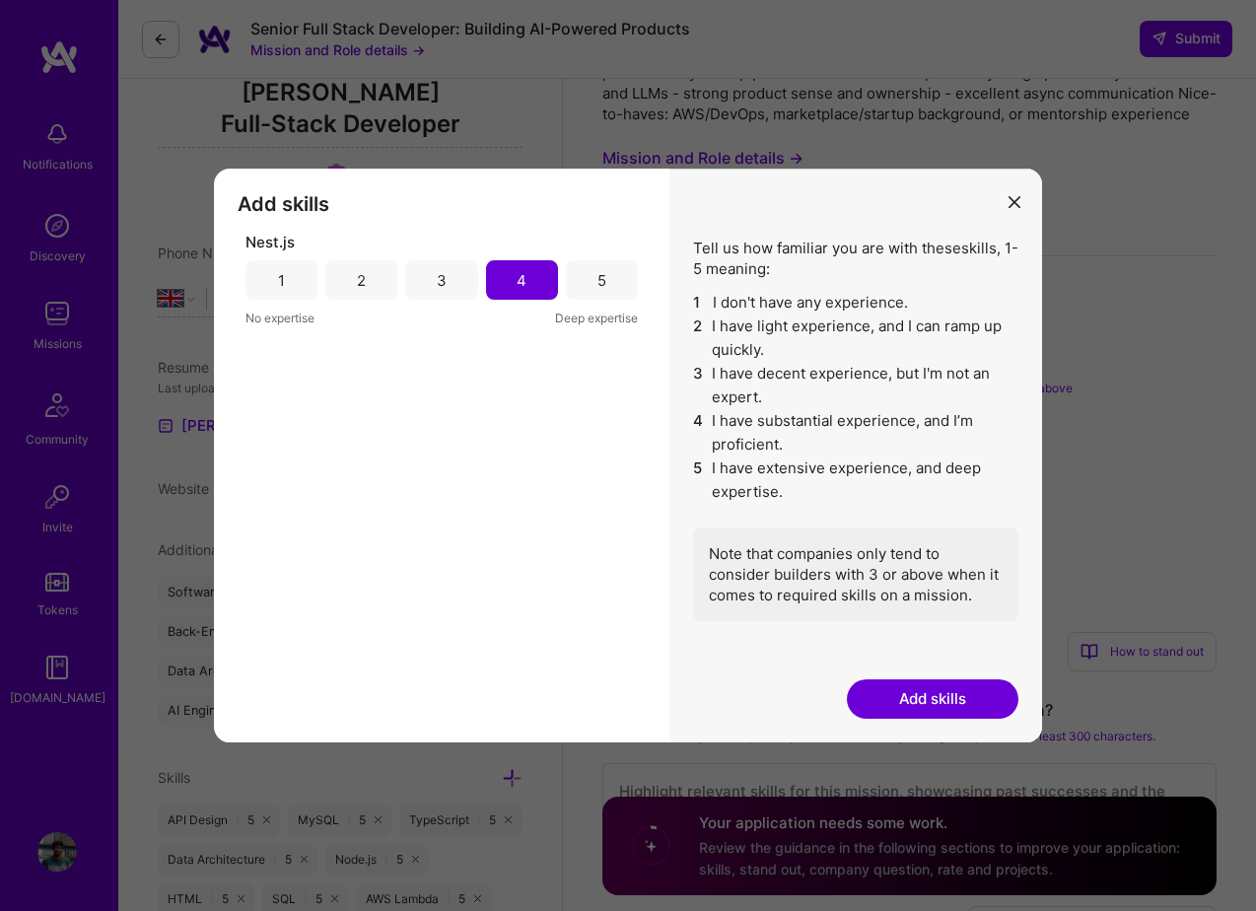
click at [927, 694] on button "Add skills" at bounding box center [933, 698] width 172 height 39
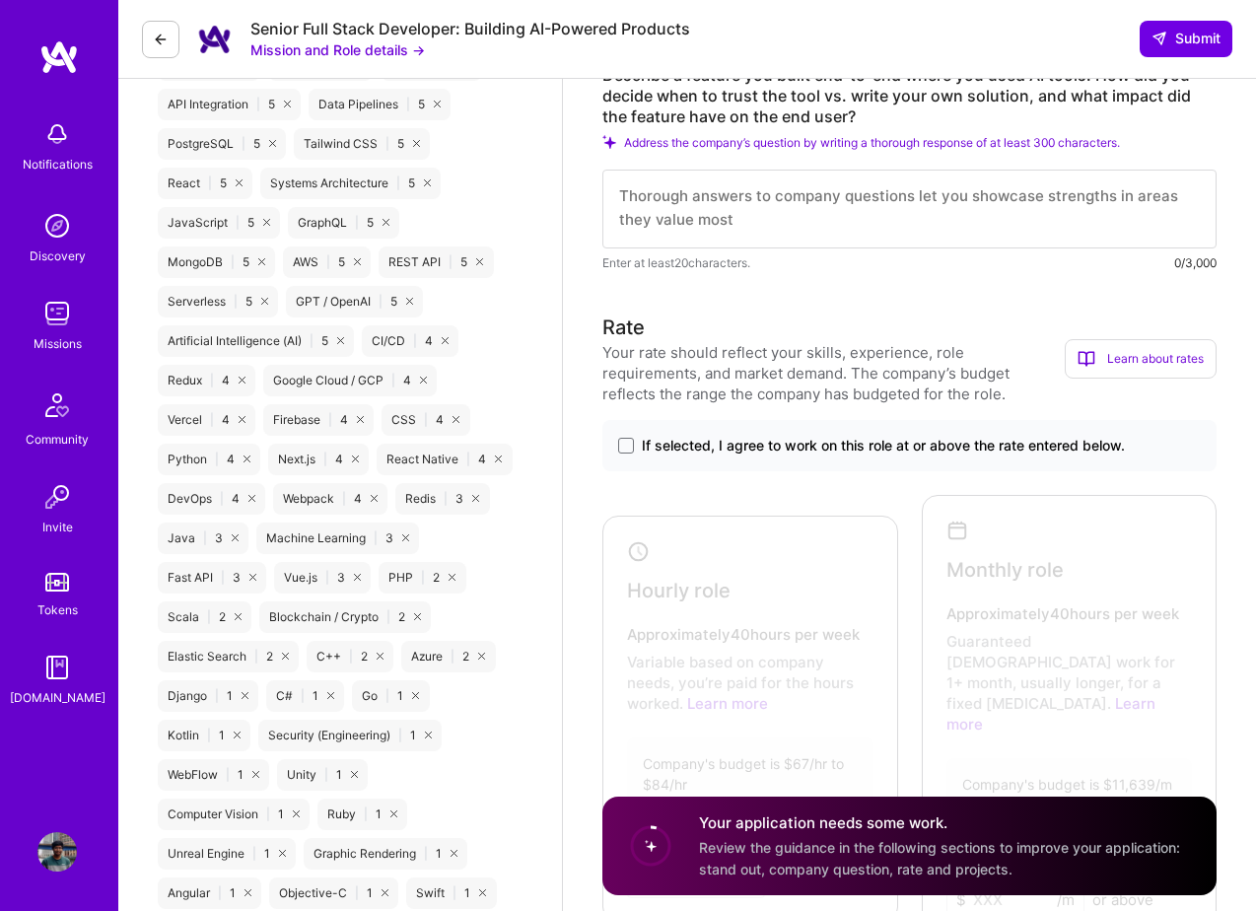
scroll to position [1148, 0]
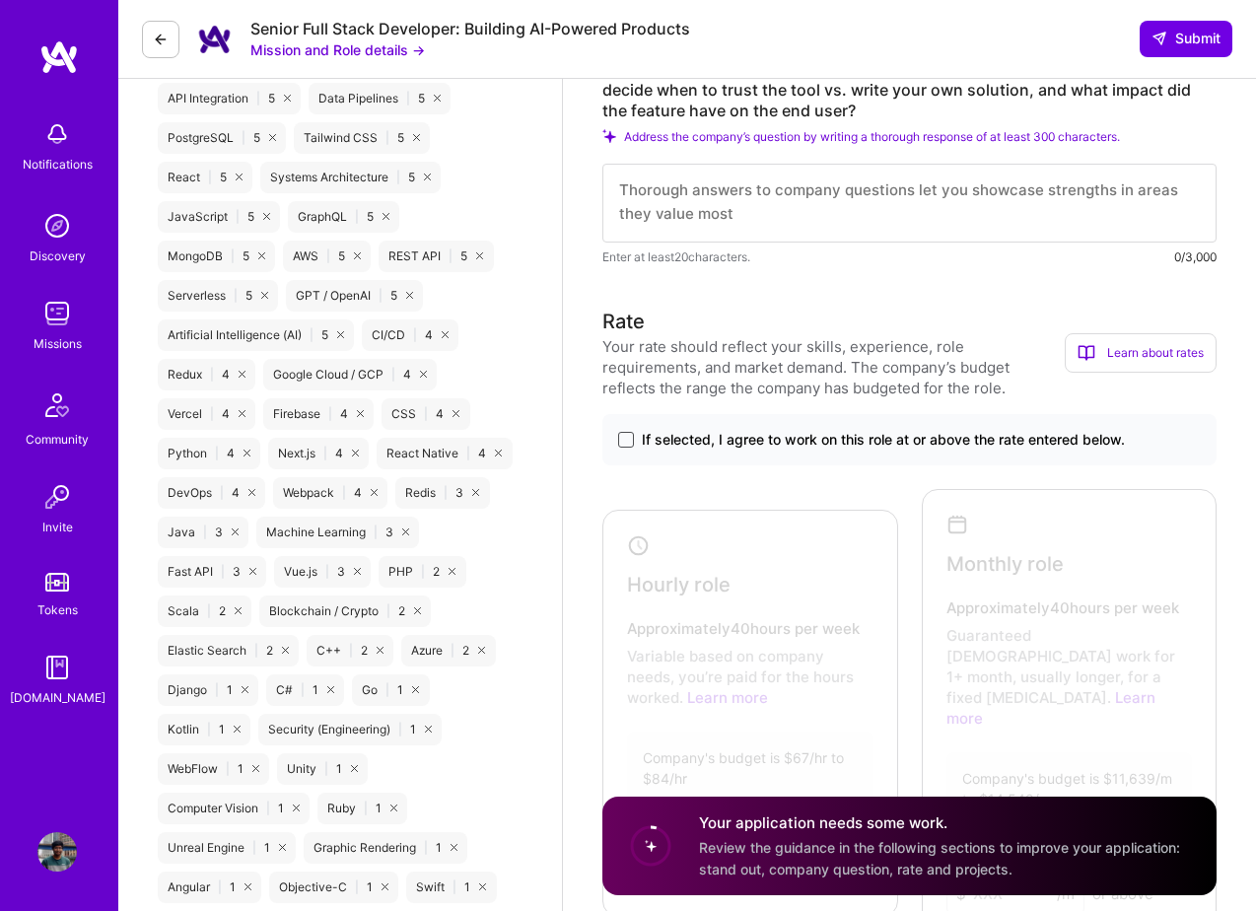
click at [626, 438] on span at bounding box center [626, 440] width 16 height 16
click at [0, 0] on input "If selected, I agree to work on this role at or above the rate entered below." at bounding box center [0, 0] width 0 height 0
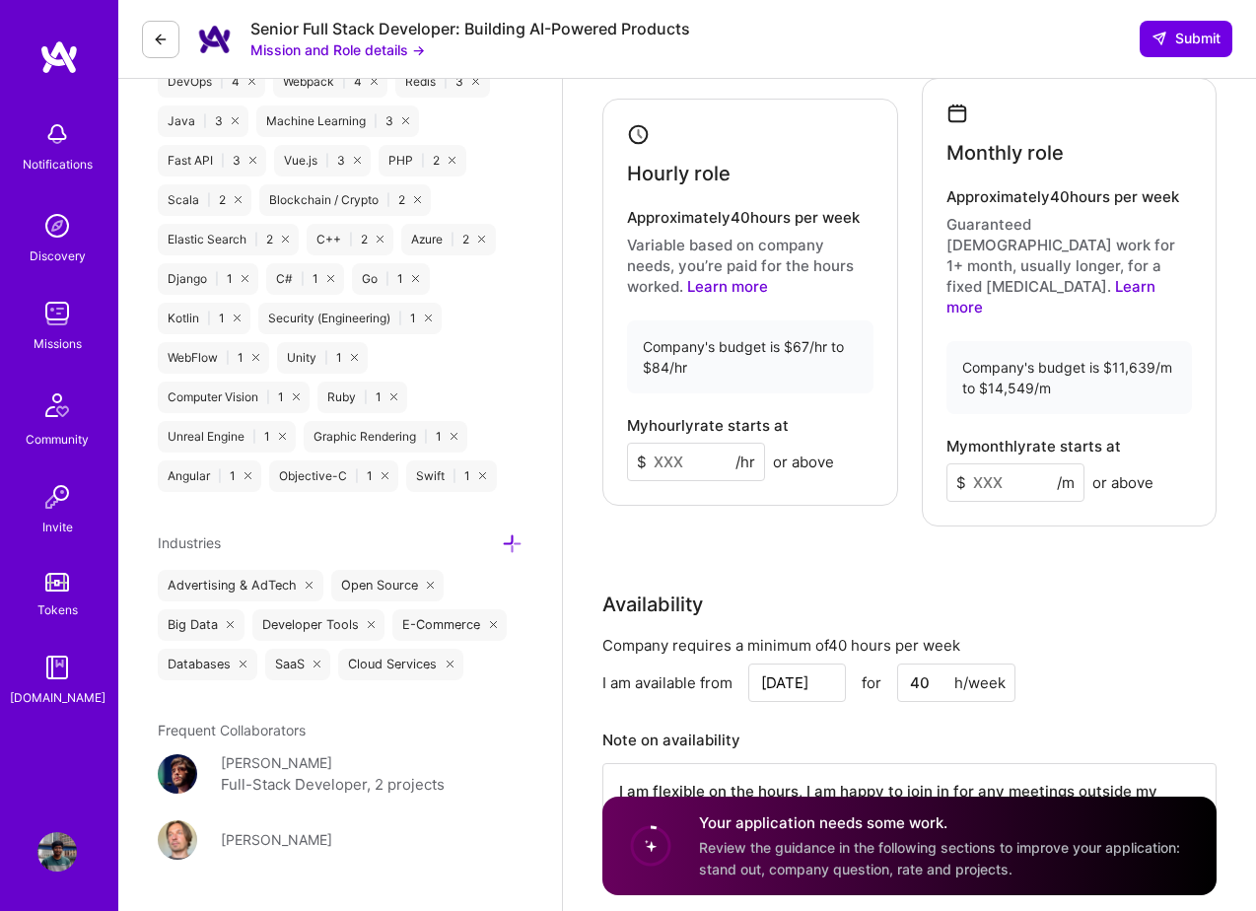
scroll to position [1564, 0]
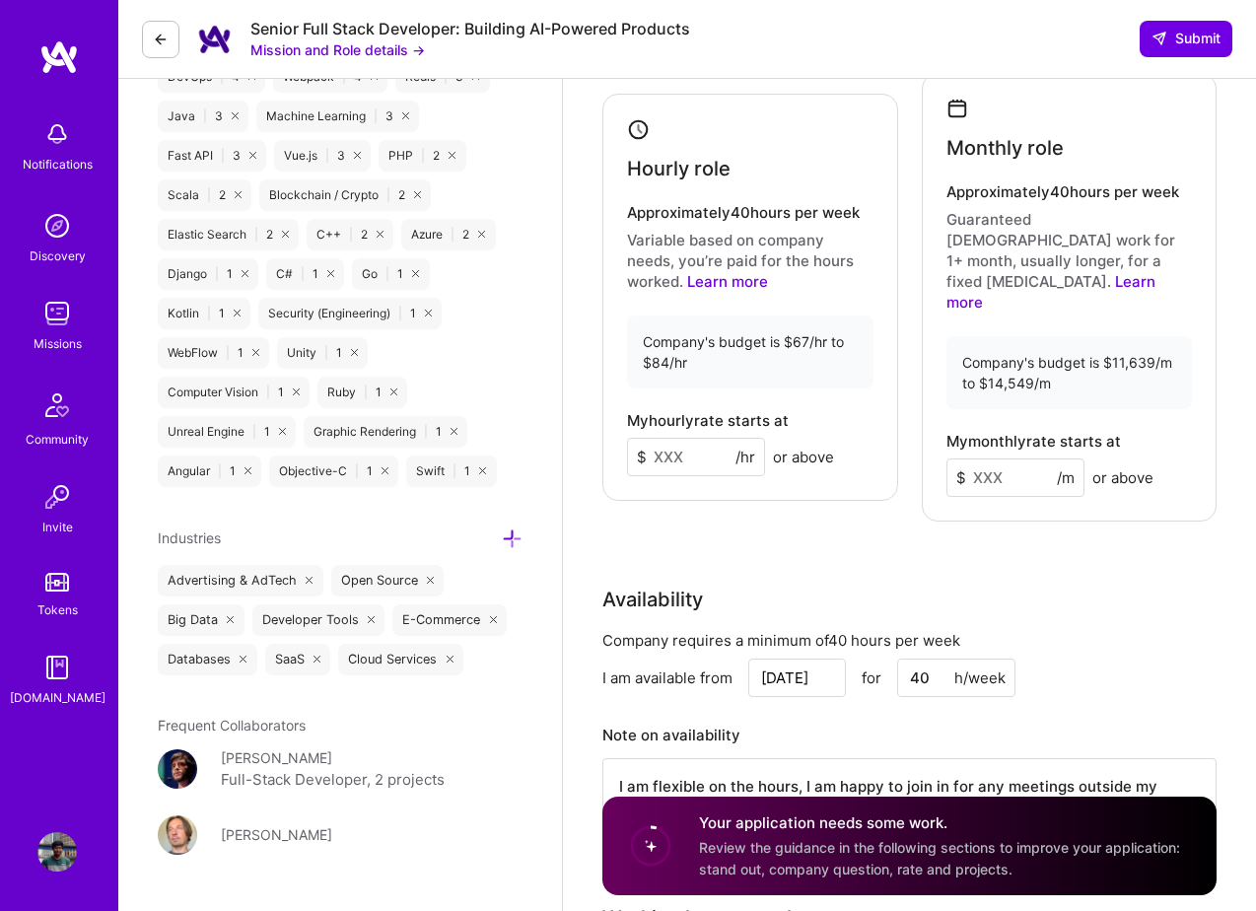
click at [668, 438] on input at bounding box center [696, 457] width 138 height 38
type input "84"
click at [981, 458] on input at bounding box center [1016, 477] width 138 height 38
type input "14500"
click at [908, 585] on div "Availability" at bounding box center [909, 600] width 614 height 30
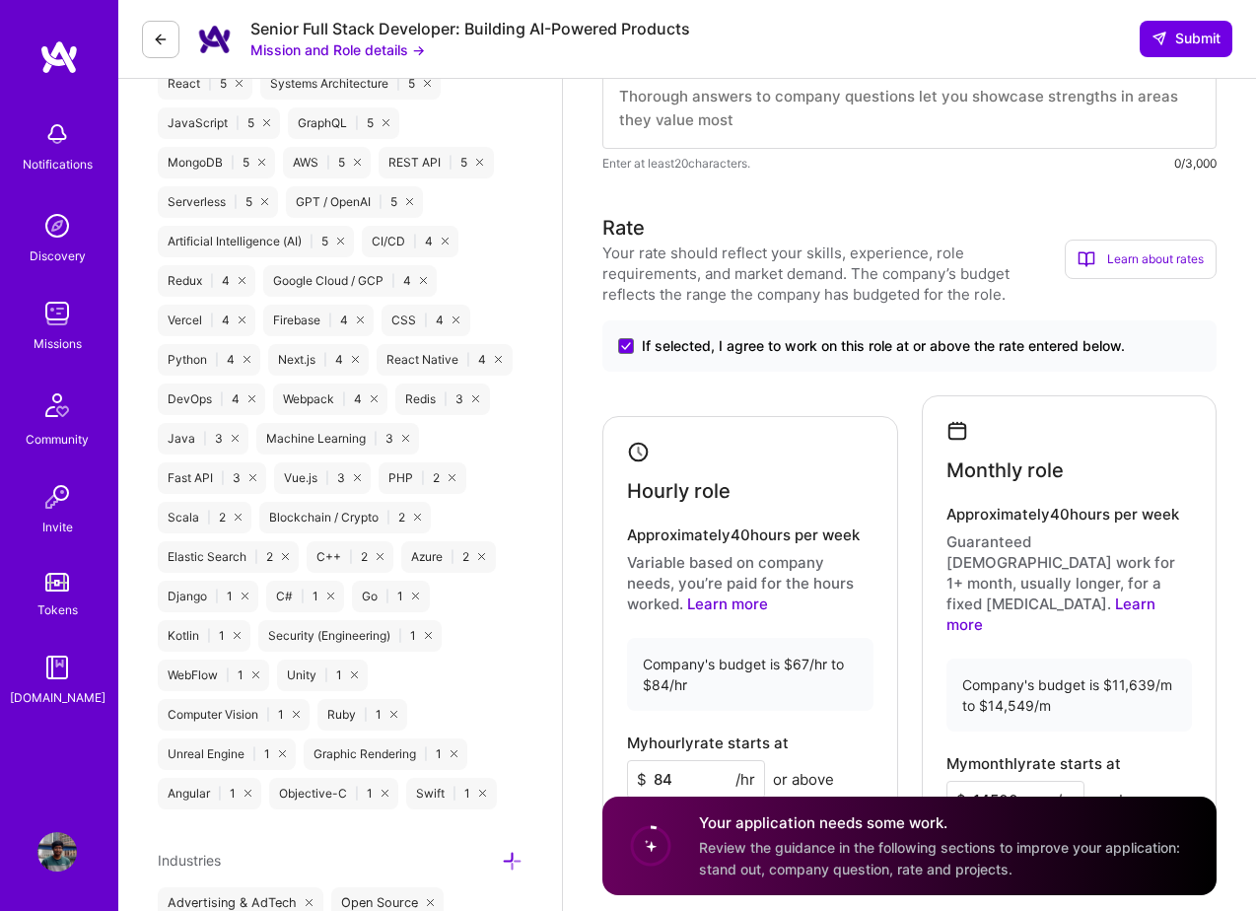
scroll to position [1419, 0]
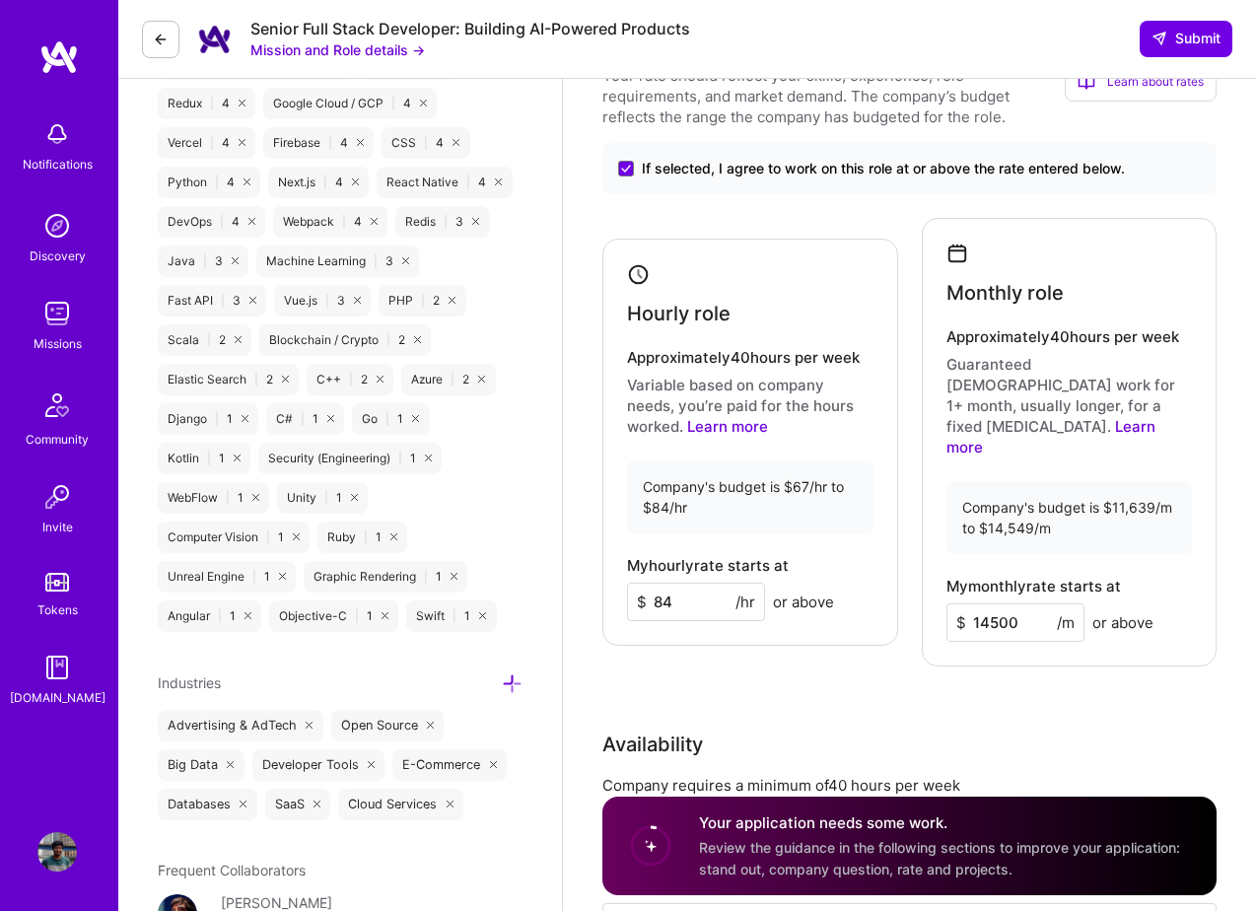
click at [673, 588] on input "84" at bounding box center [696, 602] width 138 height 38
type input "80"
click at [832, 648] on div "Rate Your rate should reflect your skills, experience, role requirements, and m…" at bounding box center [909, 521] width 614 height 973
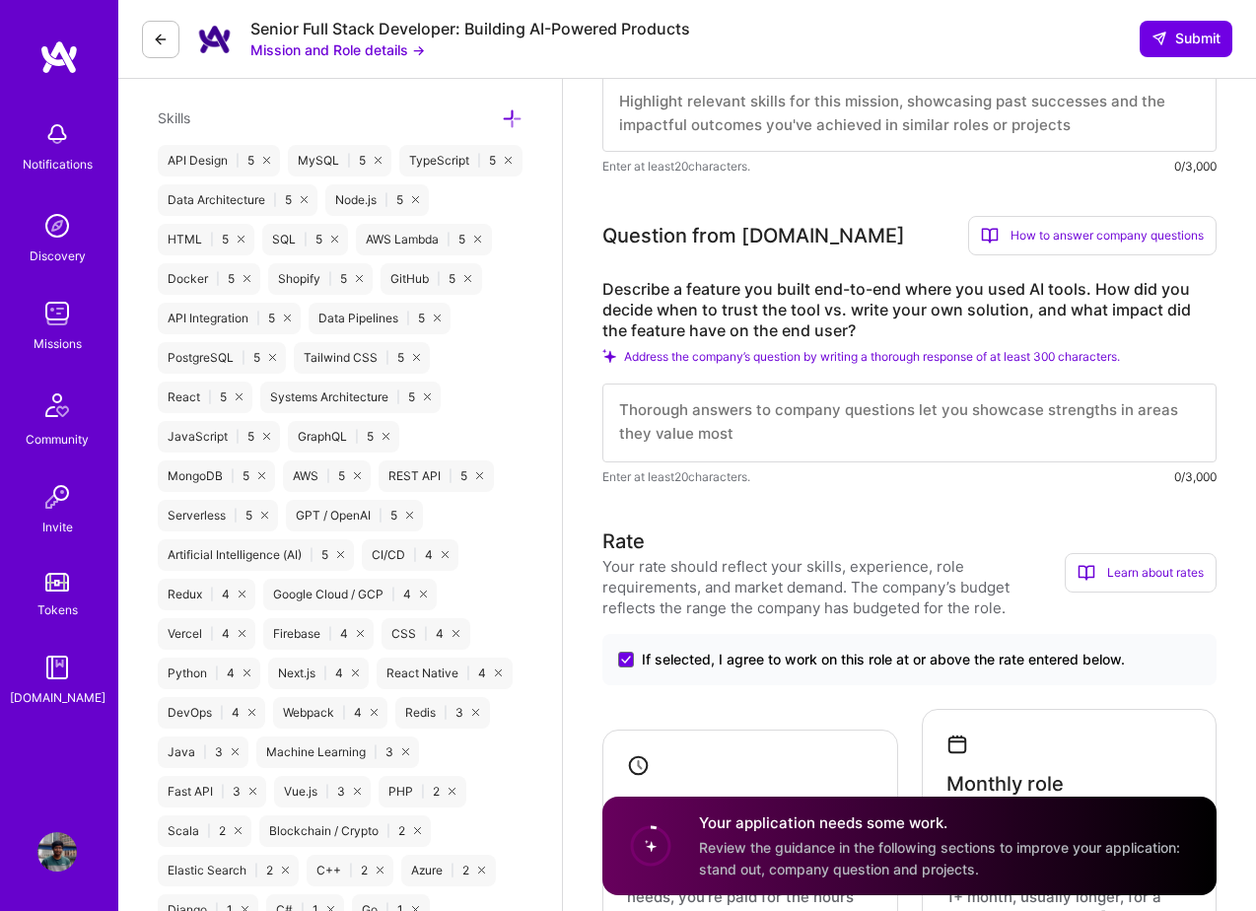
scroll to position [0, 0]
click at [786, 416] on textarea at bounding box center [909, 423] width 614 height 79
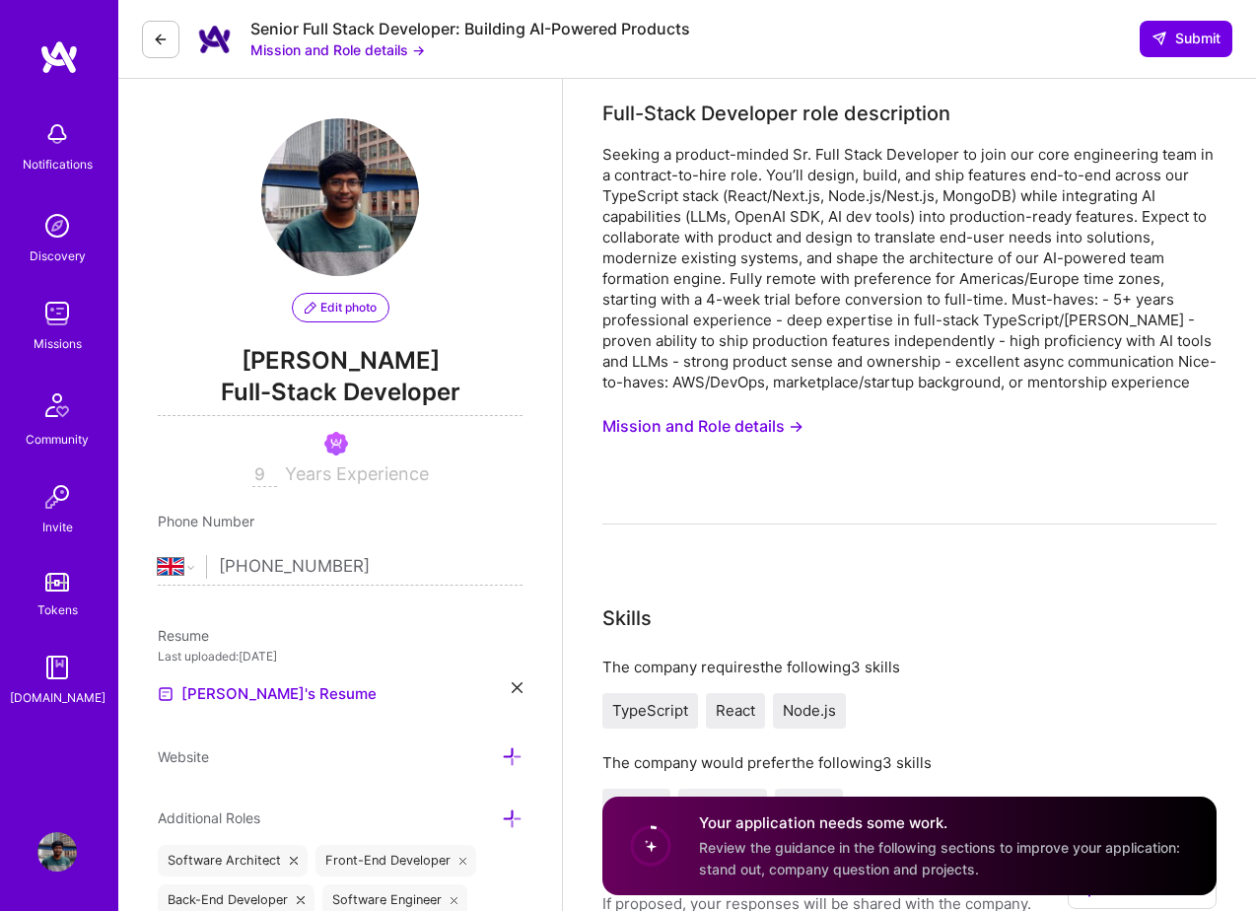
click at [396, 48] on button "Mission and Role details →" at bounding box center [337, 49] width 175 height 21
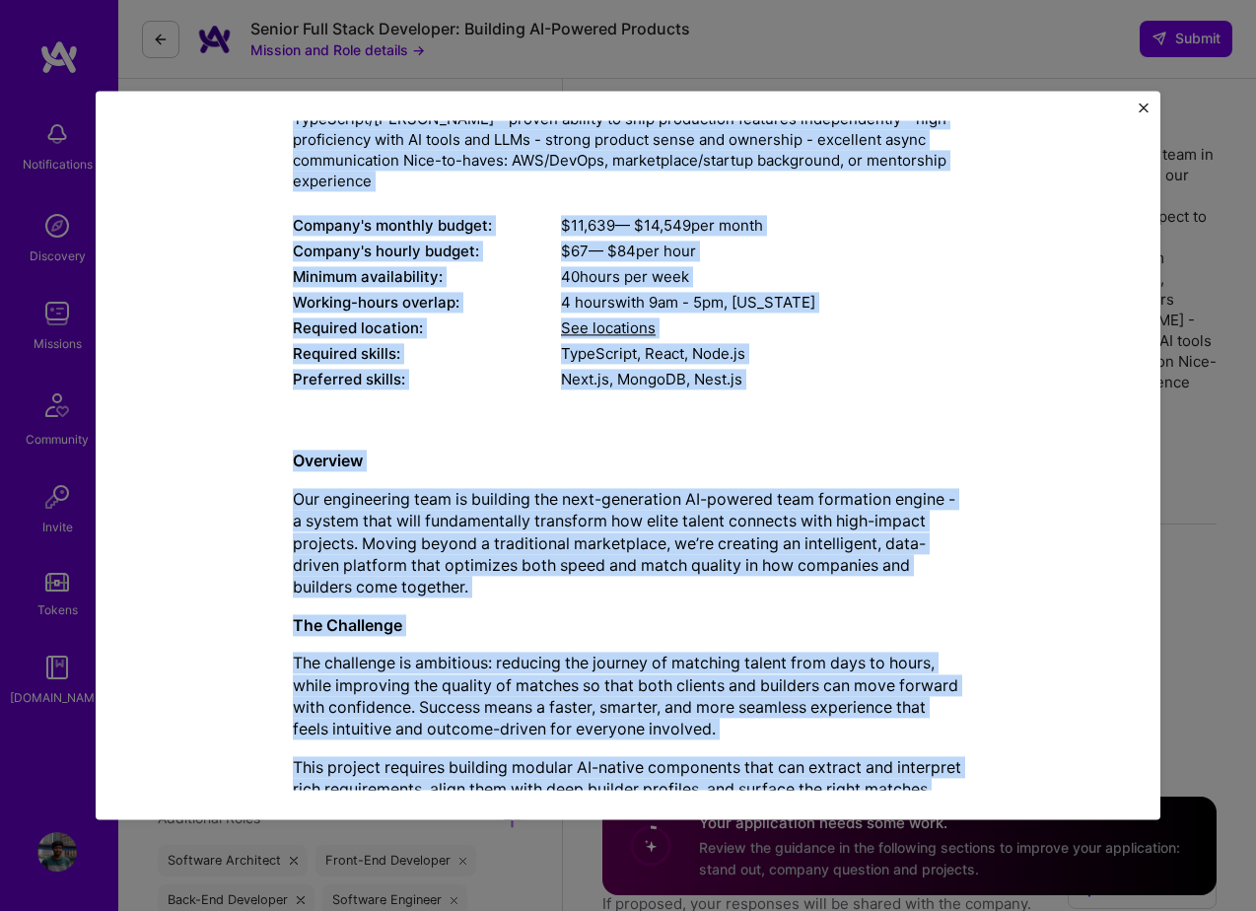
scroll to position [649, 0]
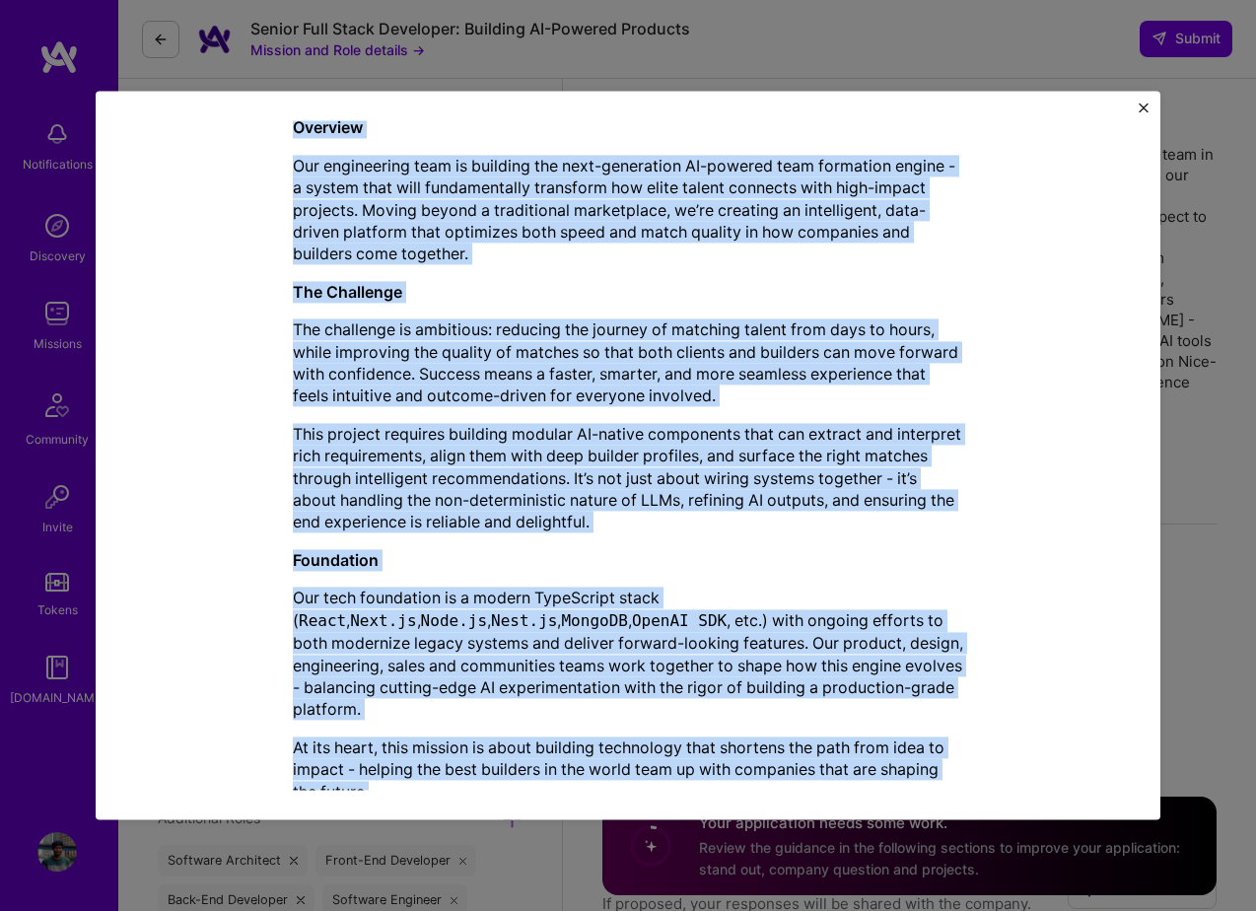
drag, startPoint x: 290, startPoint y: 233, endPoint x: 578, endPoint y: 764, distance: 604.4
click at [578, 764] on div "Mission Description and Role Details Full-Stack Developer role description Comp…" at bounding box center [628, 152] width 974 height 1331
copy div "Full-Stack Developer role description Seeking a product-minded Sr. Full Stack D…"
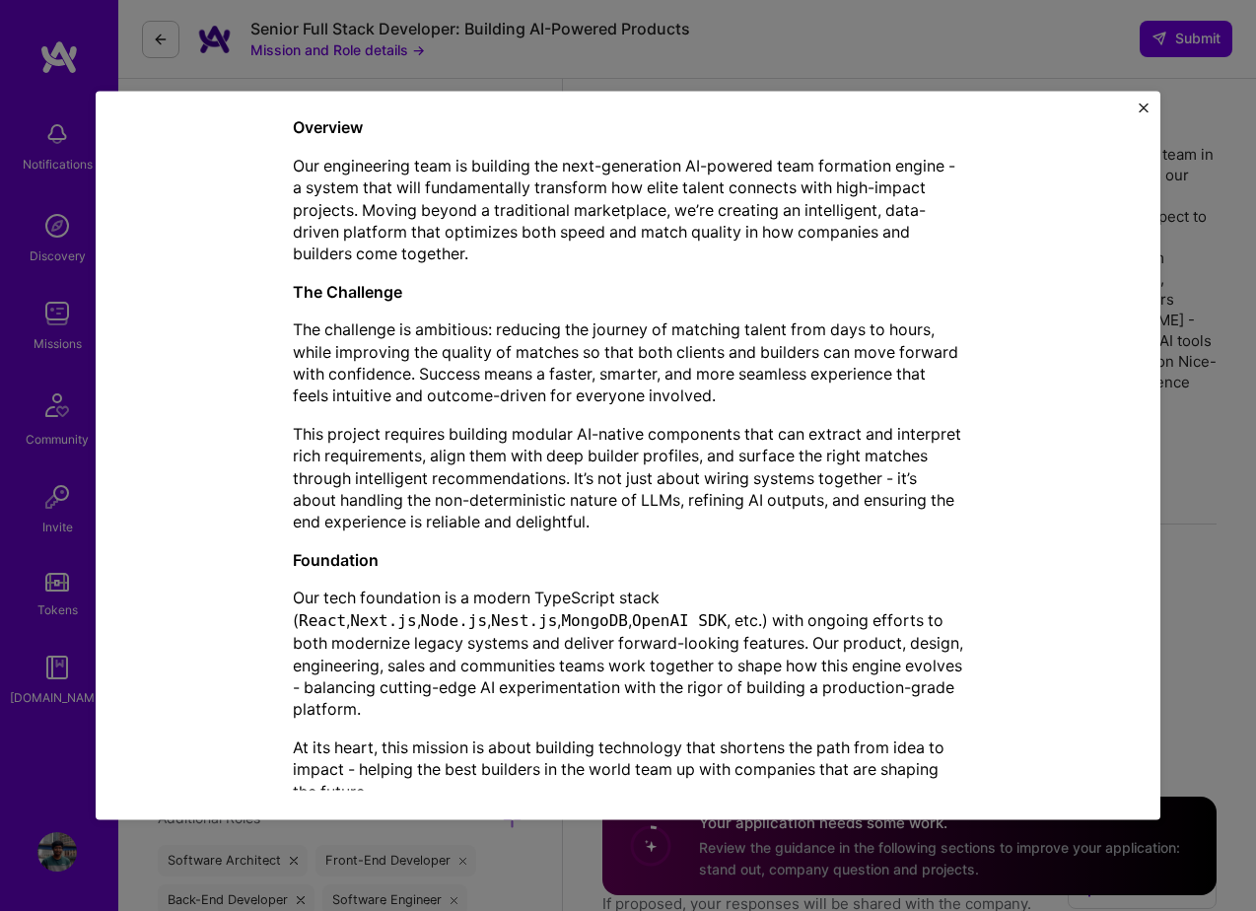
click at [1135, 104] on div "Mission Description and Role Details Full-Stack Developer role description Comp…" at bounding box center [628, 455] width 1065 height 729
click at [1138, 106] on div "Mission Description and Role Details Full-Stack Developer role description Comp…" at bounding box center [628, 455] width 1065 height 729
click at [1143, 106] on img "Close" at bounding box center [1144, 108] width 10 height 10
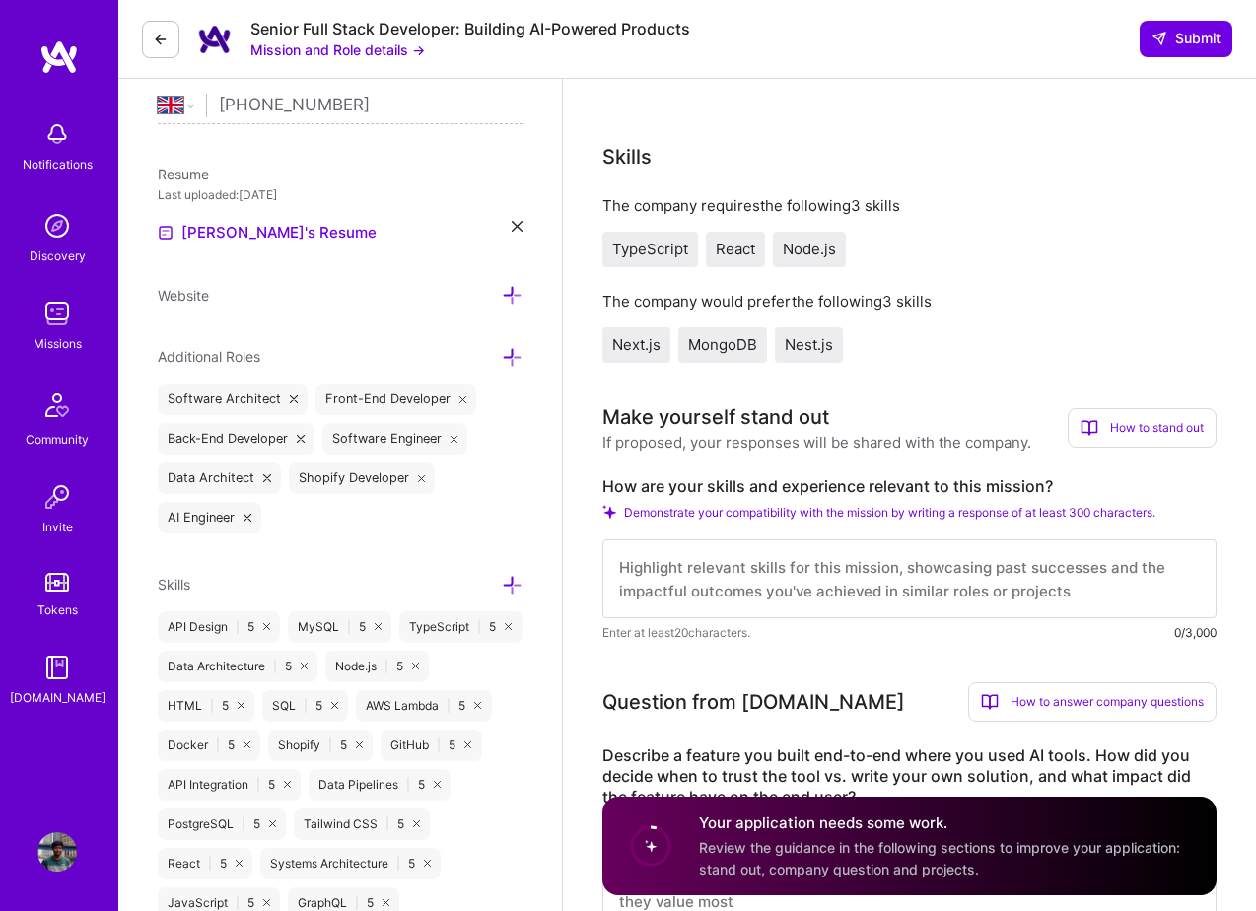
scroll to position [483, 0]
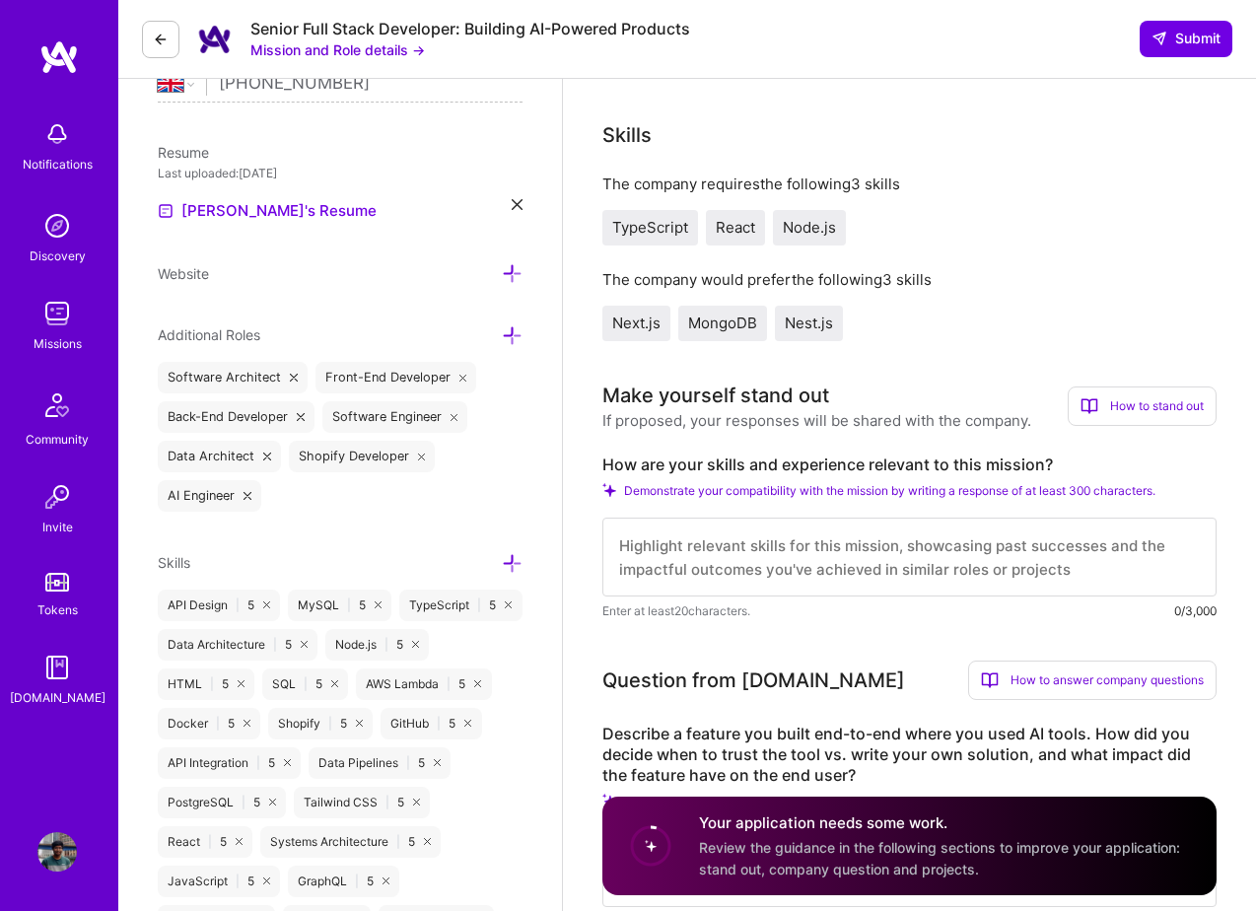
click at [797, 565] on textarea at bounding box center [909, 557] width 614 height 79
paste textarea "I bring 9+ years of full-stack engineering experience with deep expertise in Ty…"
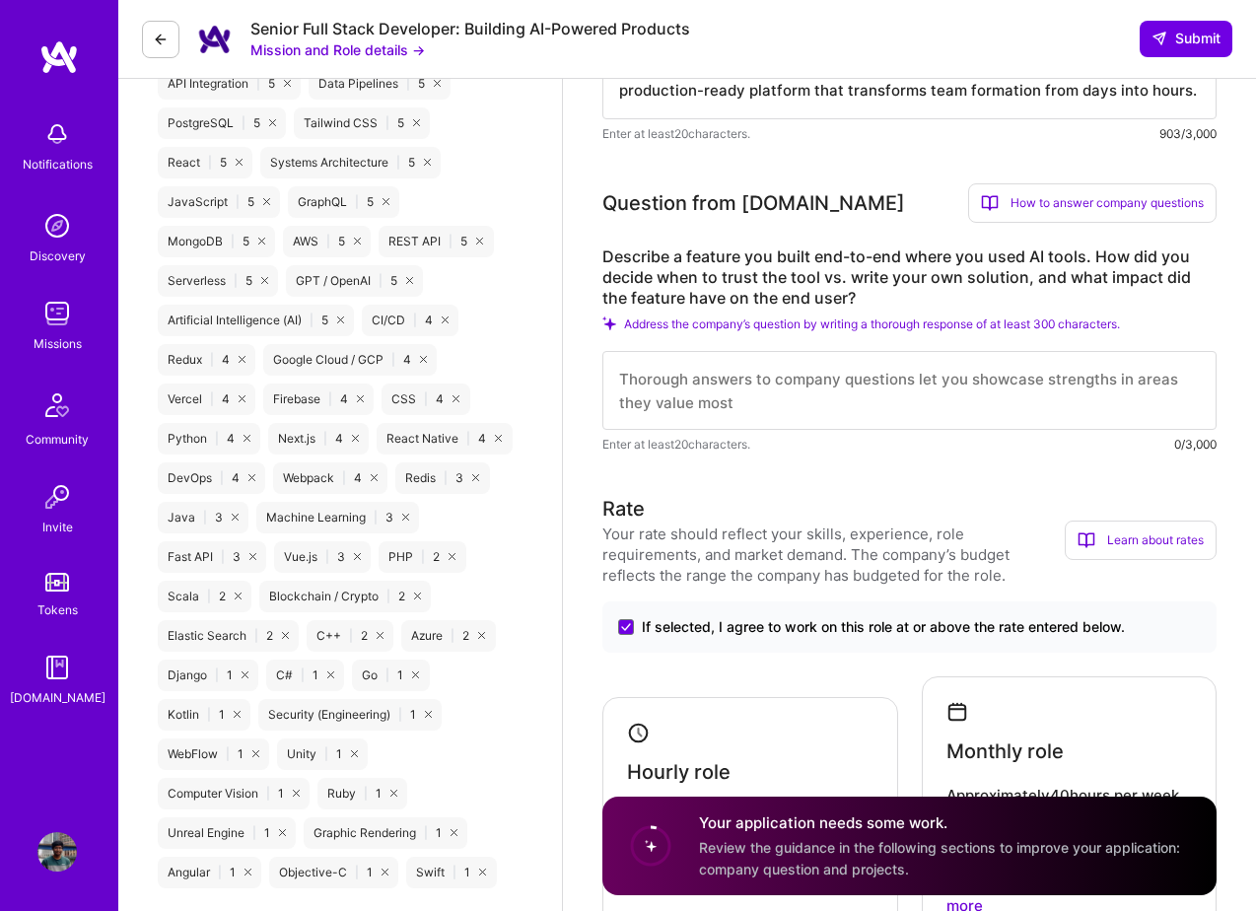
scroll to position [1161, 0]
type textarea "I bring 9+ years of full-stack engineering experience with deep expertise in Ty…"
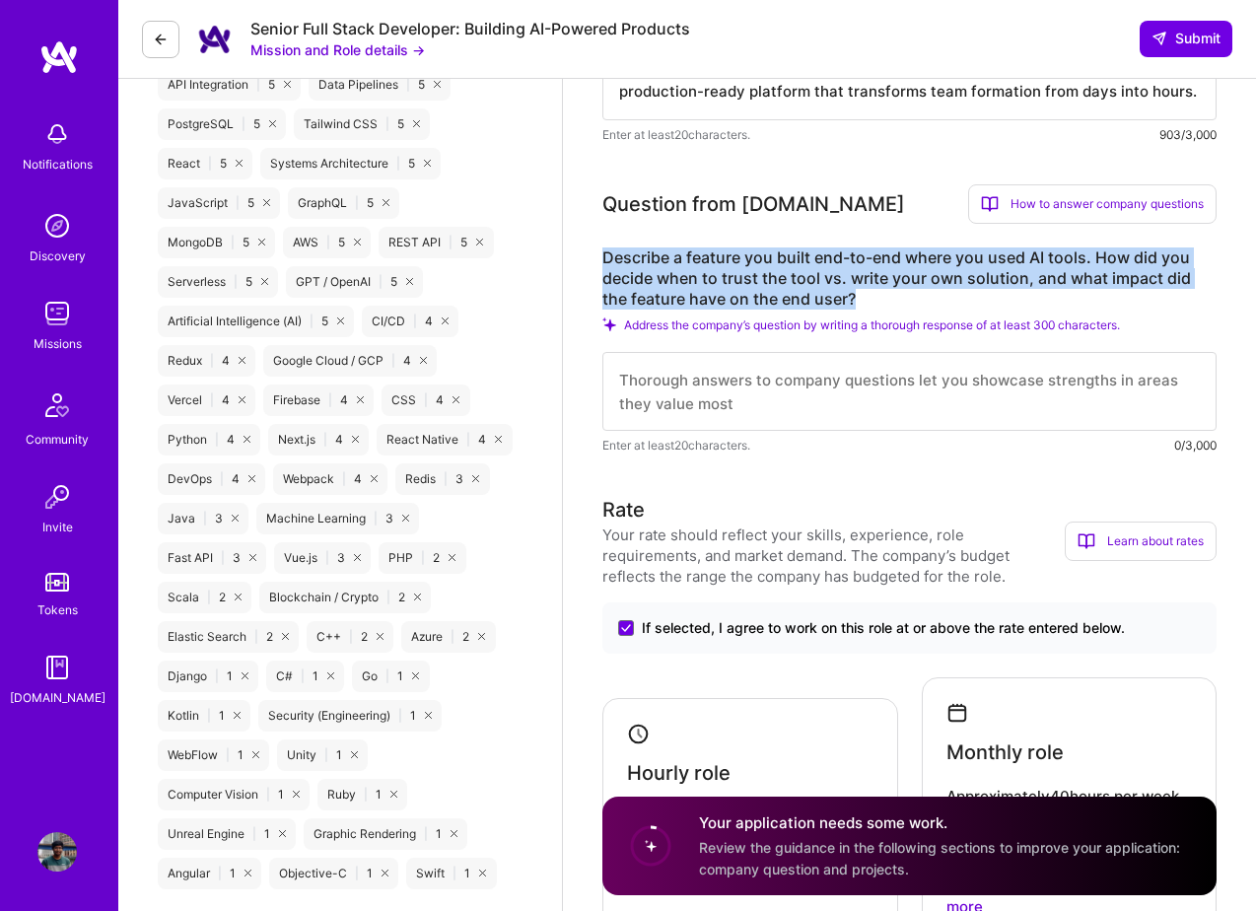
drag, startPoint x: 863, startPoint y: 297, endPoint x: 596, endPoint y: 256, distance: 270.2
copy label "Describe a feature you built end-to-end where you used AI tools. How did you de…"
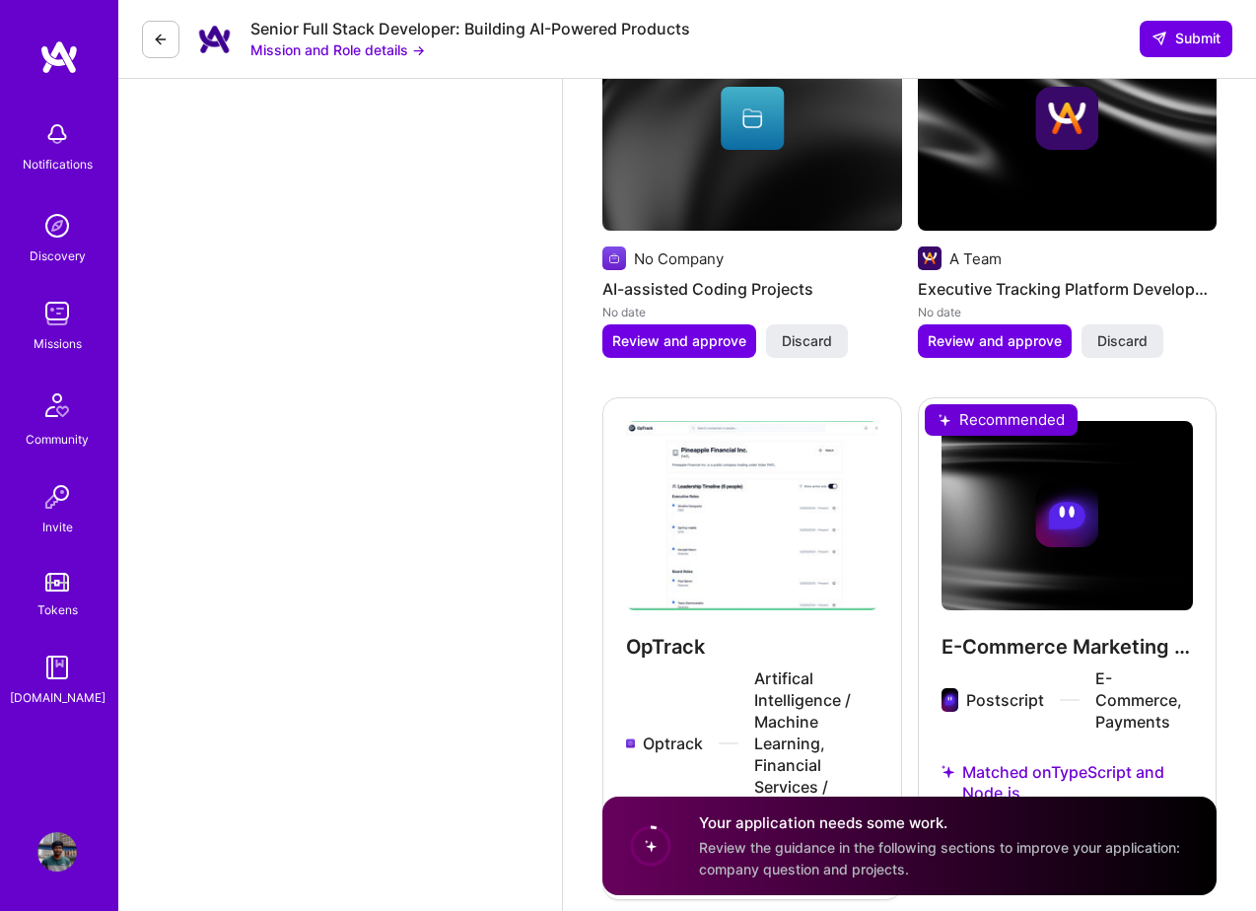
scroll to position [3252, 0]
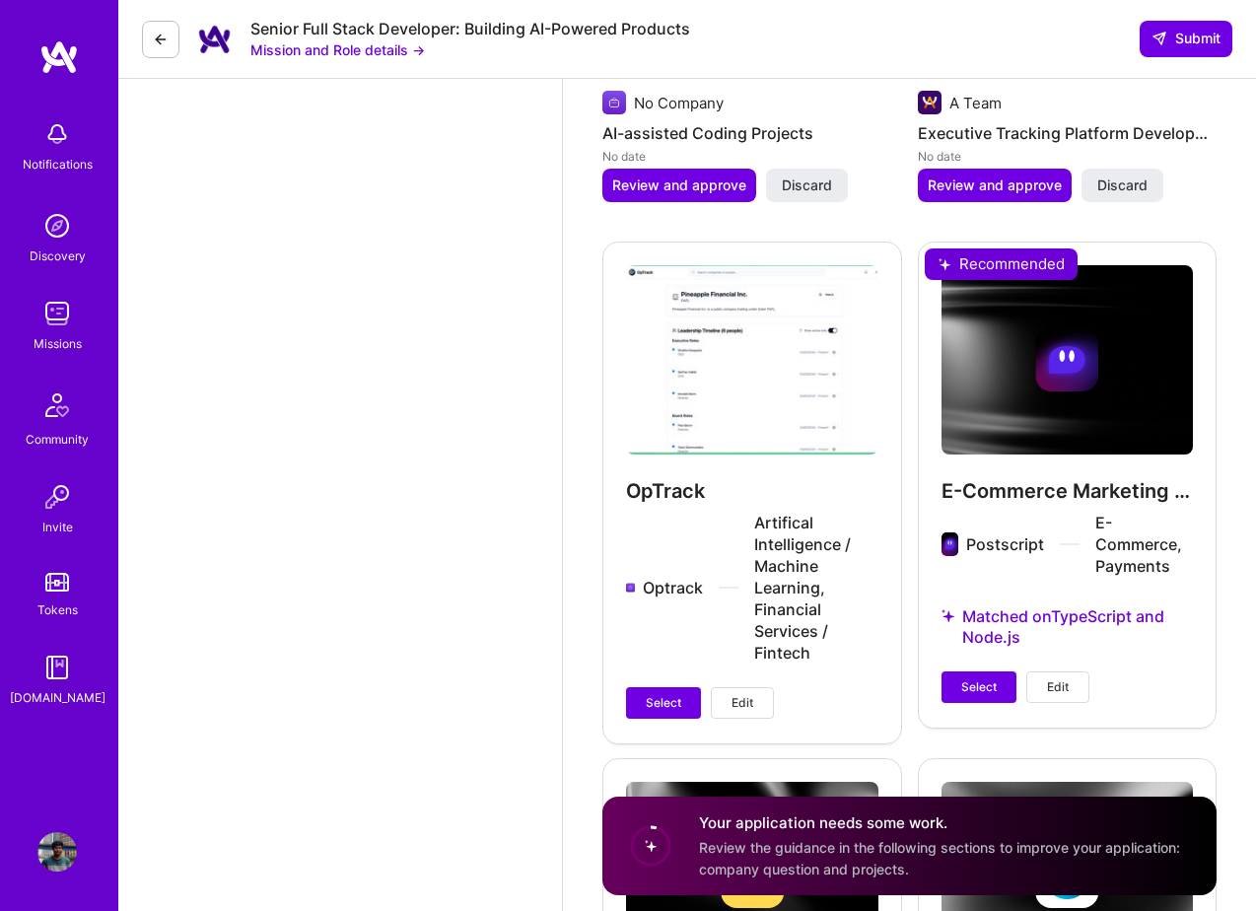
click at [747, 694] on span "Edit" at bounding box center [743, 703] width 22 height 18
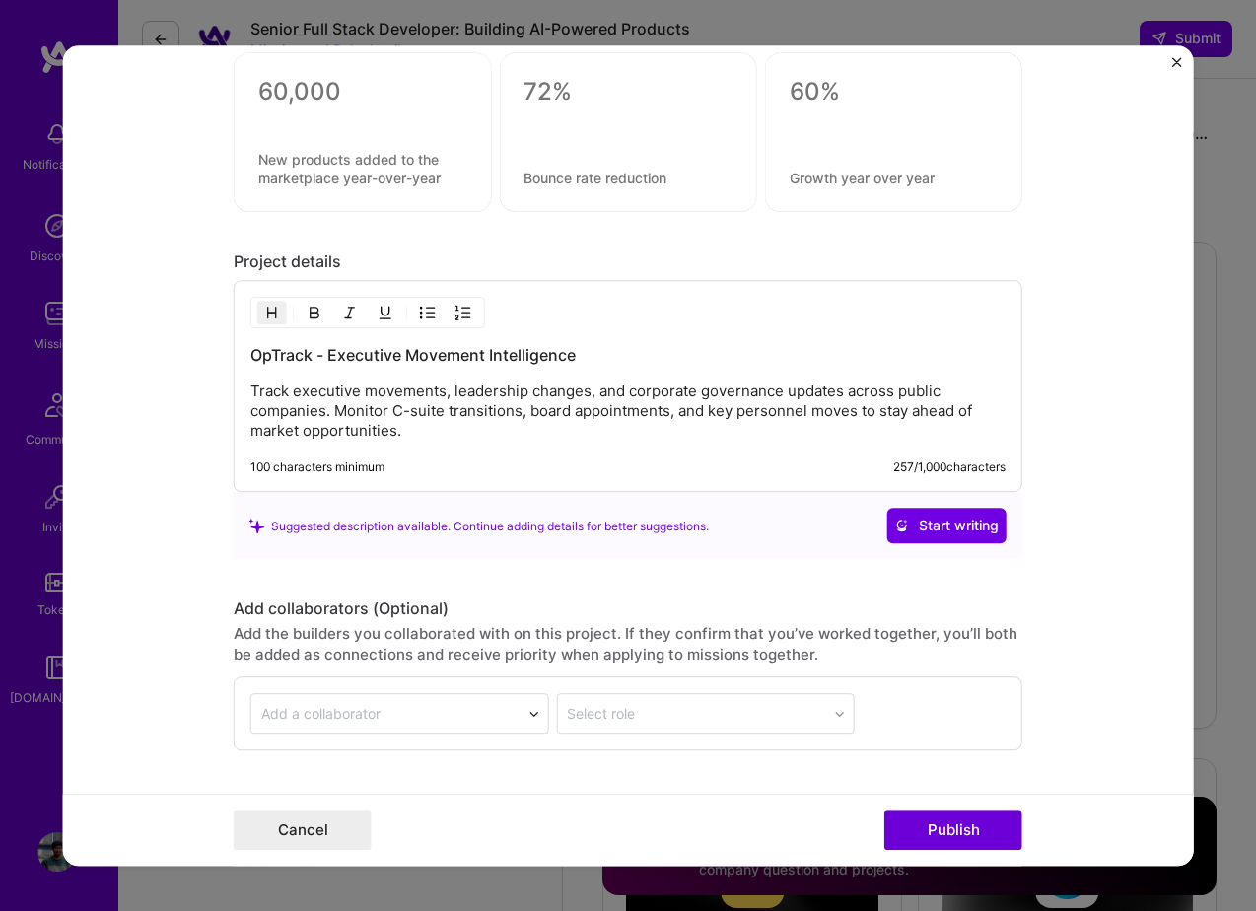
scroll to position [2492, 0]
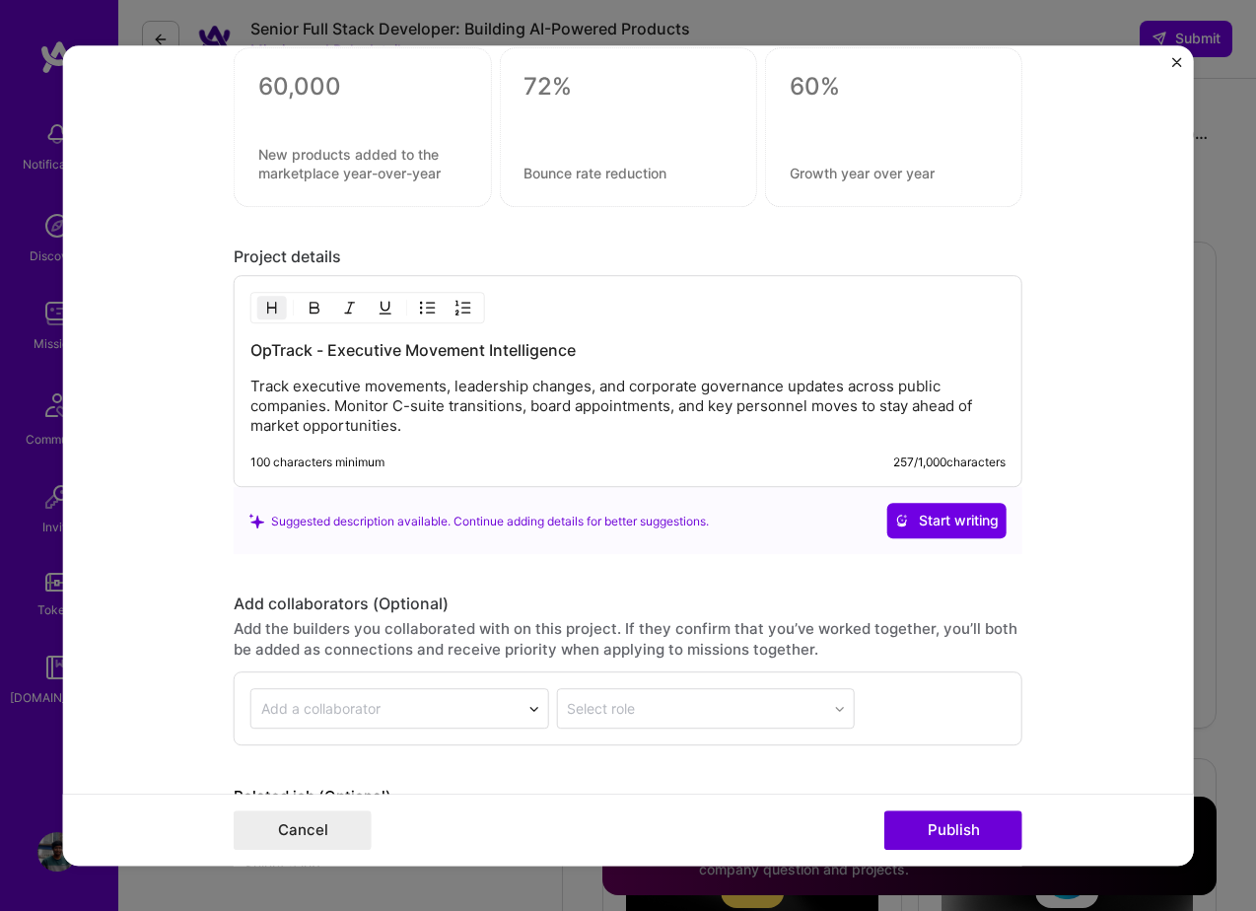
click at [395, 425] on p "Track executive movements, leadership changes, and corporate governance updates…" at bounding box center [627, 407] width 755 height 59
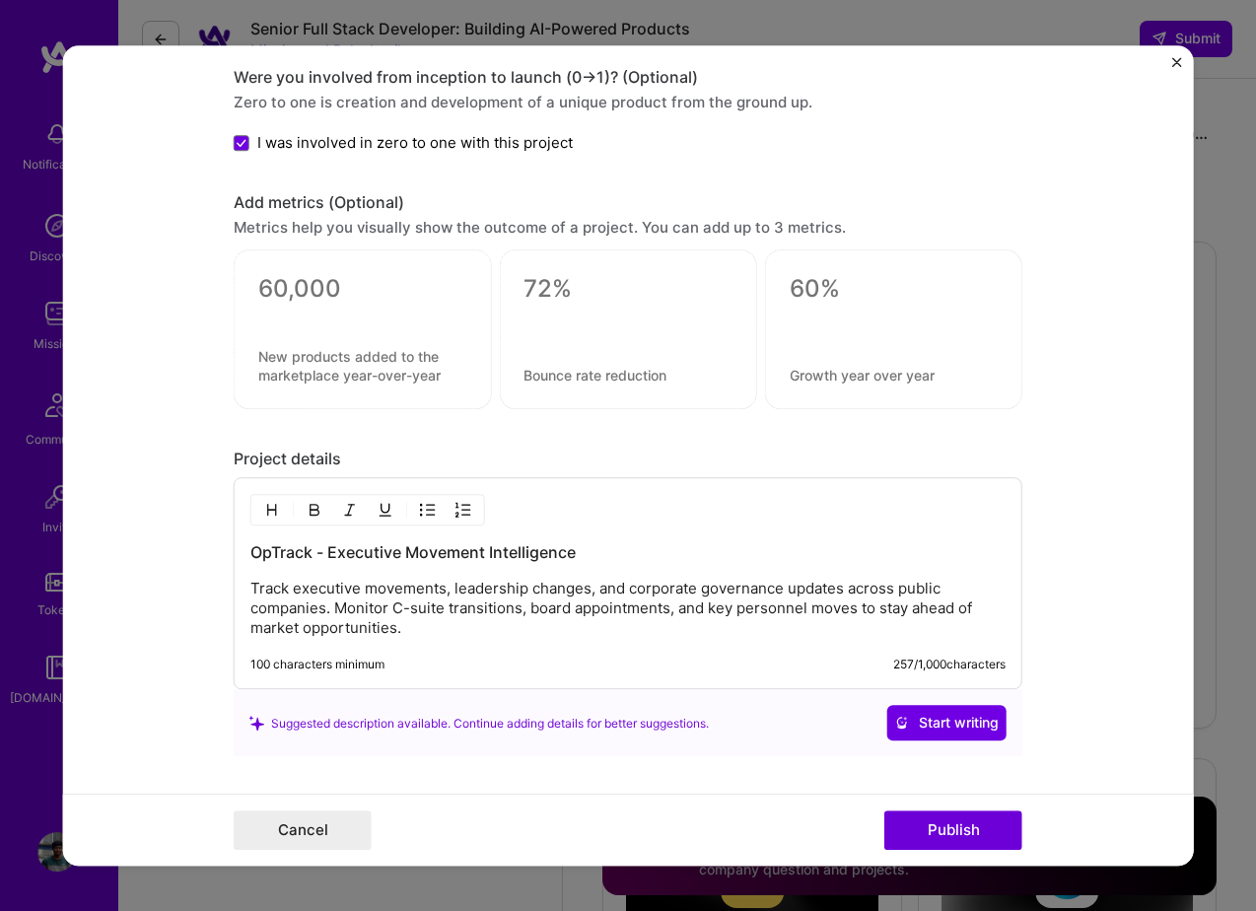
scroll to position [2301, 0]
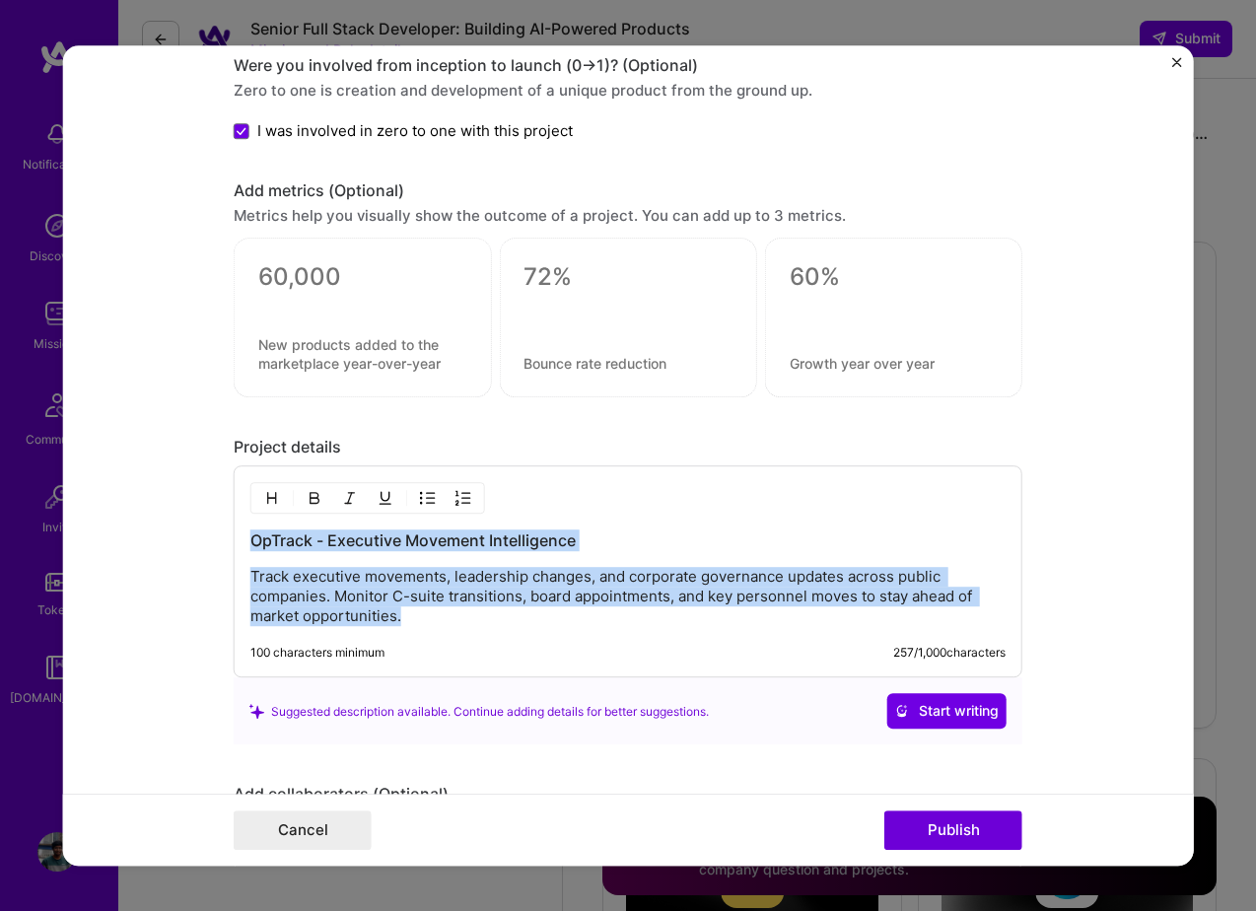
drag, startPoint x: 415, startPoint y: 622, endPoint x: 228, endPoint y: 526, distance: 210.8
click at [228, 526] on form "Project title OpTrack Company Optrack Project industry Industry 2 Project Link …" at bounding box center [628, 455] width 1131 height 820
copy div "OpTrack - Executive Movement Intelligence Track executive movements, leadership…"
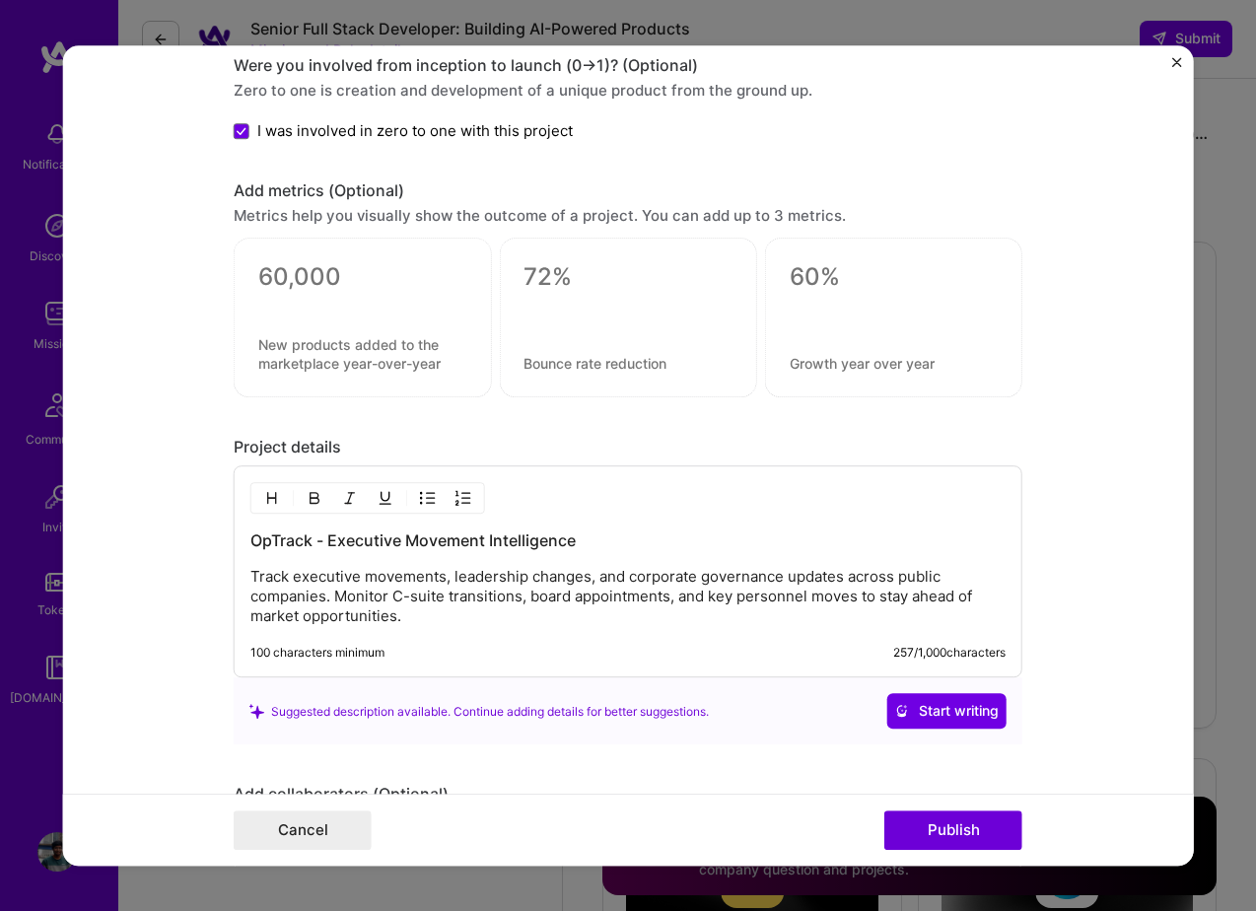
click at [1206, 562] on div "Project title OpTrack Company Optrack Project industry Industry 2 Project Link …" at bounding box center [628, 455] width 1256 height 911
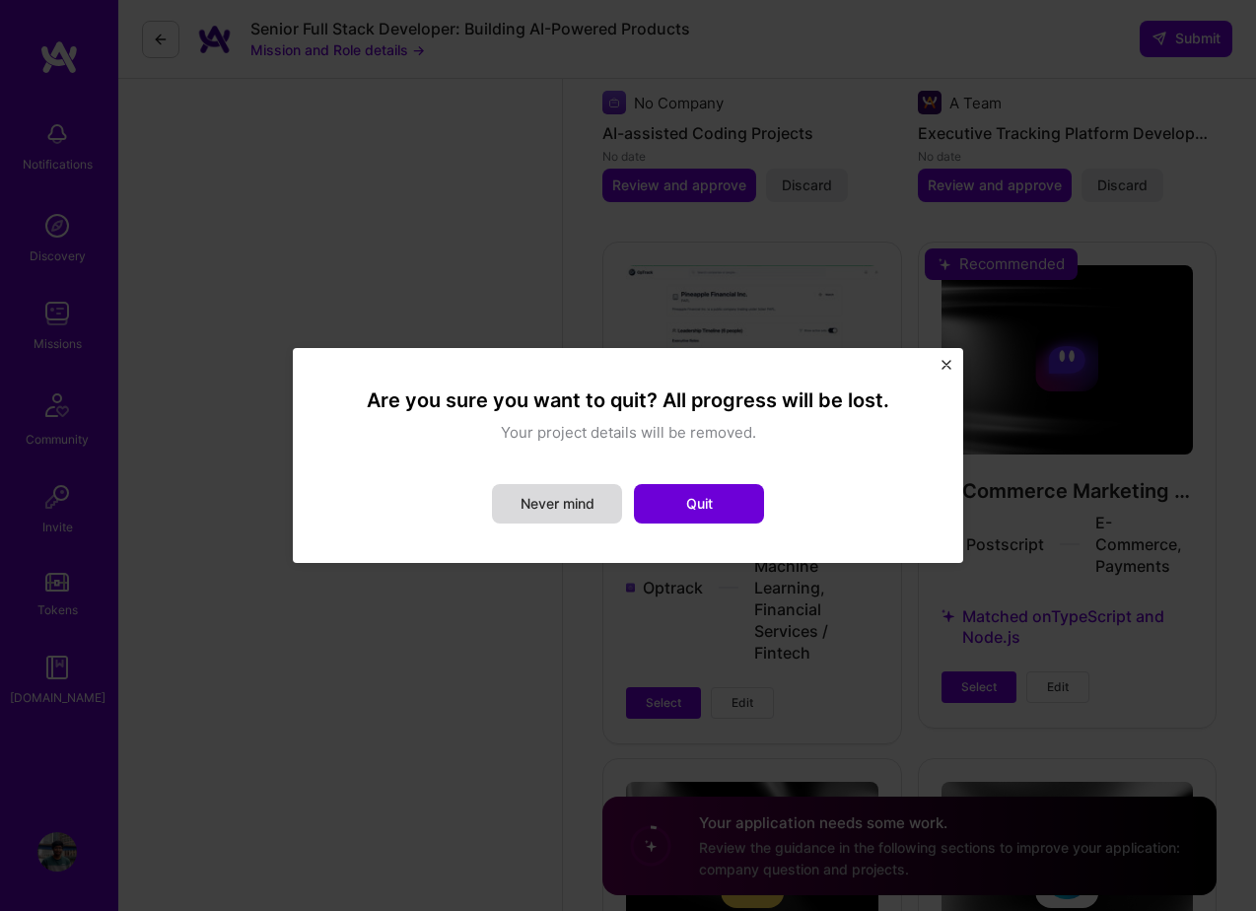
click at [588, 503] on button "Never mind" at bounding box center [557, 503] width 130 height 39
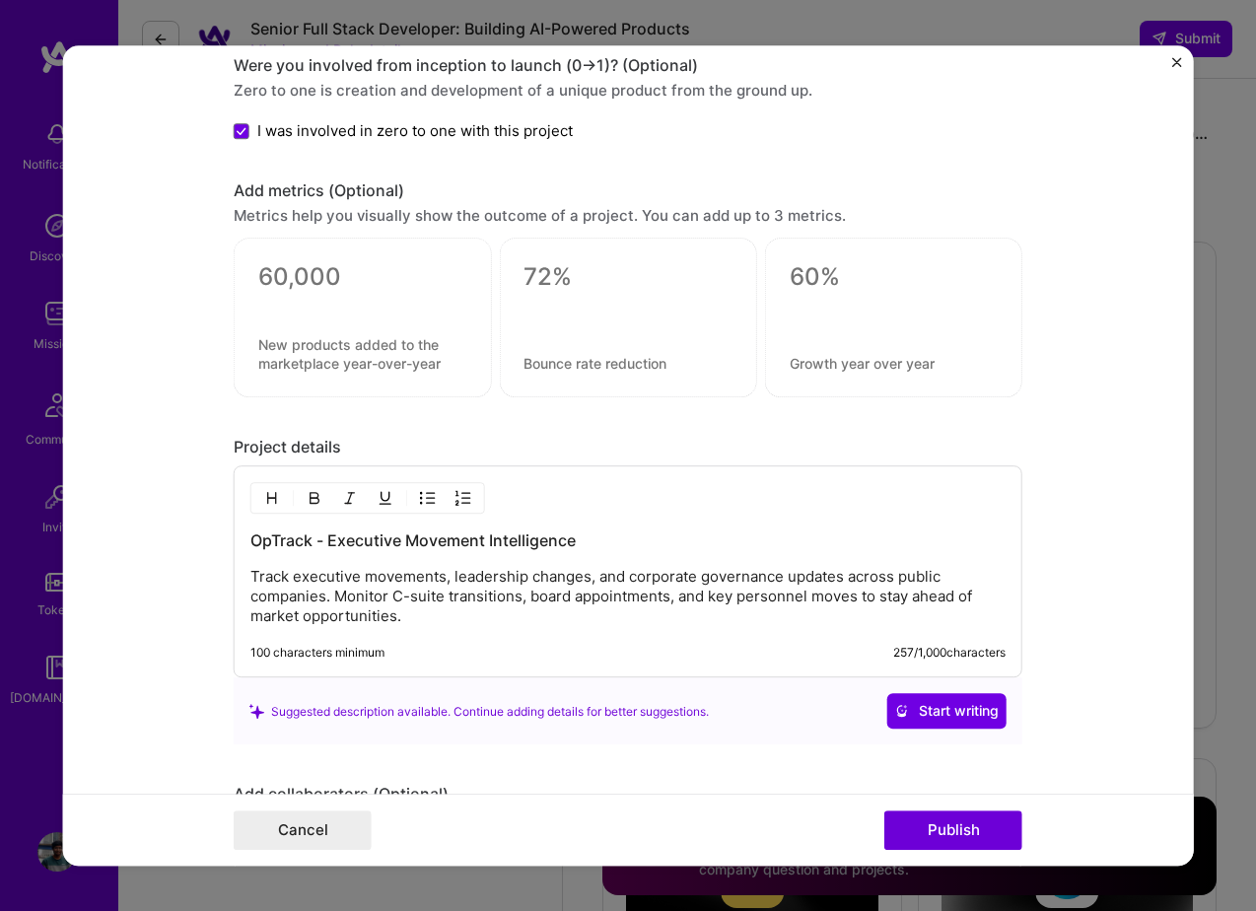
click at [1172, 64] on img "Close" at bounding box center [1176, 62] width 10 height 10
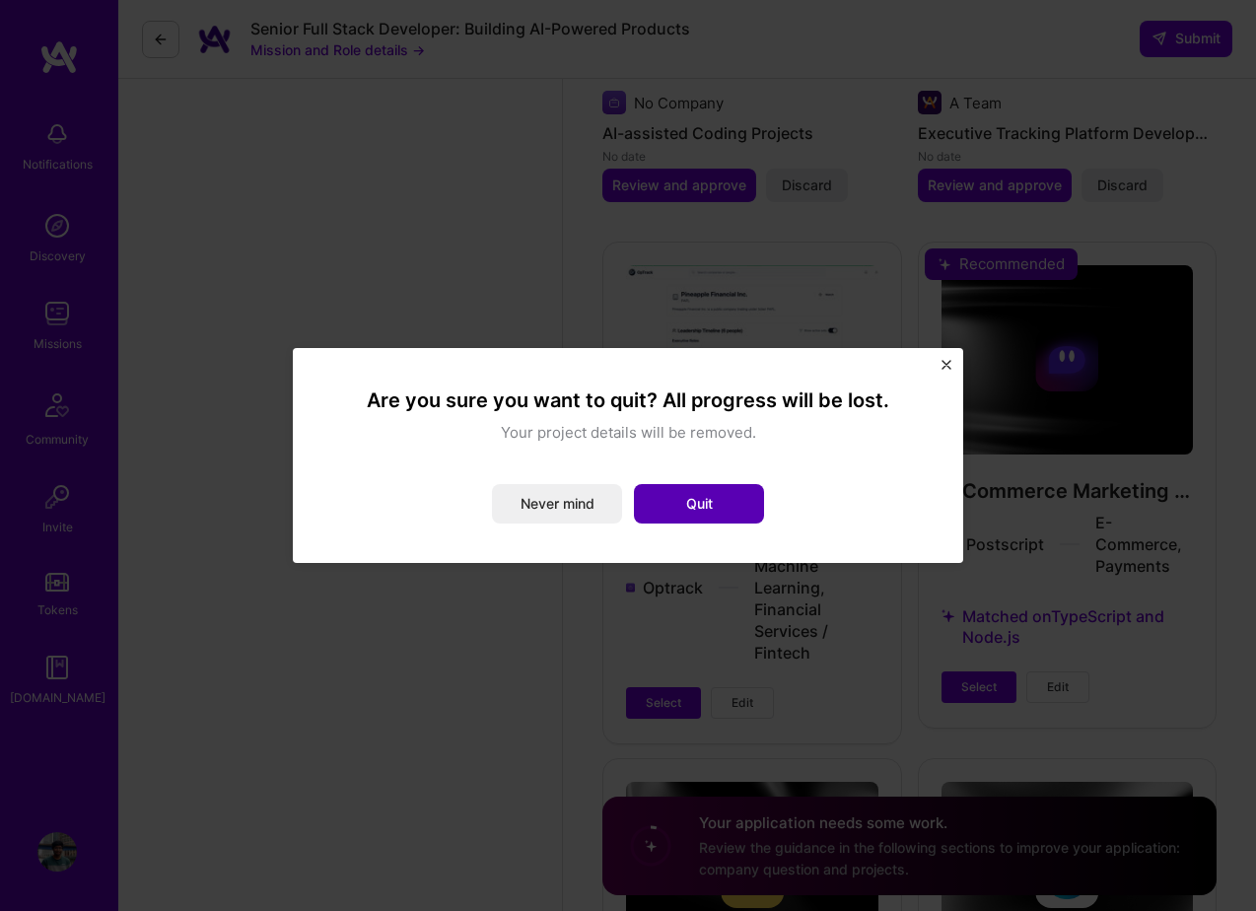
click at [715, 508] on button "Quit" at bounding box center [699, 503] width 130 height 39
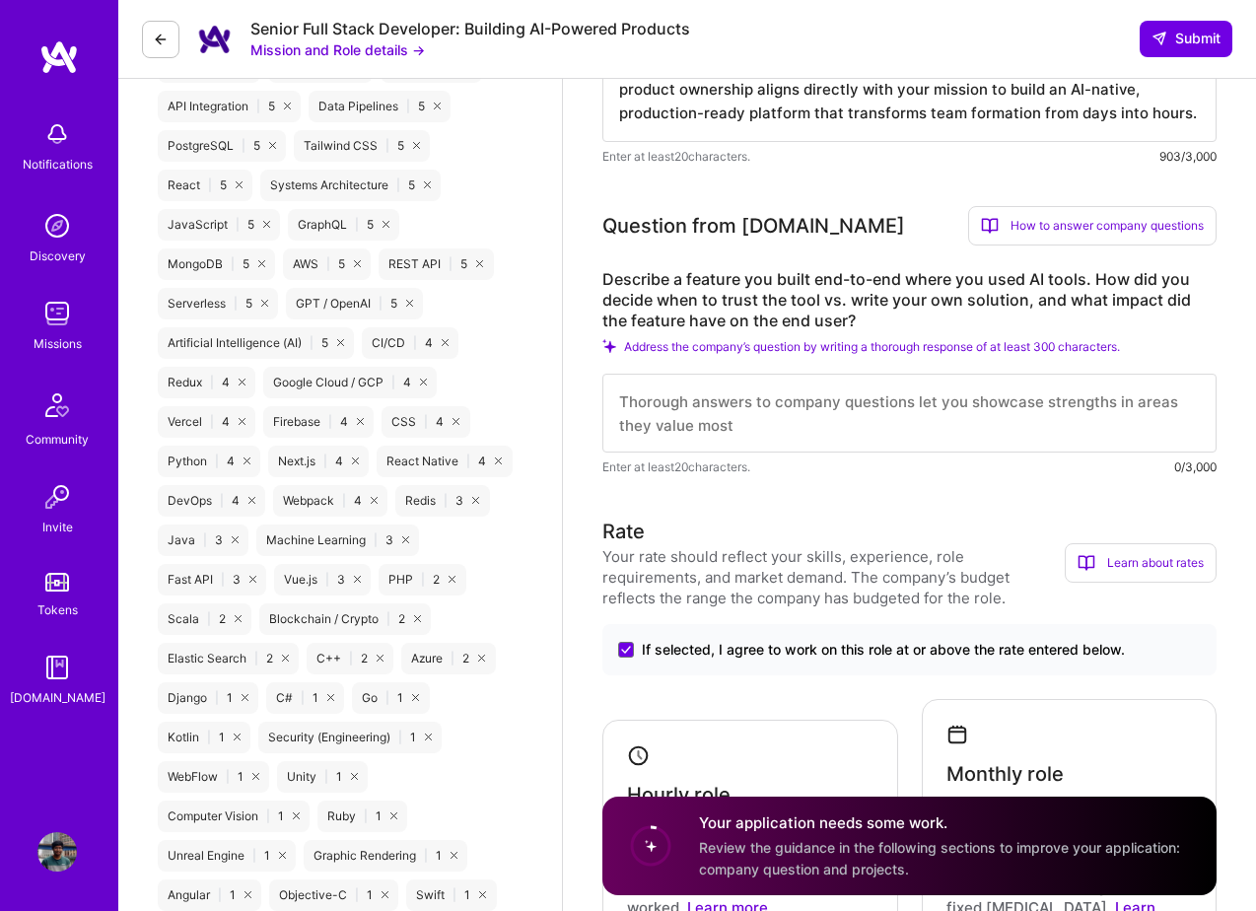
scroll to position [1133, 0]
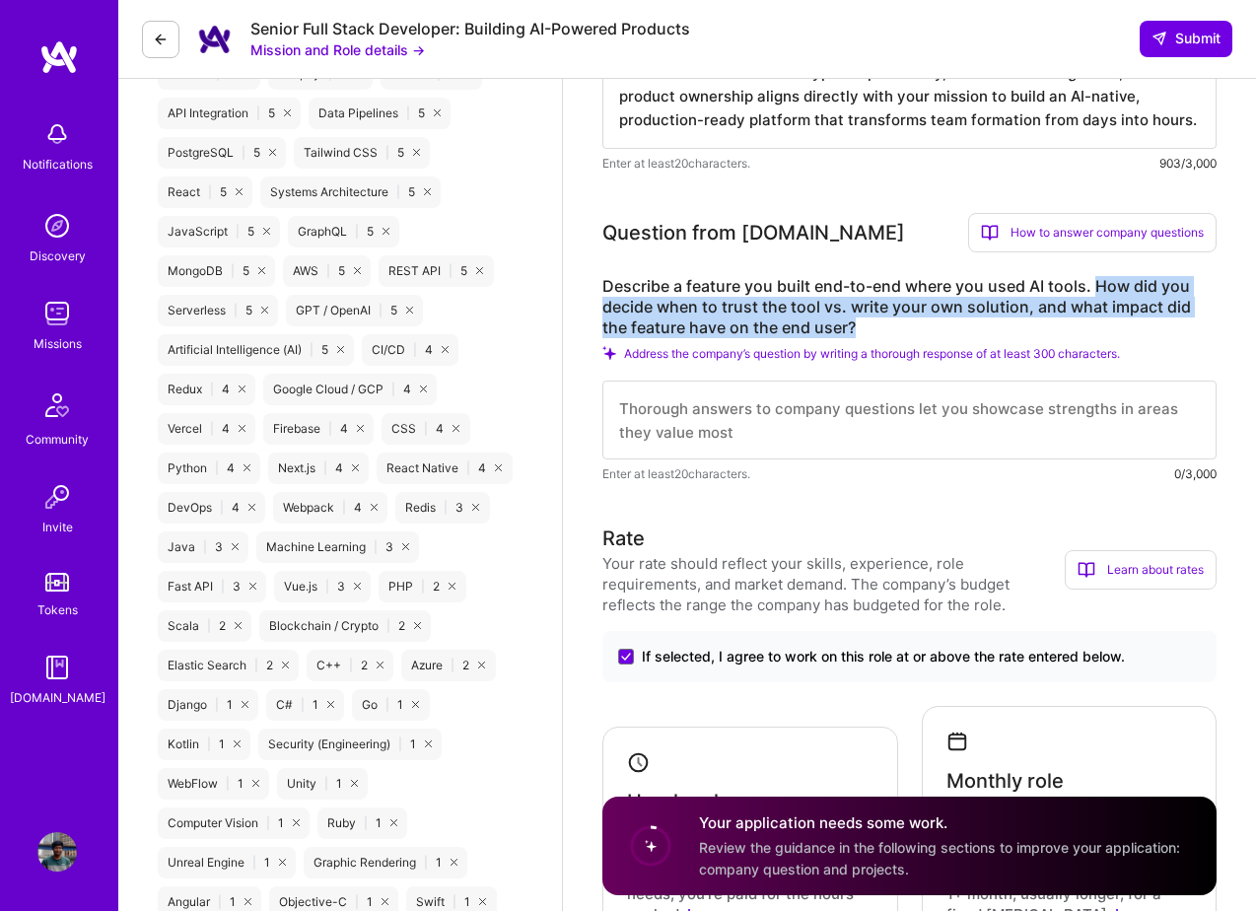
copy label "How did you decide when to trust the tool vs. write your own solution, and what…"
drag, startPoint x: 1092, startPoint y: 282, endPoint x: 915, endPoint y: 328, distance: 183.4
click at [915, 328] on label "Describe a feature you built end-to-end where you used AI tools. How did you de…" at bounding box center [909, 307] width 614 height 62
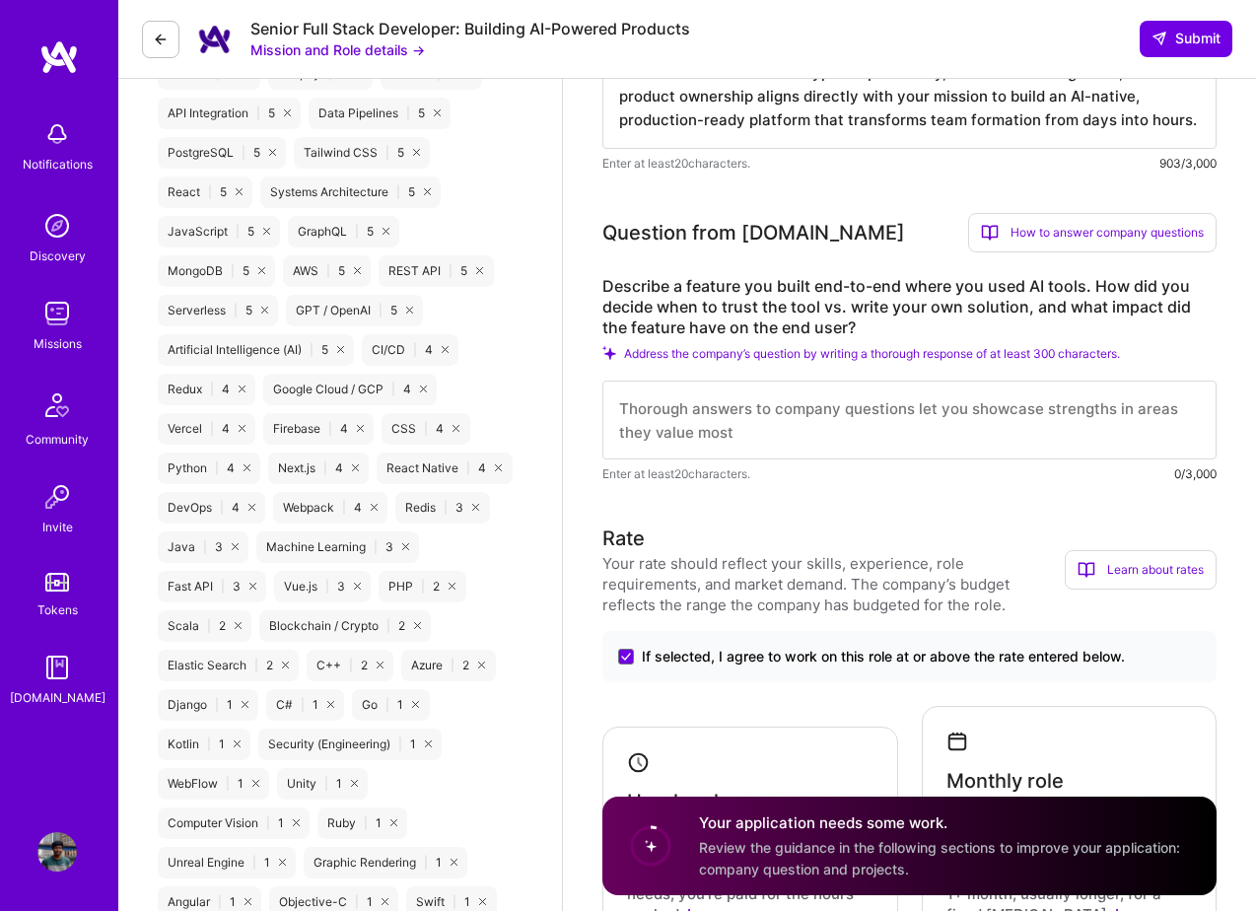
click at [676, 430] on textarea at bounding box center [909, 420] width 614 height 79
paste textarea "I built OpTrack – an AI-driven system that tracks executive movements, leadersh…"
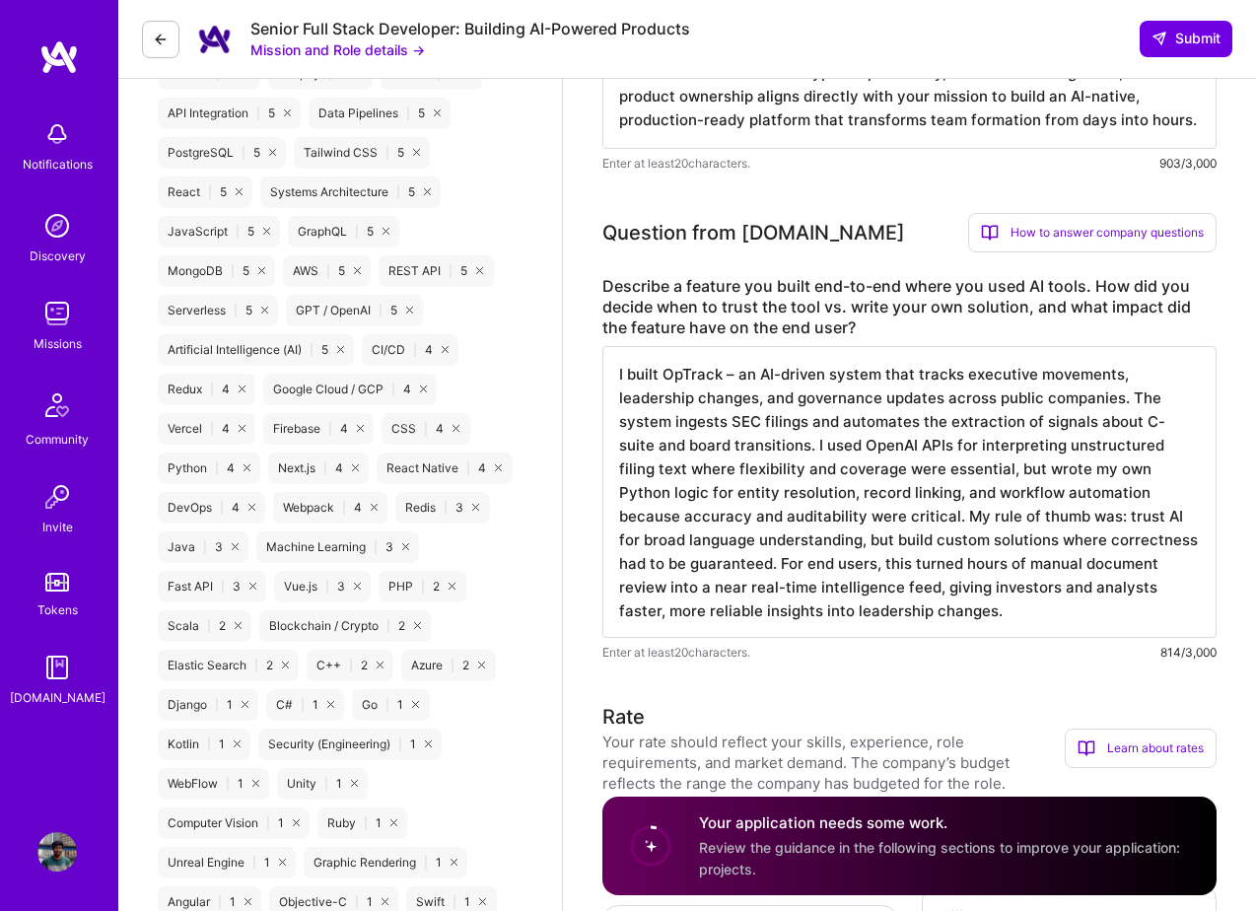
scroll to position [2, 0]
click at [624, 372] on textarea "I built OpTrack – an AI-driven system that tracks executive movements, leadersh…" at bounding box center [909, 492] width 614 height 292
click at [795, 373] on textarea "I recently built OpTrack – an AI-driven system that tracks executive movements,…" at bounding box center [909, 492] width 614 height 292
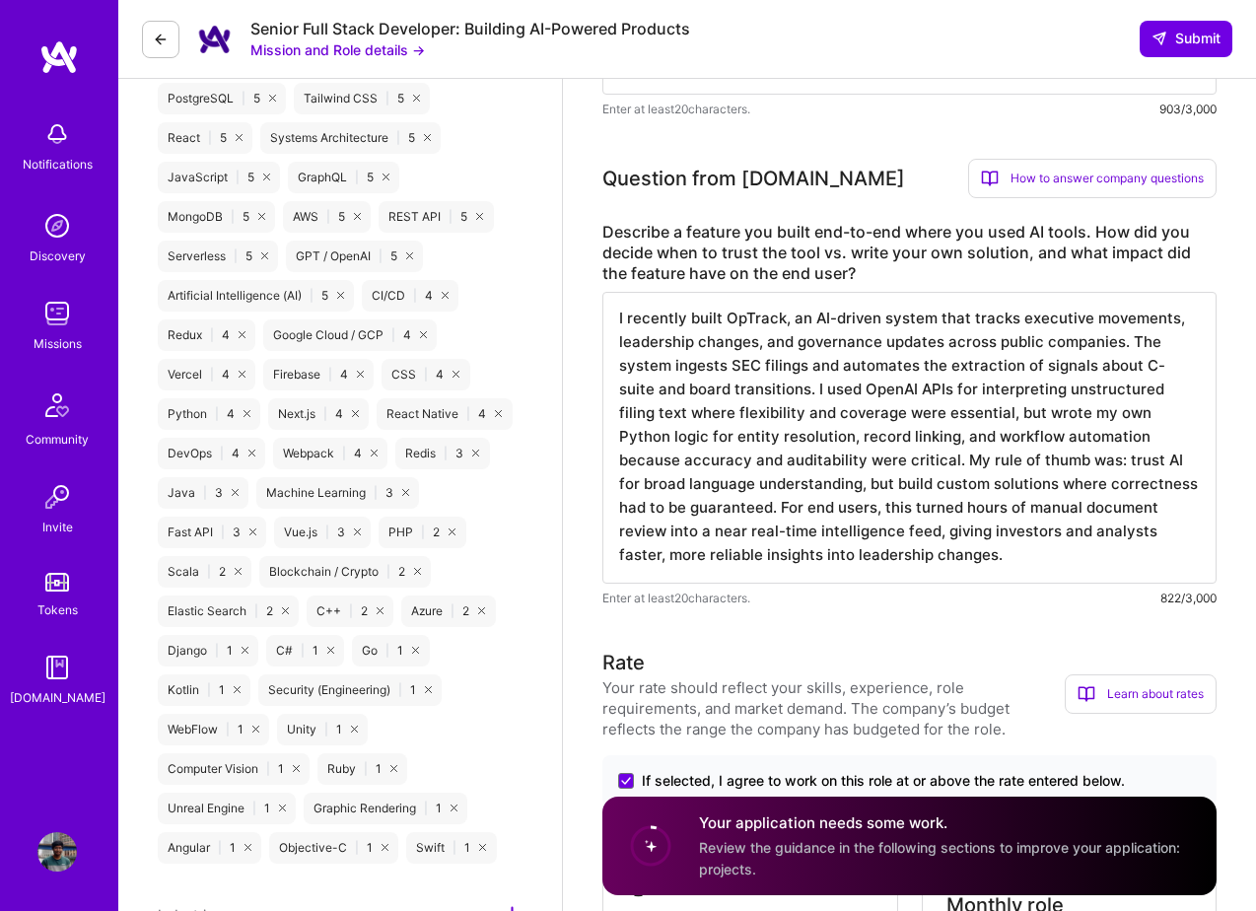
scroll to position [1199, 0]
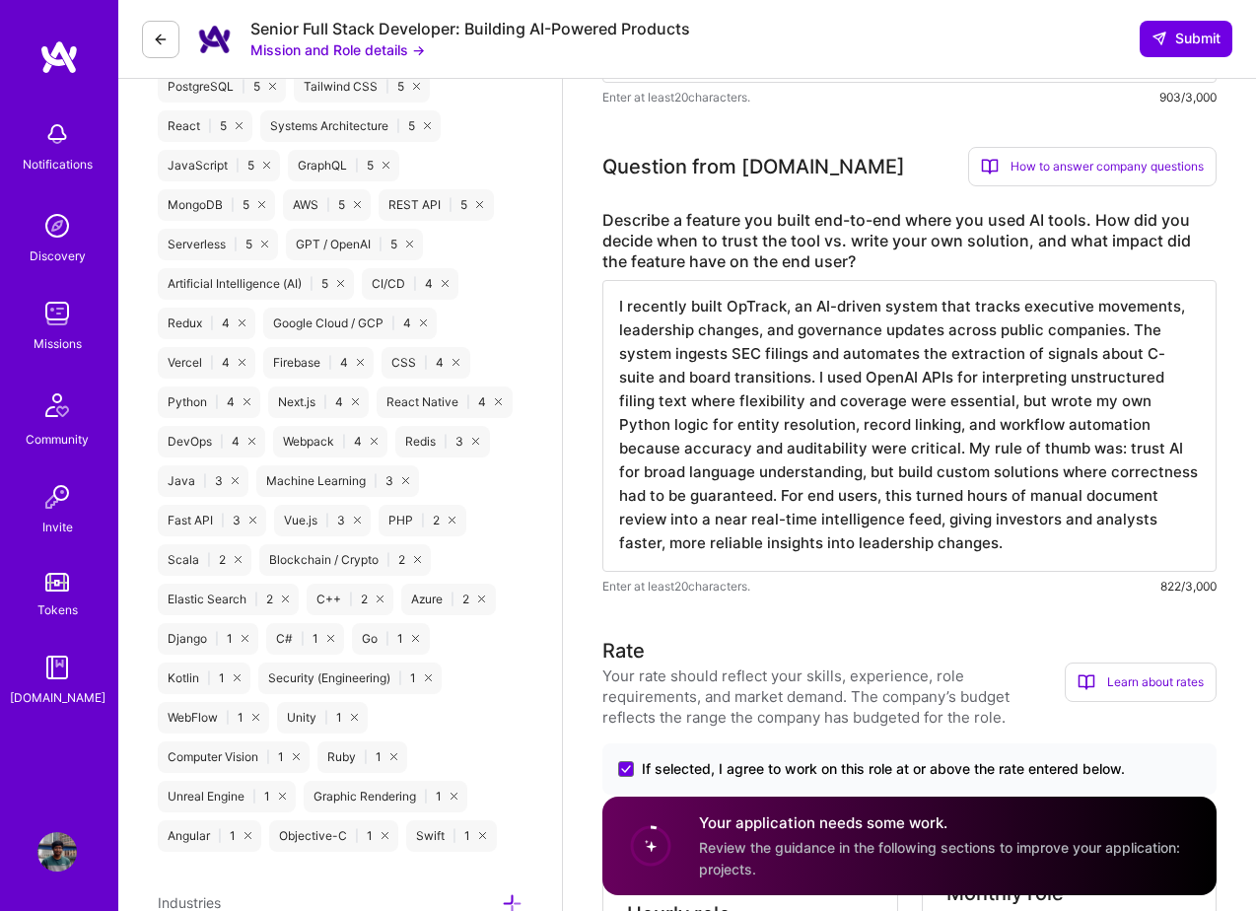
click at [864, 513] on textarea "I recently built OpTrack, an AI-driven system that tracks executive movements, …" at bounding box center [909, 426] width 614 height 292
click at [903, 527] on textarea "I recently built OpTrack, an AI-driven system that tracks executive movements, …" at bounding box center [909, 426] width 614 height 292
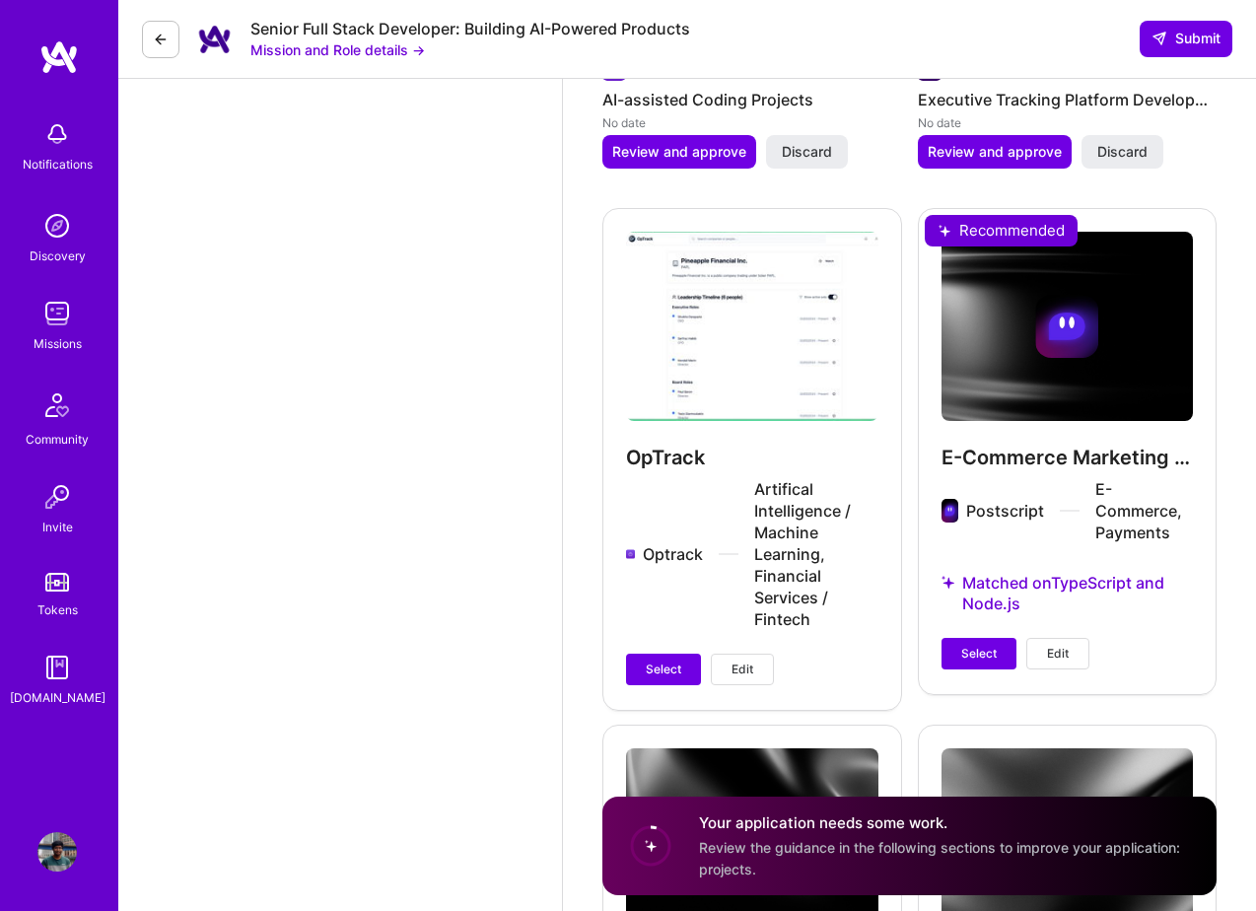
scroll to position [3524, 0]
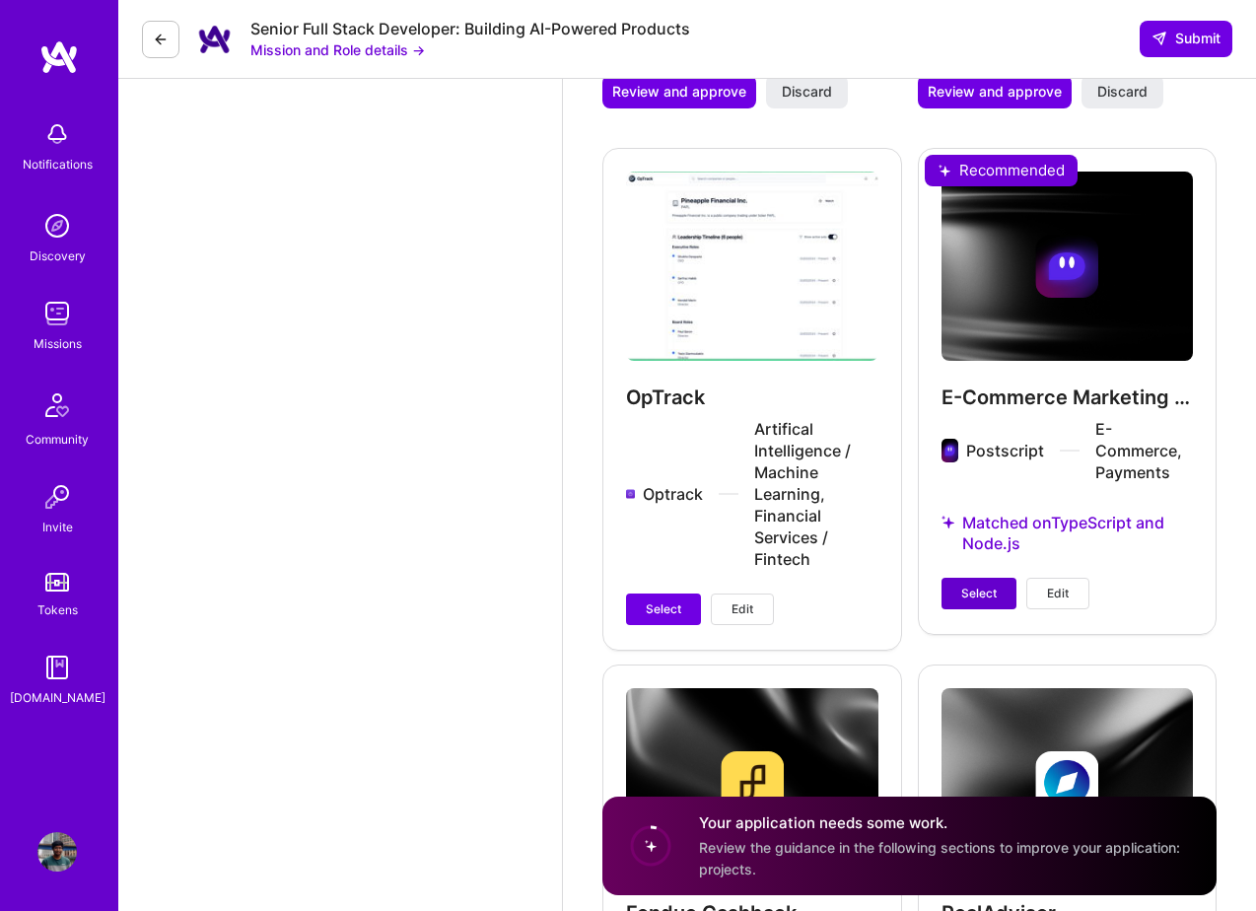
type textarea "I recently built OpTrack, an AI-driven system that tracks executive movements, …"
click at [983, 585] on span "Select" at bounding box center [978, 594] width 35 height 18
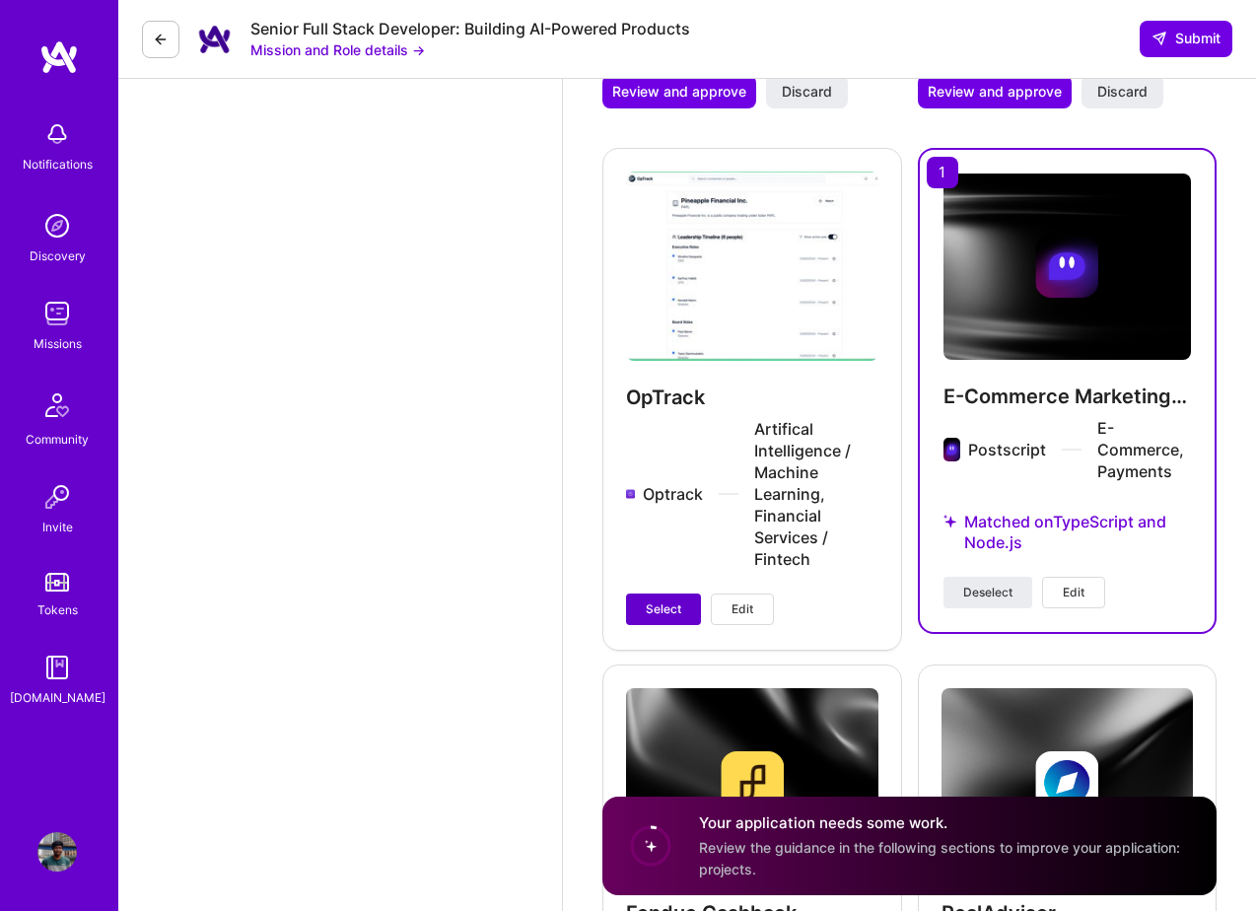
click at [652, 600] on span "Select" at bounding box center [663, 609] width 35 height 18
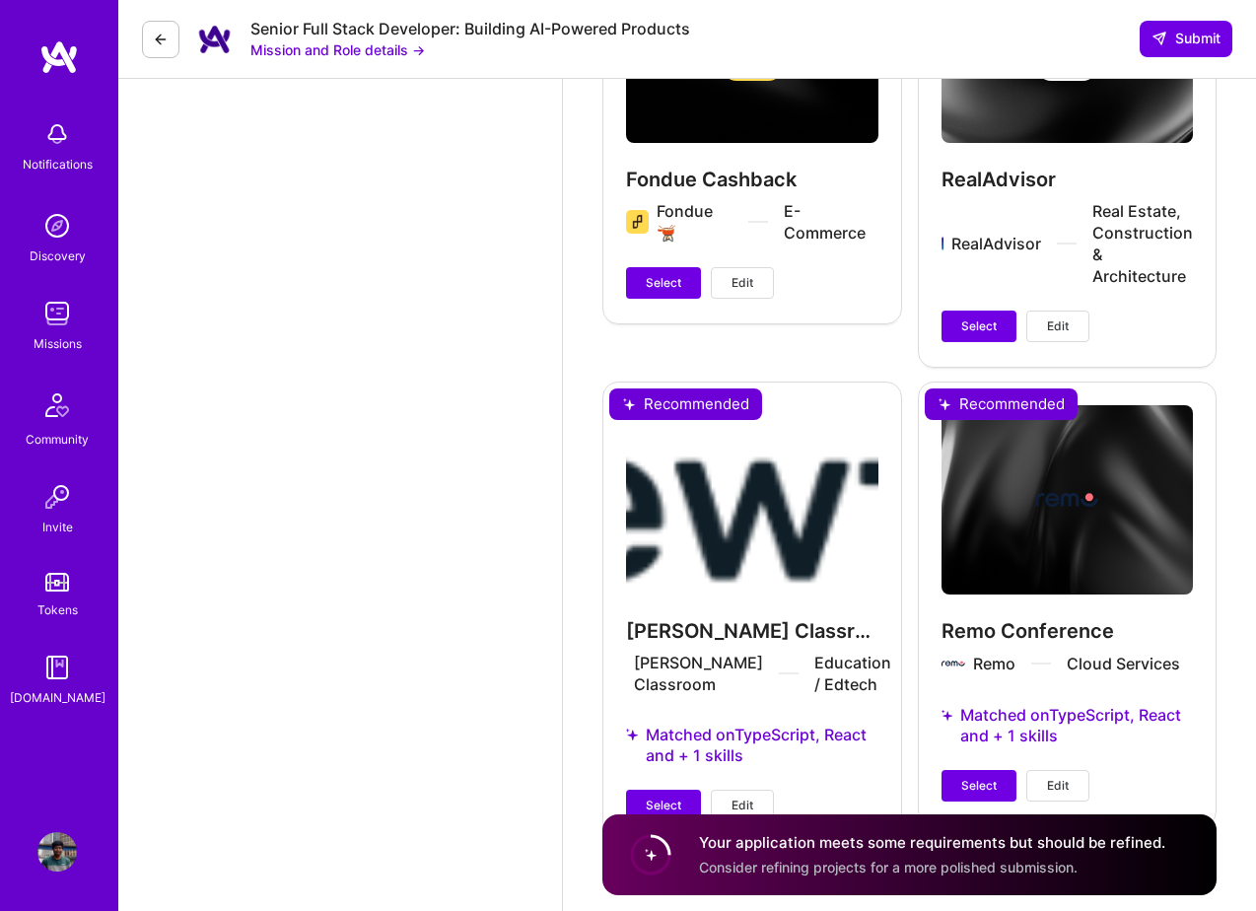
scroll to position [4263, 0]
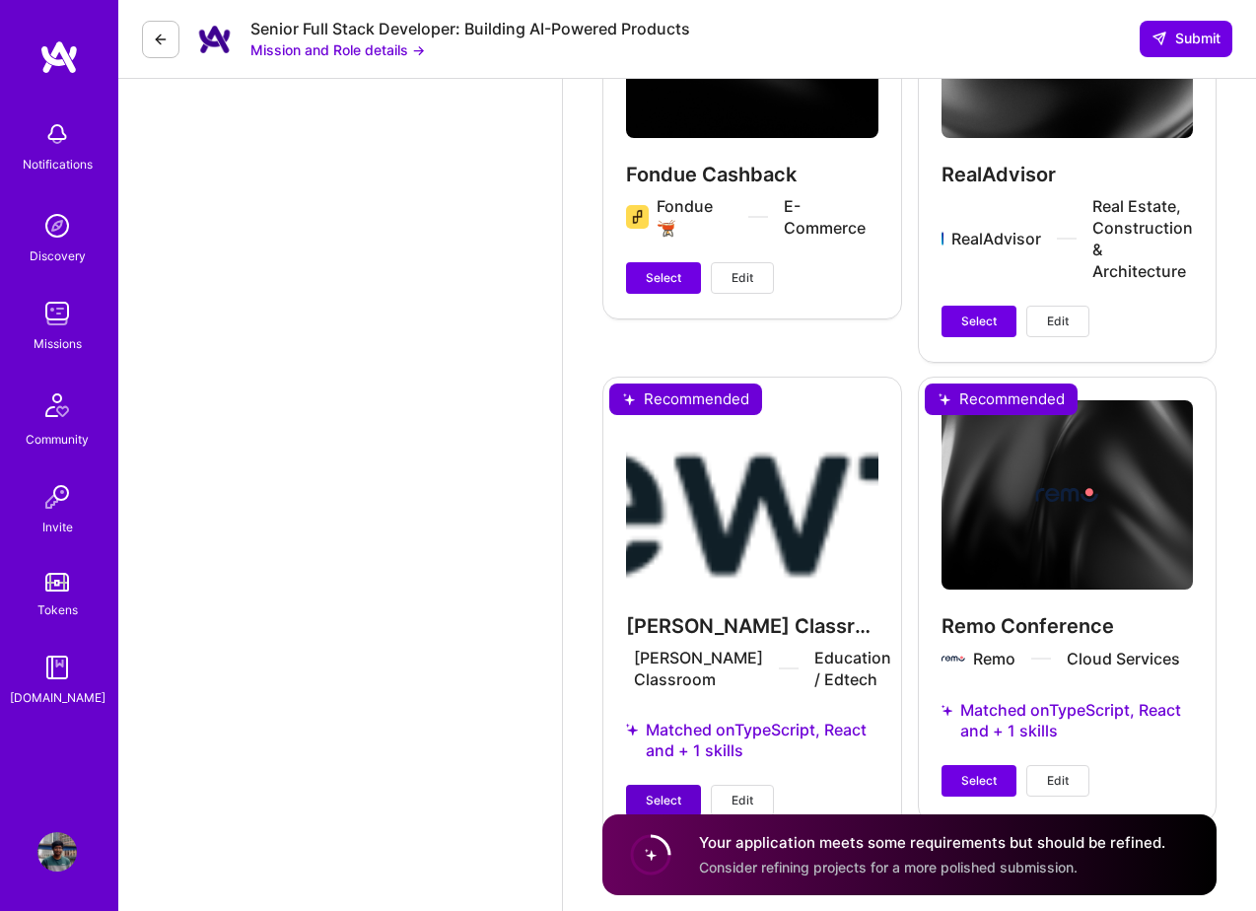
click at [662, 792] on span "Select" at bounding box center [663, 801] width 35 height 18
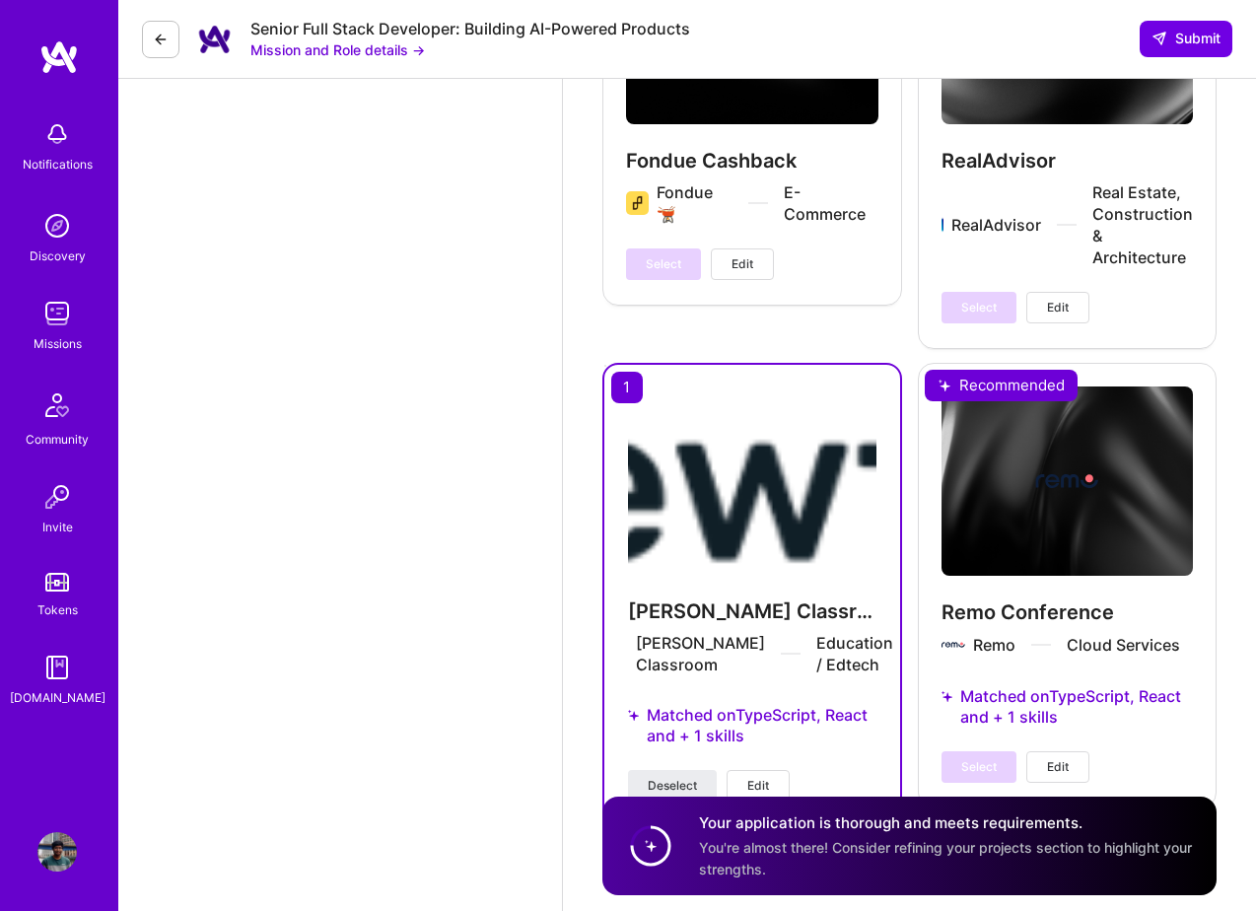
scroll to position [4309, 0]
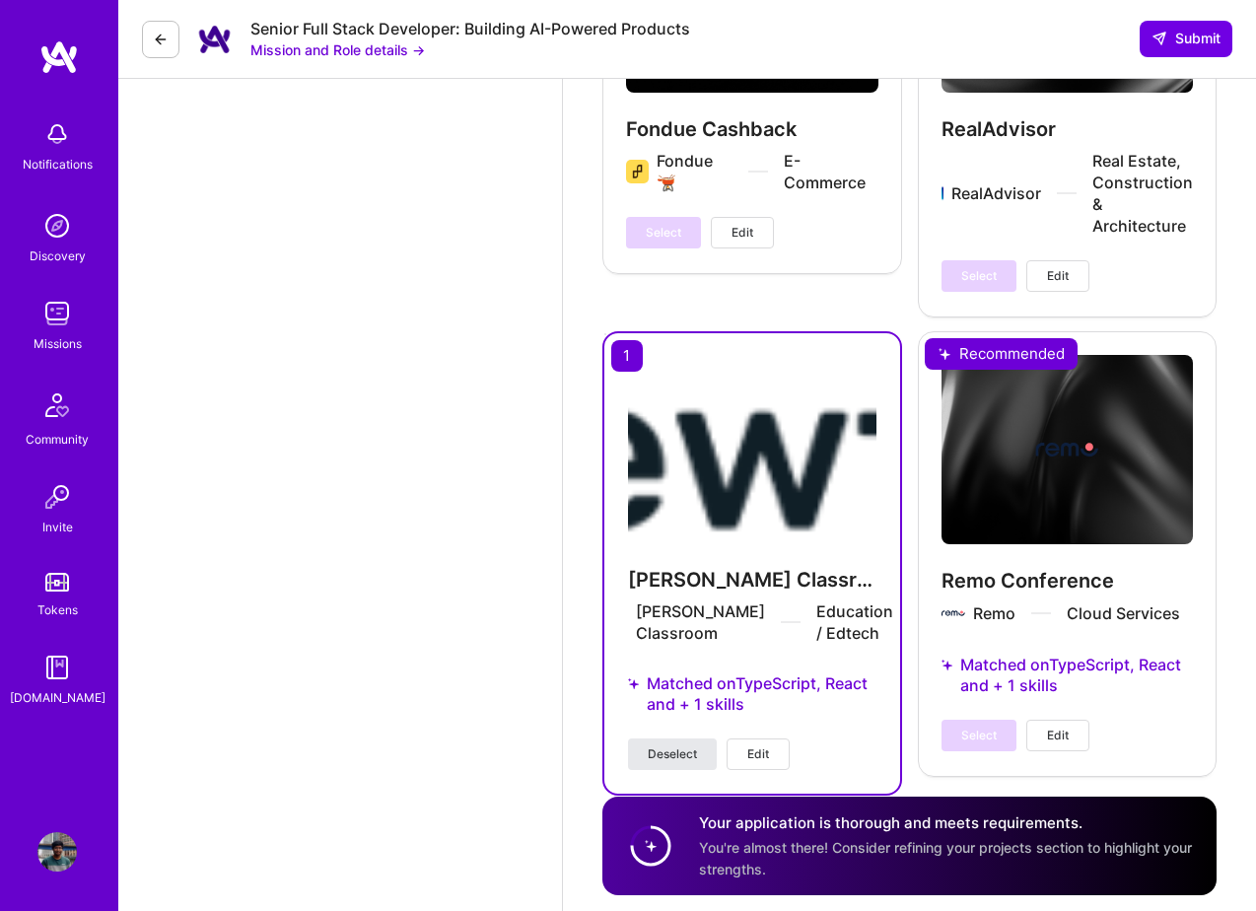
click at [662, 745] on span "Deselect" at bounding box center [672, 754] width 49 height 18
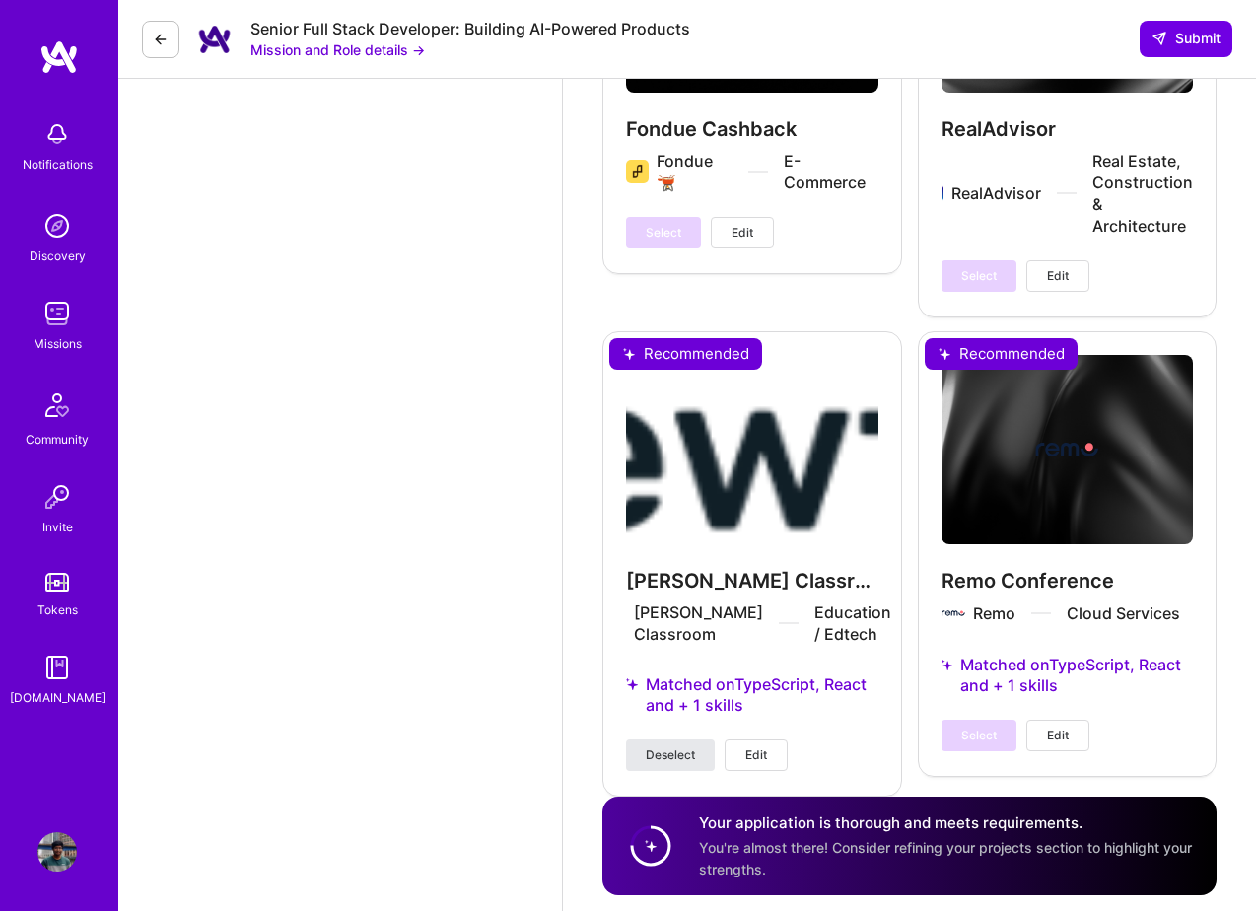
scroll to position [4291, 0]
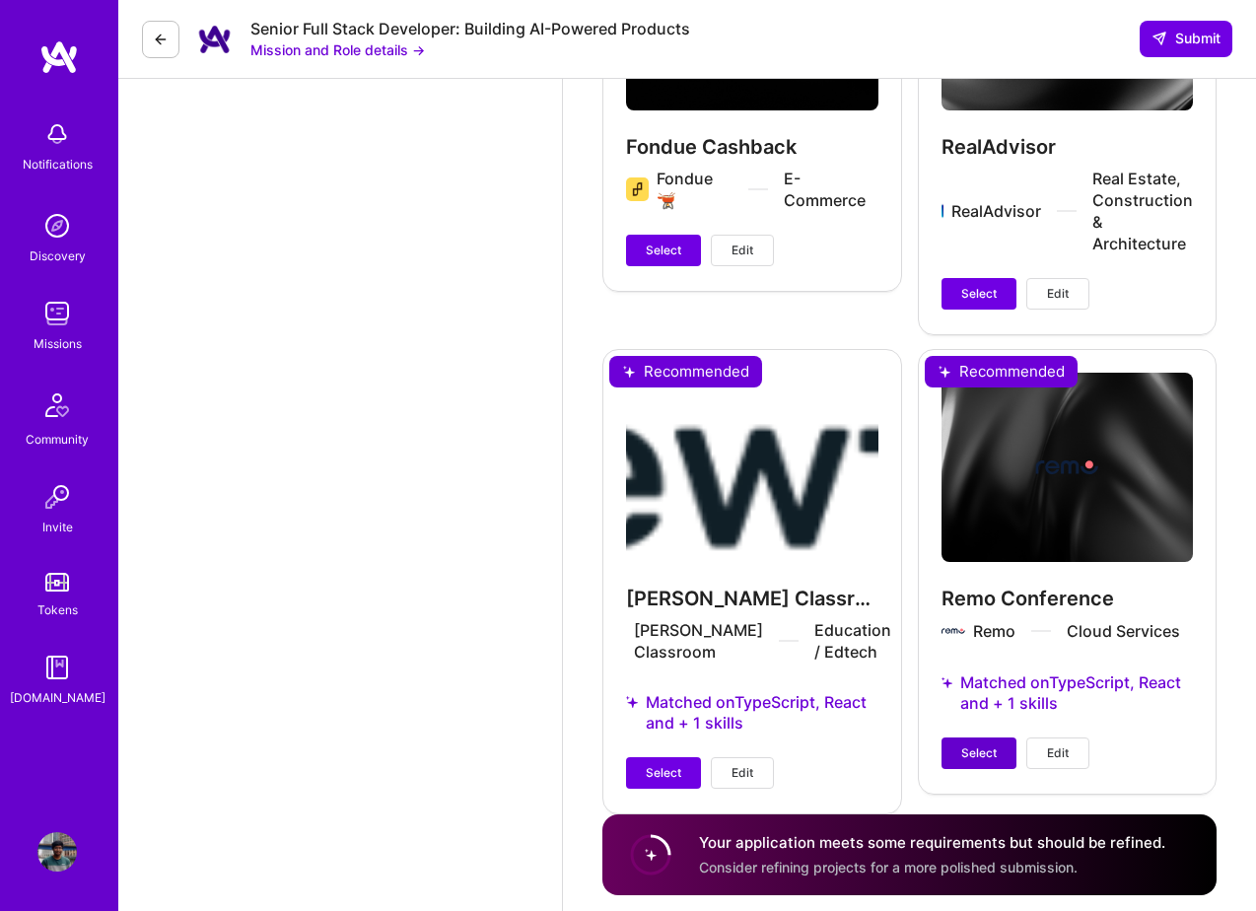
click at [978, 744] on span "Select" at bounding box center [978, 753] width 35 height 18
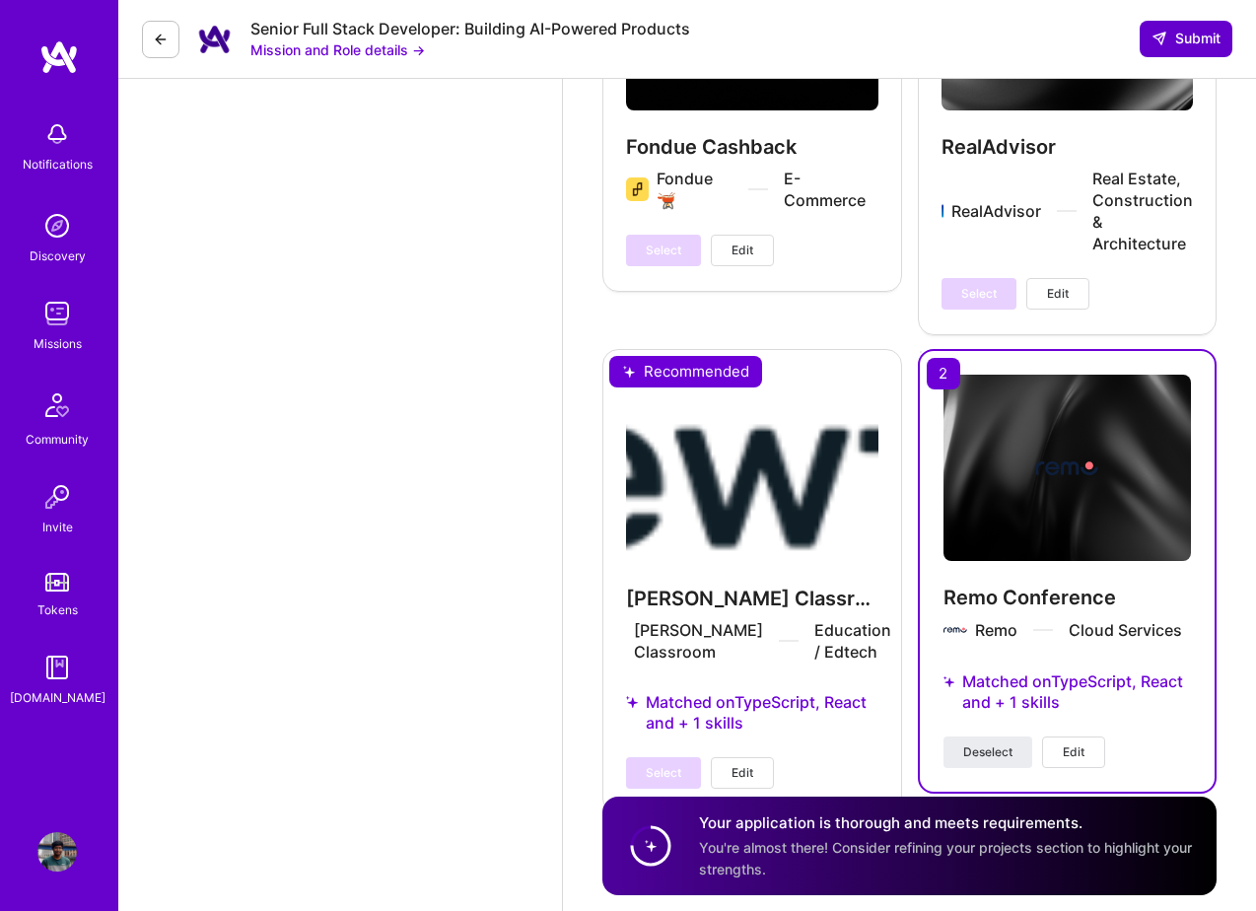
click at [1202, 33] on span "Submit" at bounding box center [1186, 39] width 69 height 20
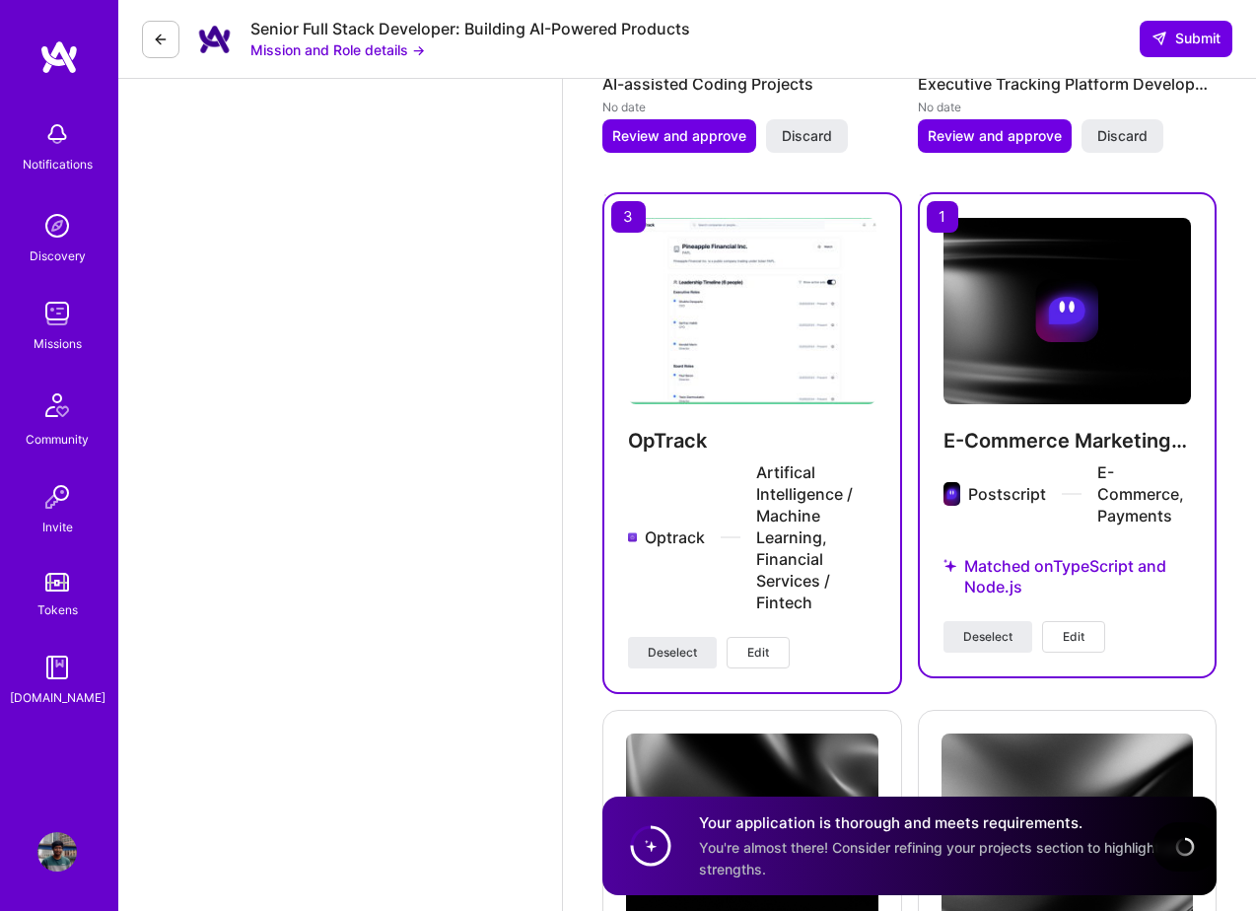
scroll to position [3341, 0]
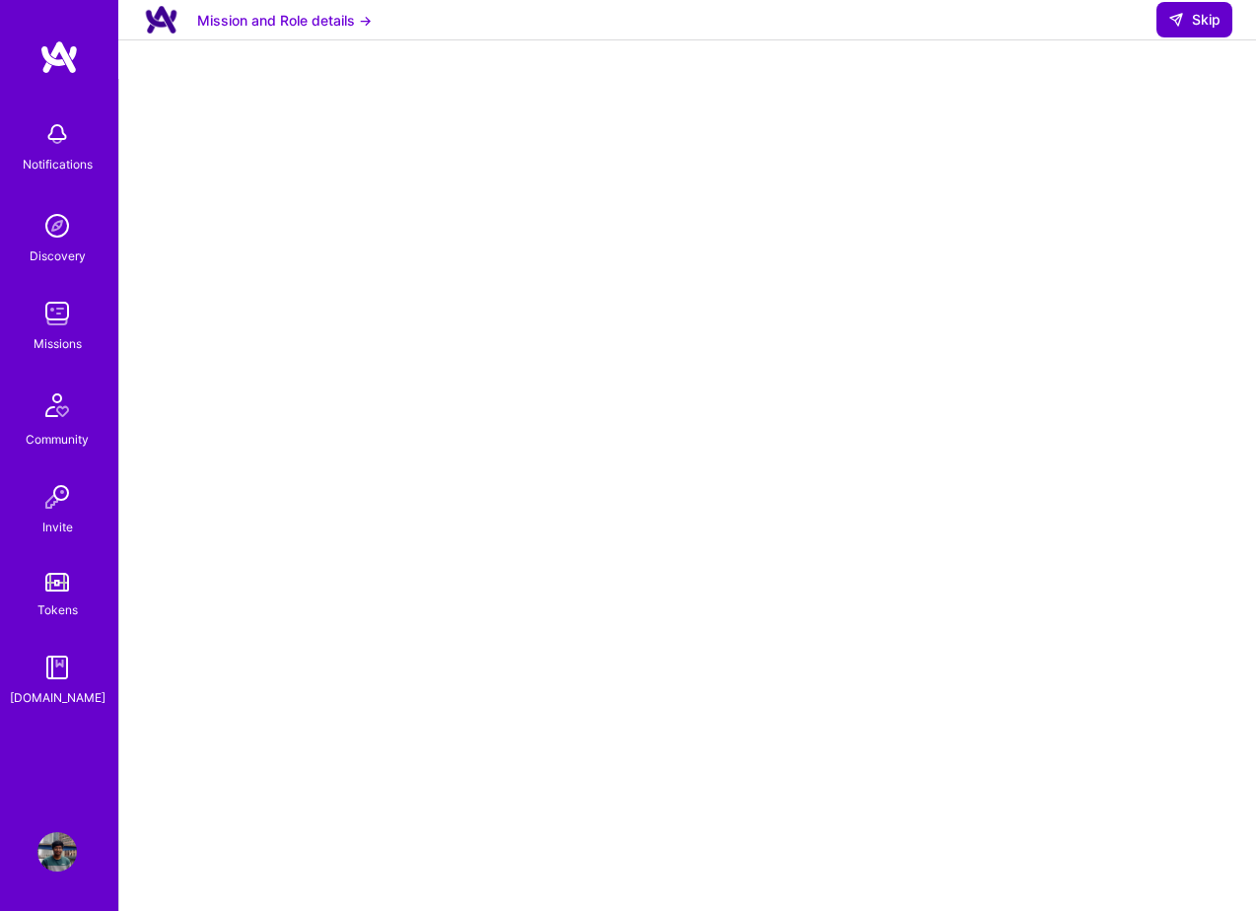
click at [1196, 30] on span "Skip" at bounding box center [1194, 20] width 52 height 20
select select "GB"
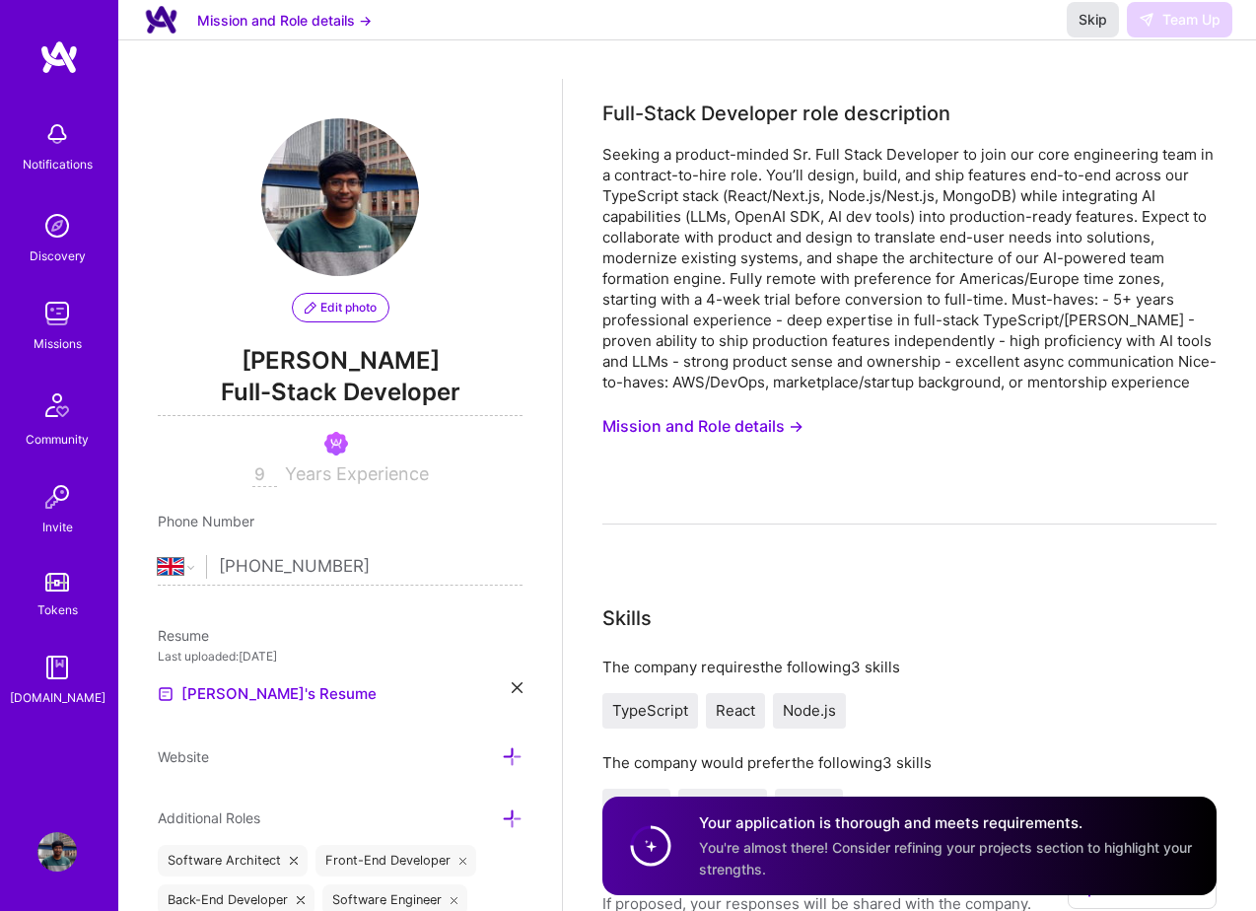
click at [1085, 30] on span "Skip" at bounding box center [1093, 20] width 29 height 20
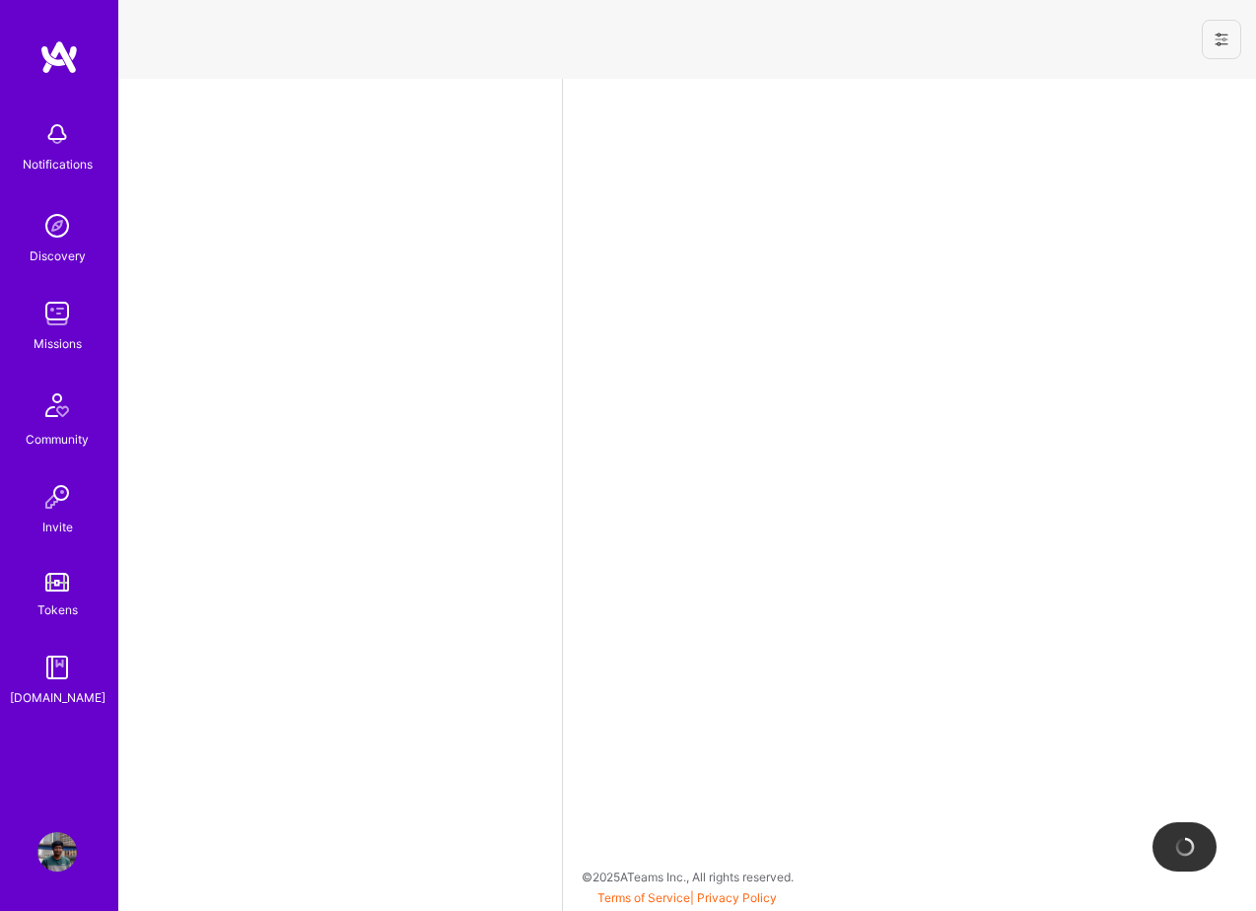
select select "GB"
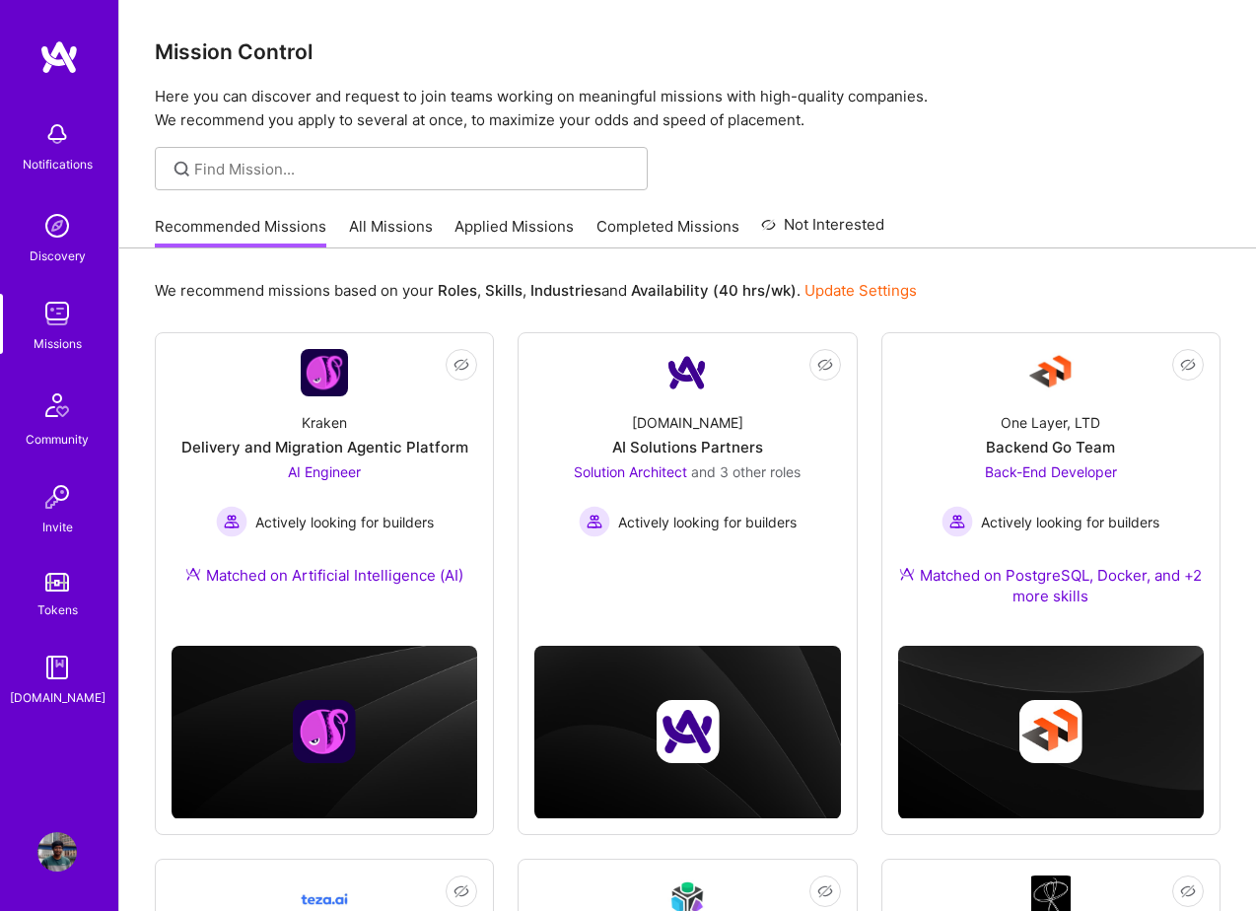
click at [368, 230] on link "All Missions" at bounding box center [391, 232] width 84 height 33
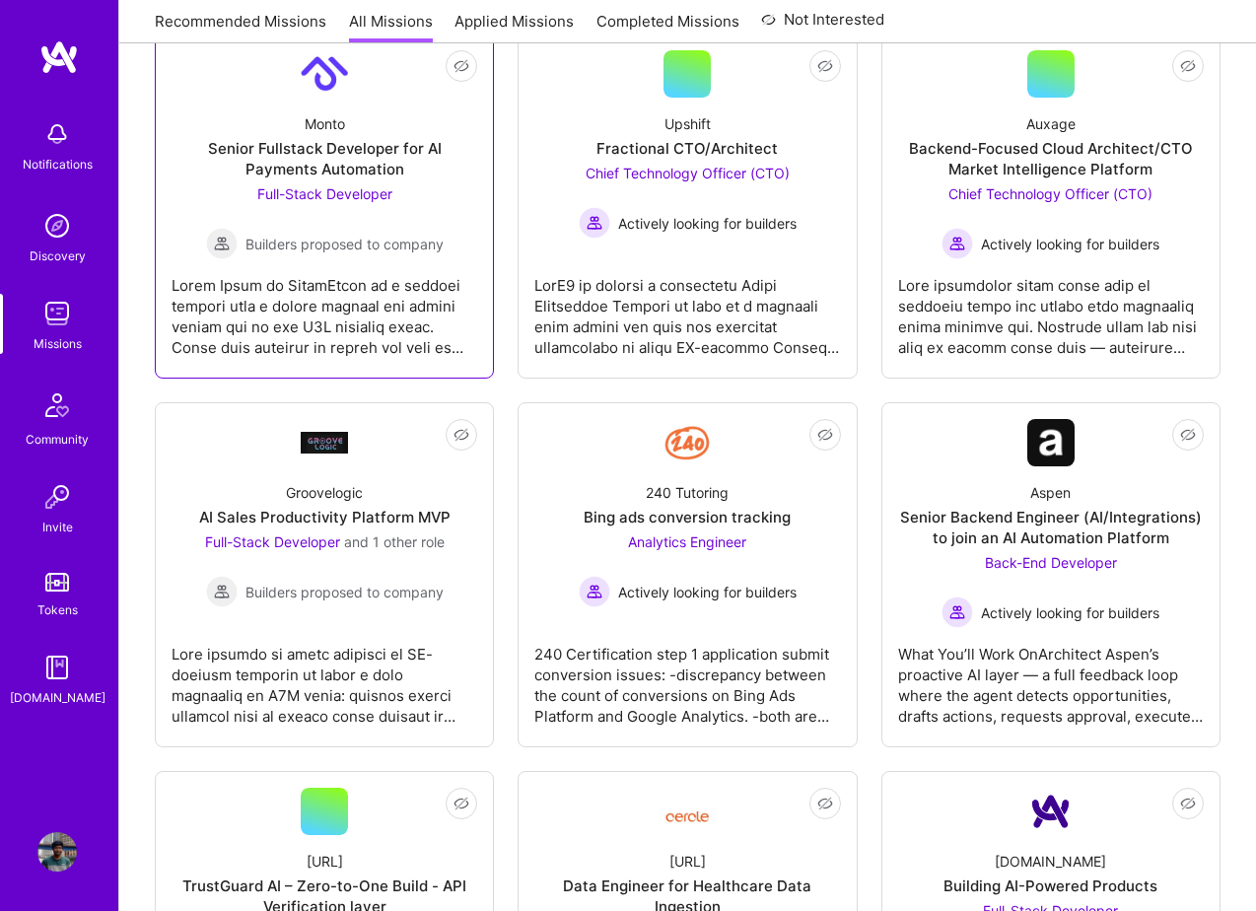
scroll to position [369, 0]
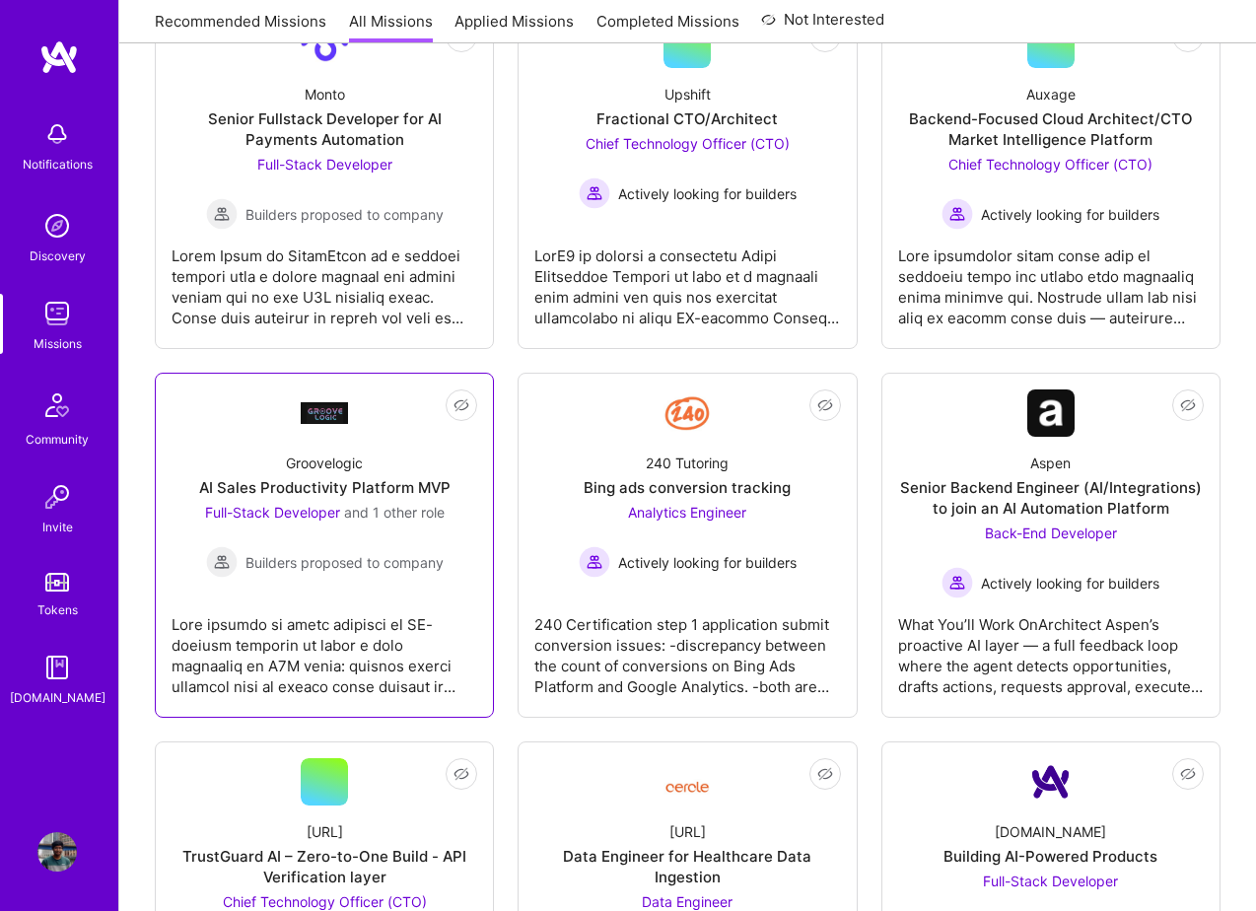
click at [346, 604] on div at bounding box center [325, 647] width 306 height 99
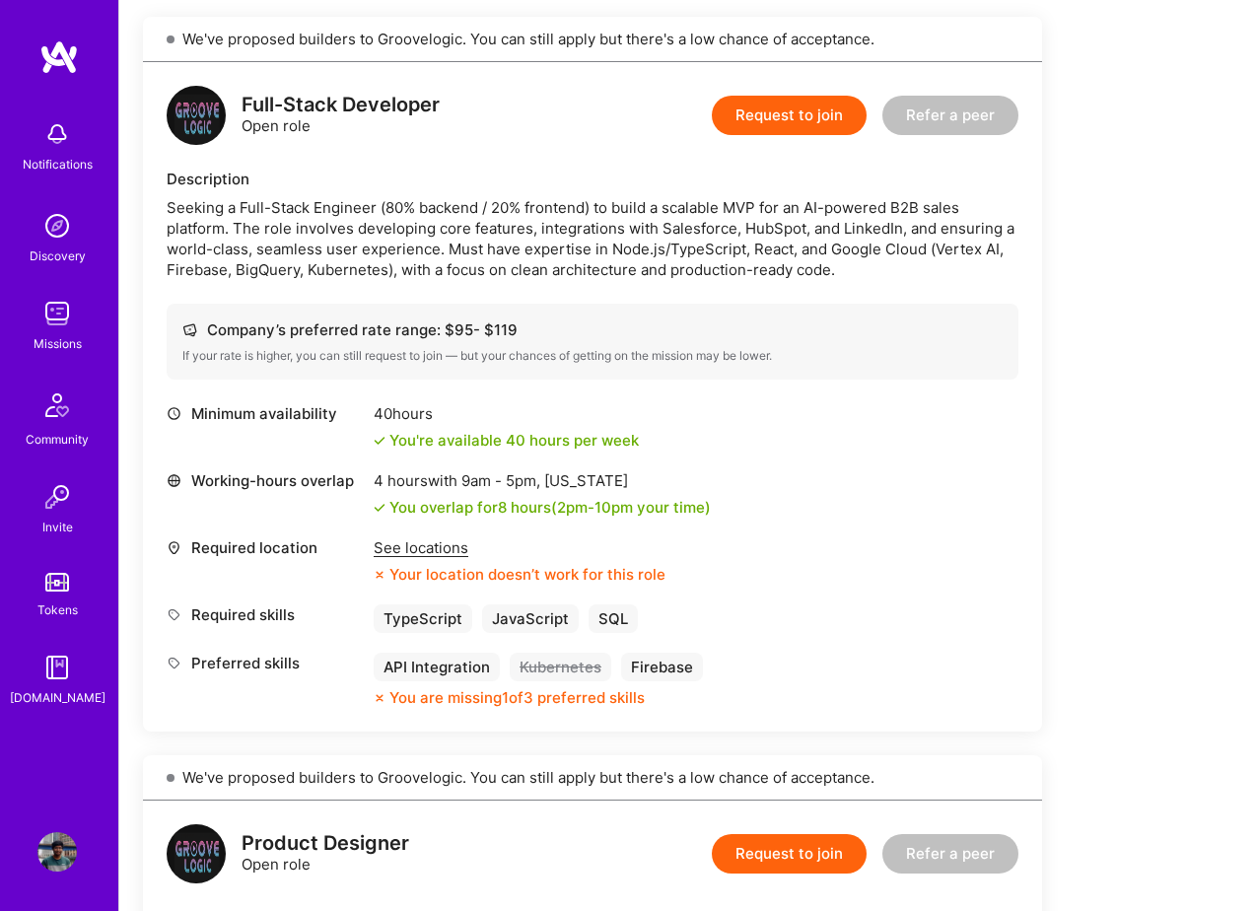
scroll to position [444, 0]
